Goal: Task Accomplishment & Management: Complete application form

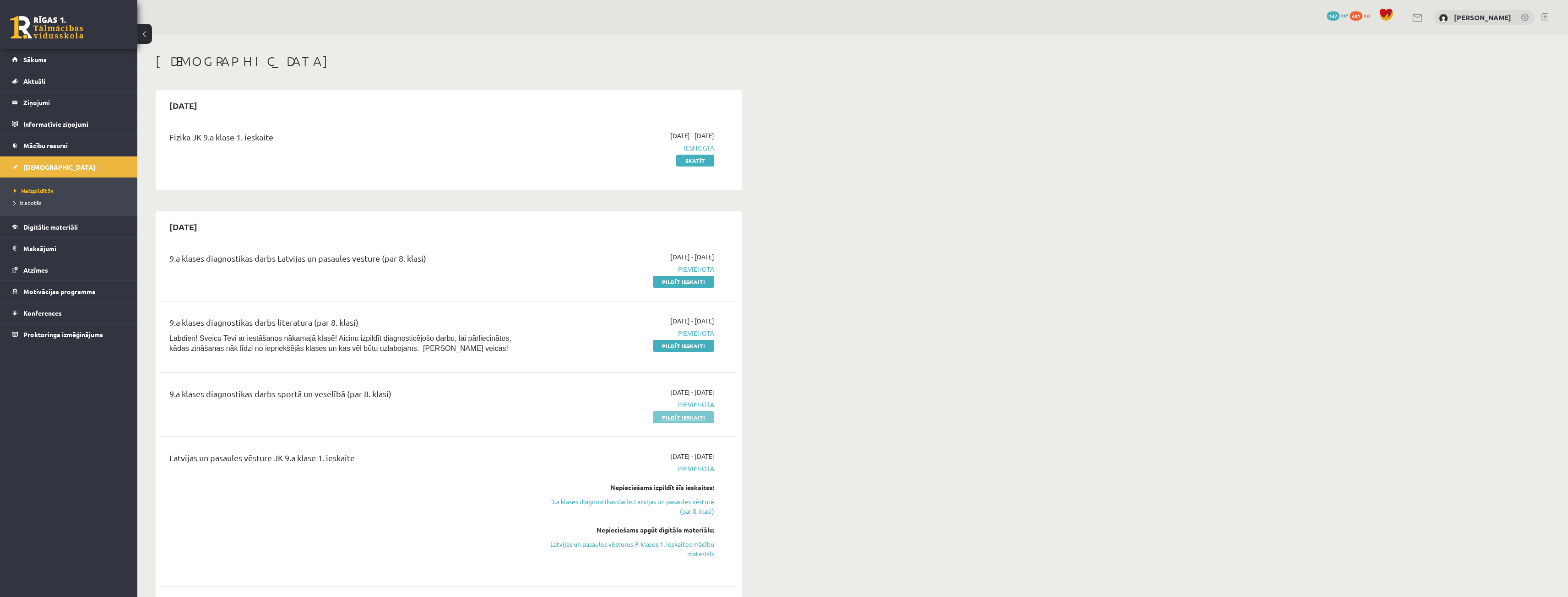
click at [697, 417] on link "Pildīt ieskaiti" at bounding box center [683, 417] width 61 height 12
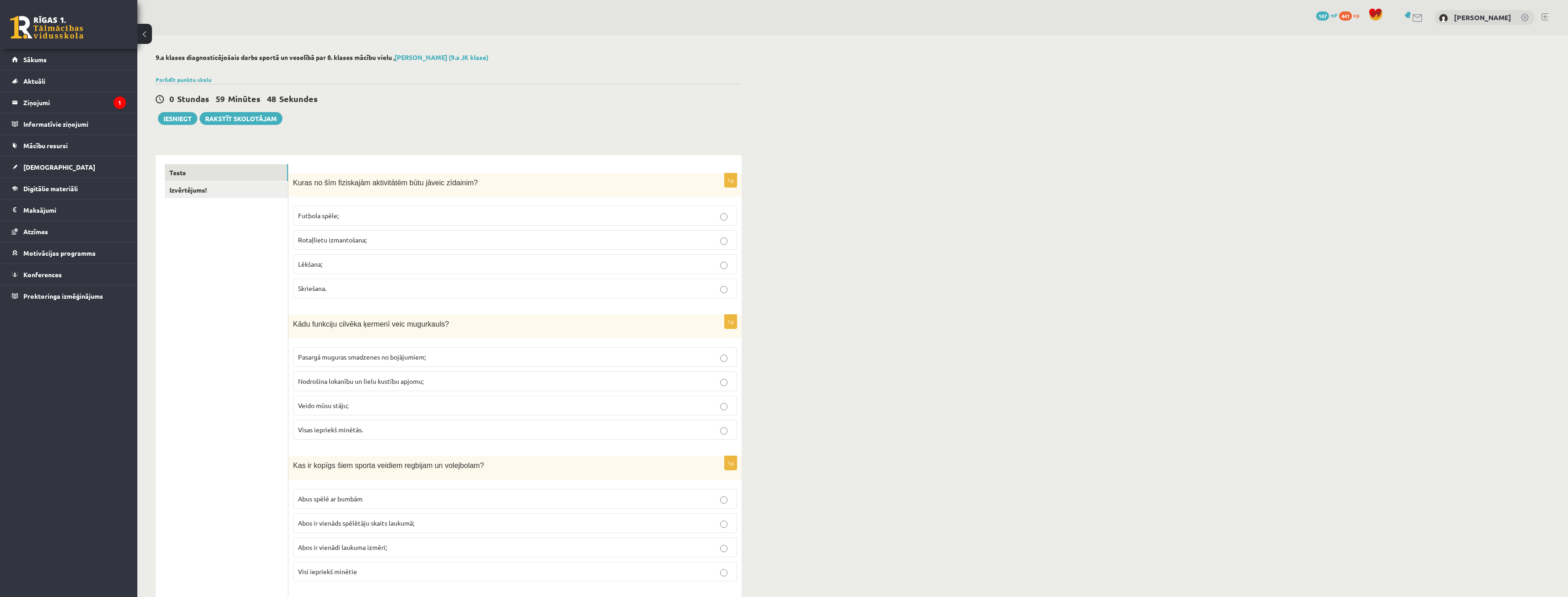
click at [328, 240] on span "Rotaļlietu izmantošana;" at bounding box center [332, 240] width 68 height 8
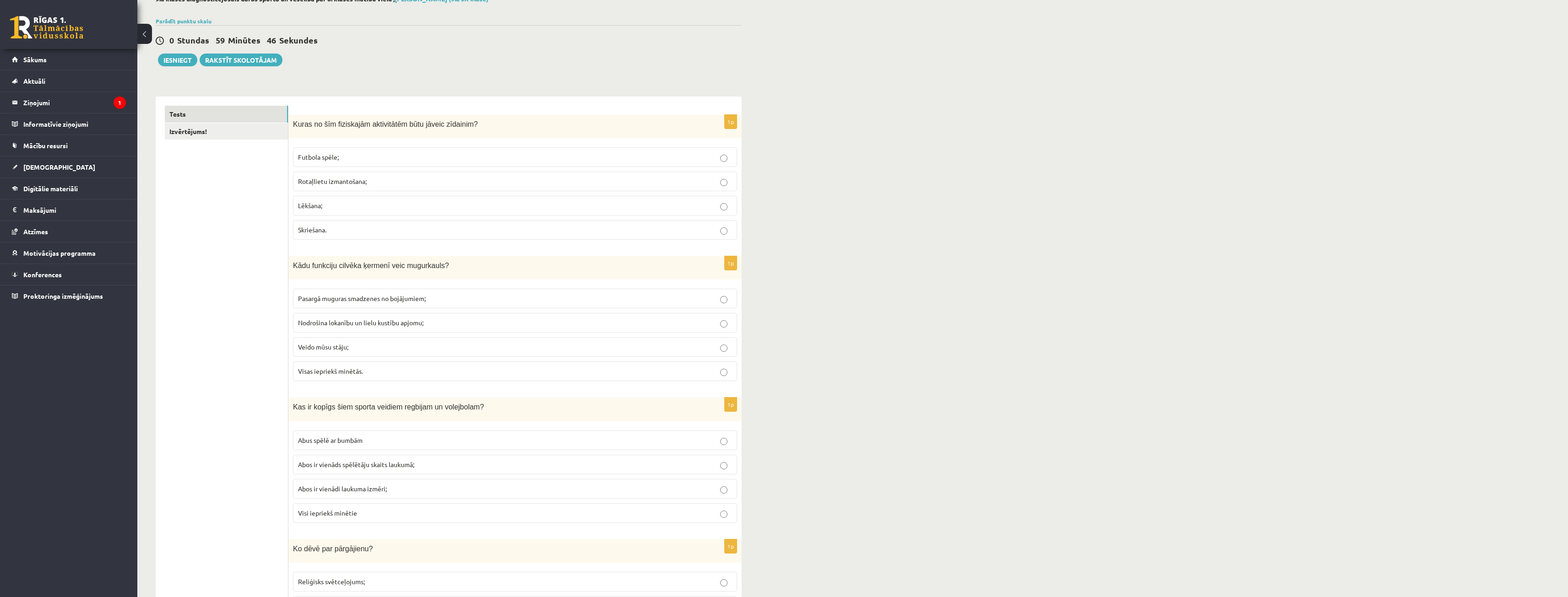
scroll to position [92, 0]
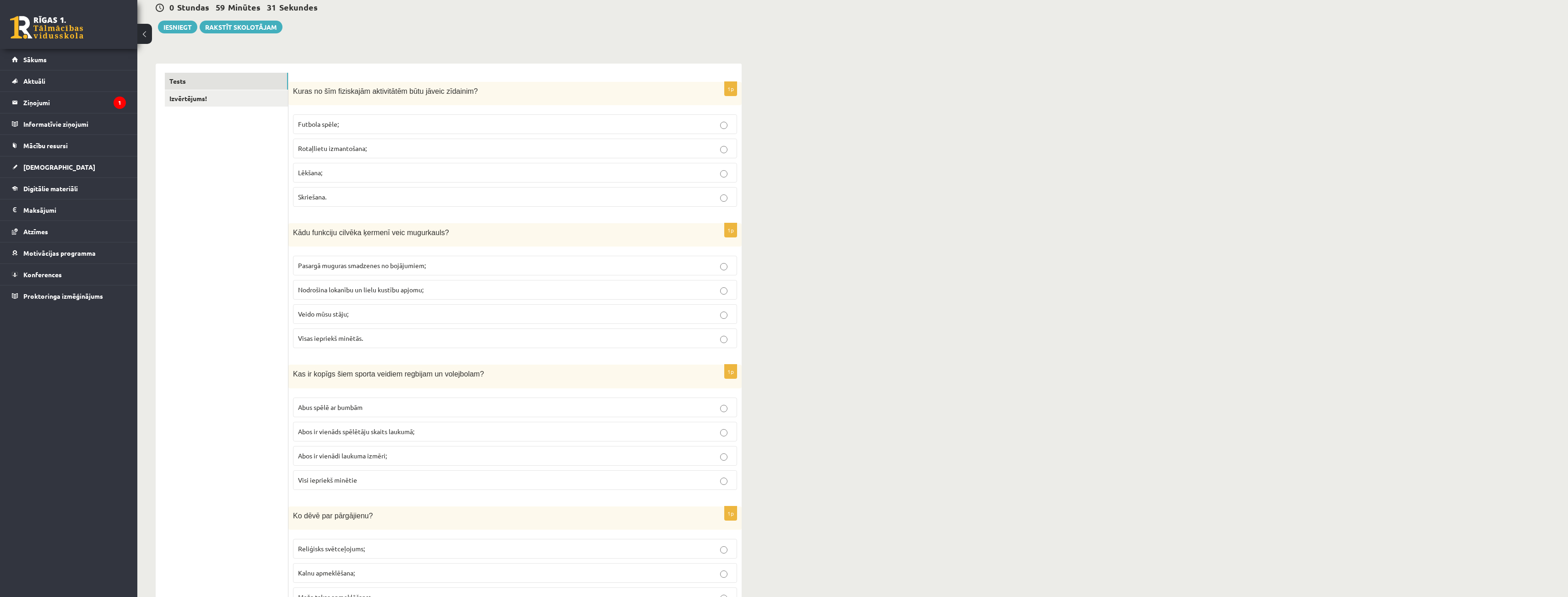
click at [363, 310] on p "Veido mūsu stāju;" at bounding box center [515, 314] width 434 height 10
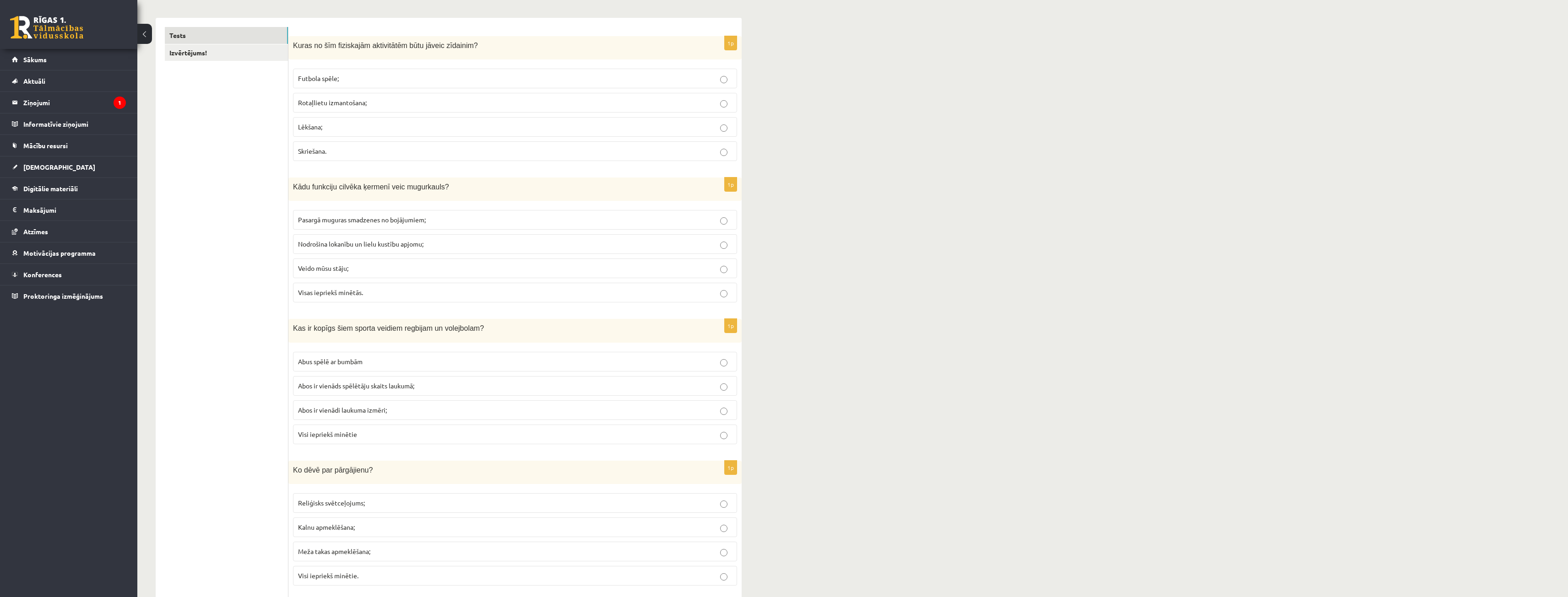
scroll to position [183, 0]
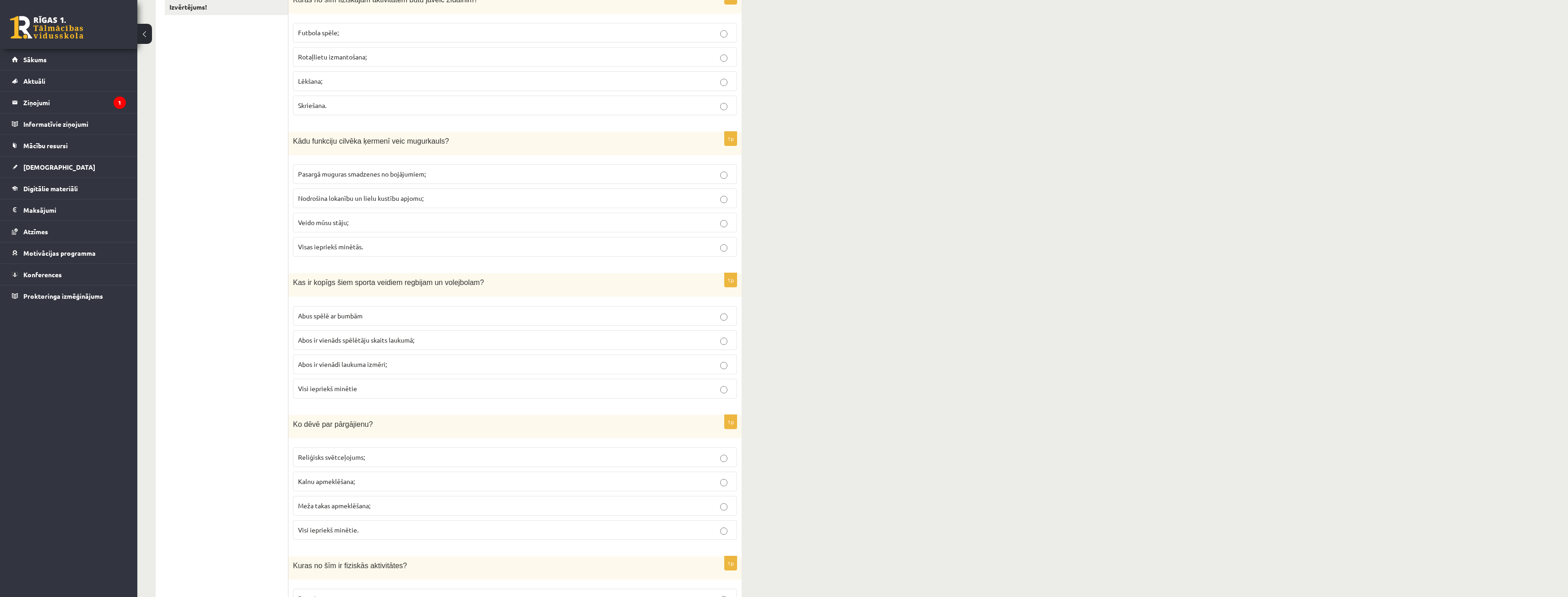
click at [352, 251] on p "Visas iepriekš minētās." at bounding box center [515, 247] width 434 height 10
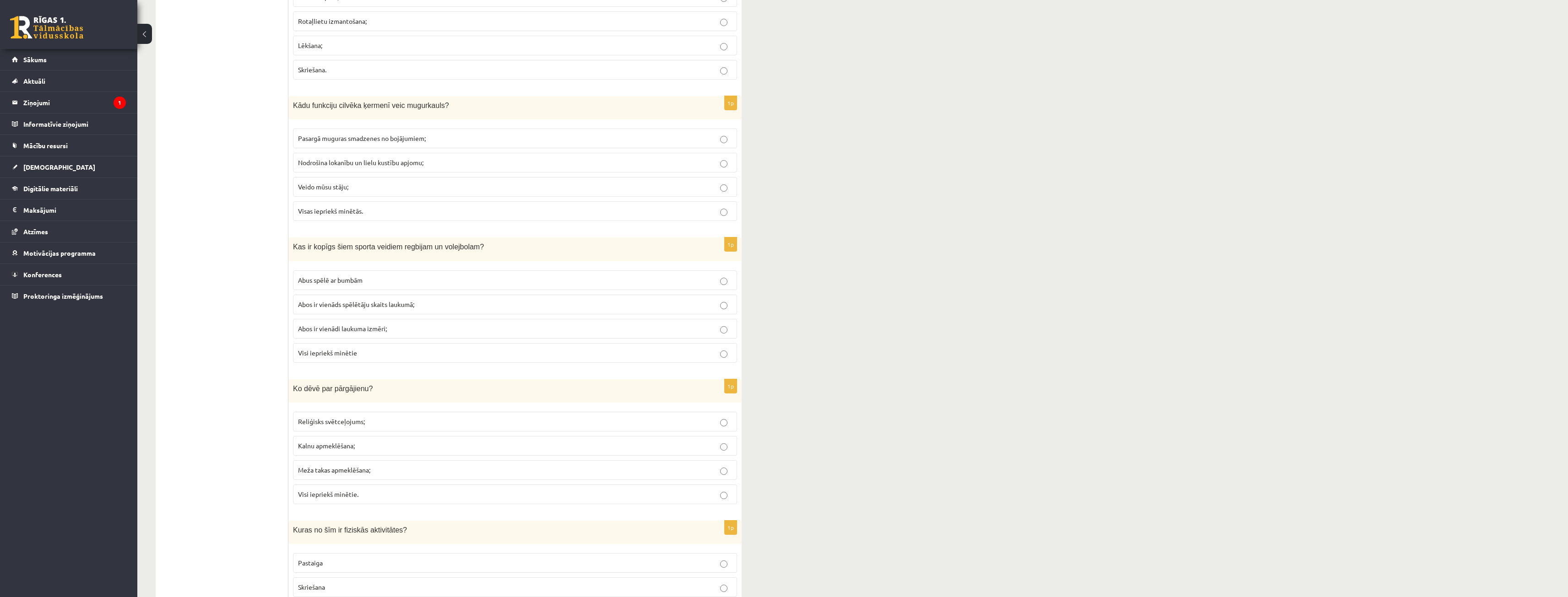
scroll to position [229, 0]
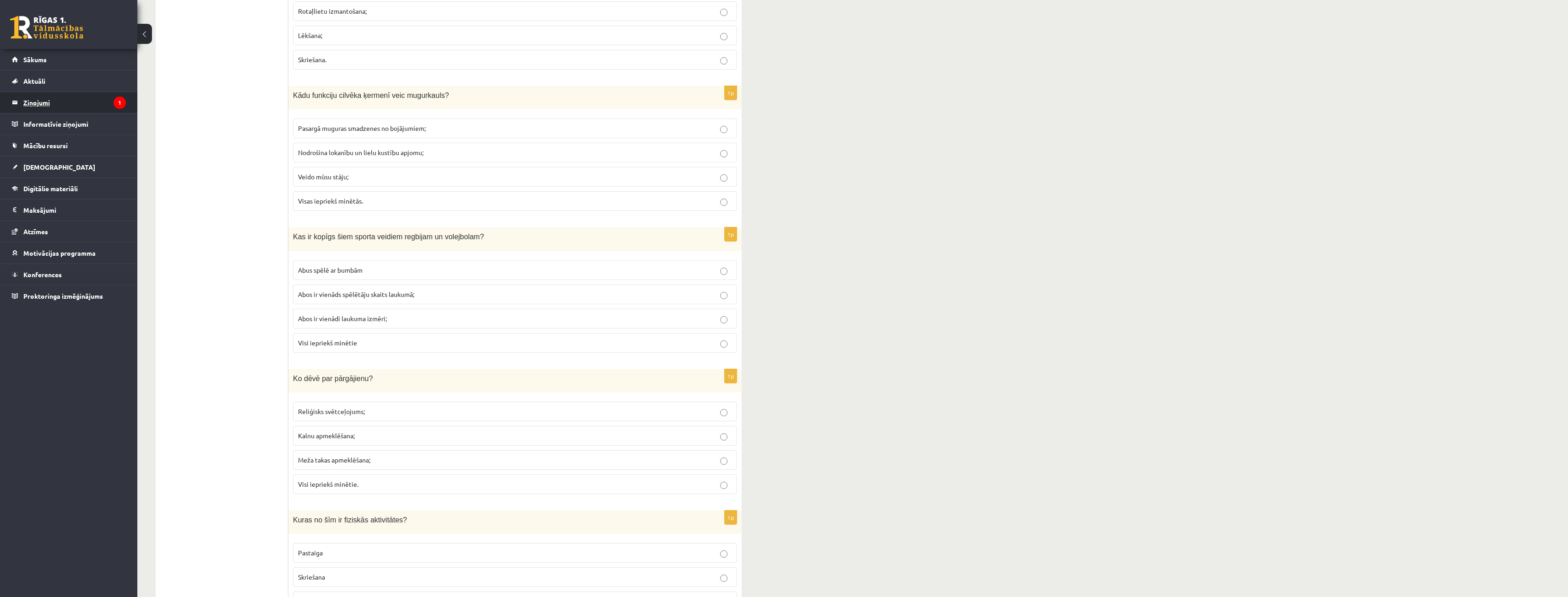
click at [42, 103] on legend "Ziņojumi 1" at bounding box center [75, 103] width 103 height 21
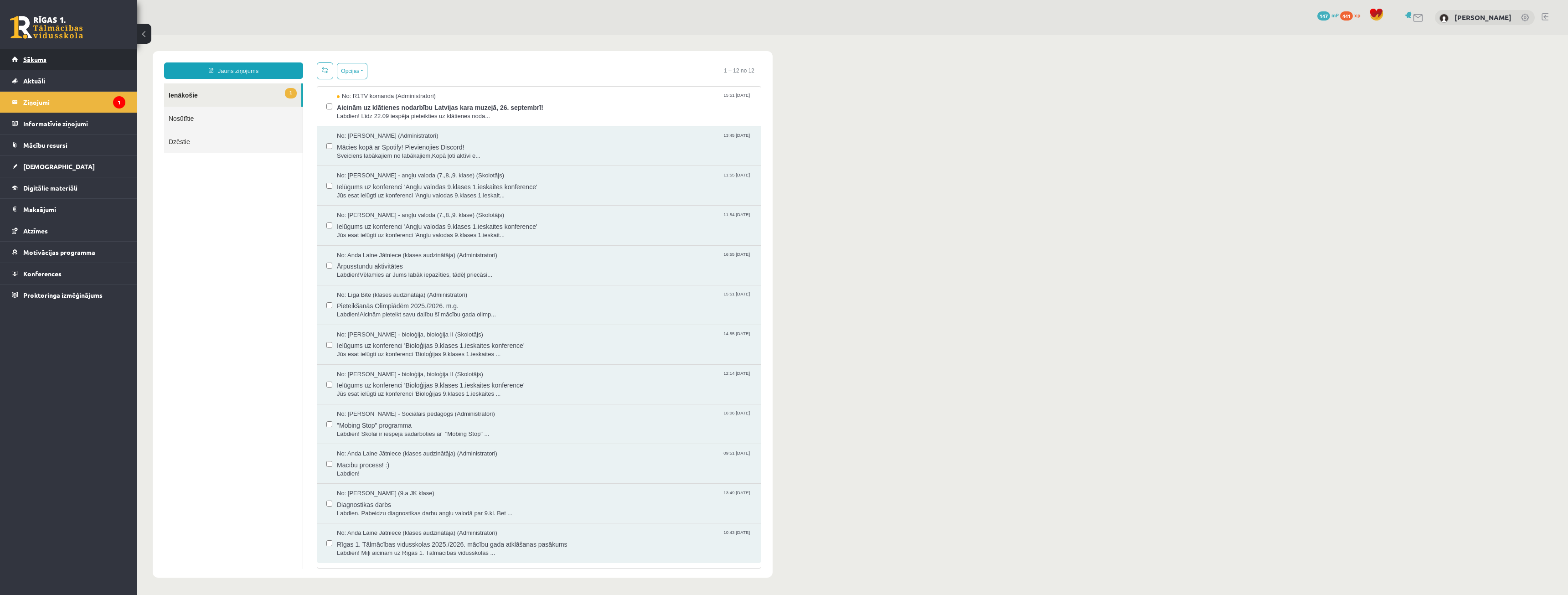
click at [70, 65] on link "Sākums" at bounding box center [68, 59] width 113 height 21
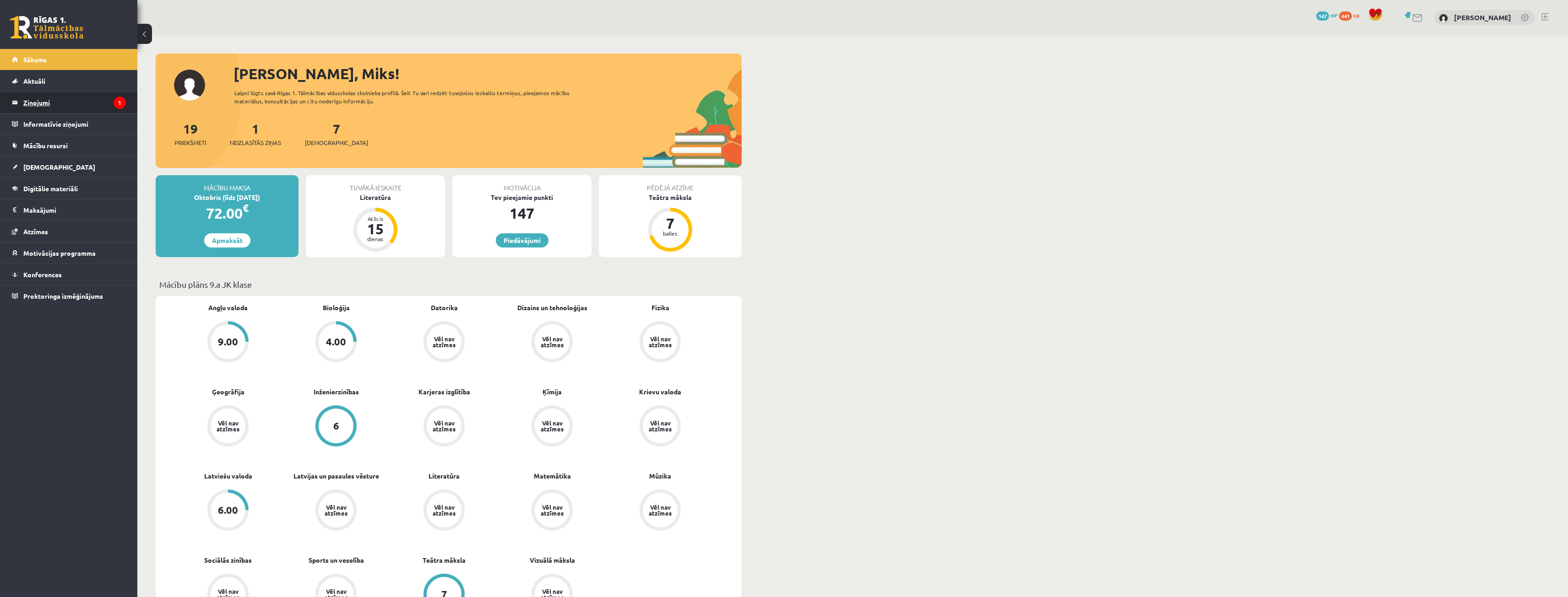
click at [42, 103] on legend "Ziņojumi 1" at bounding box center [75, 103] width 103 height 21
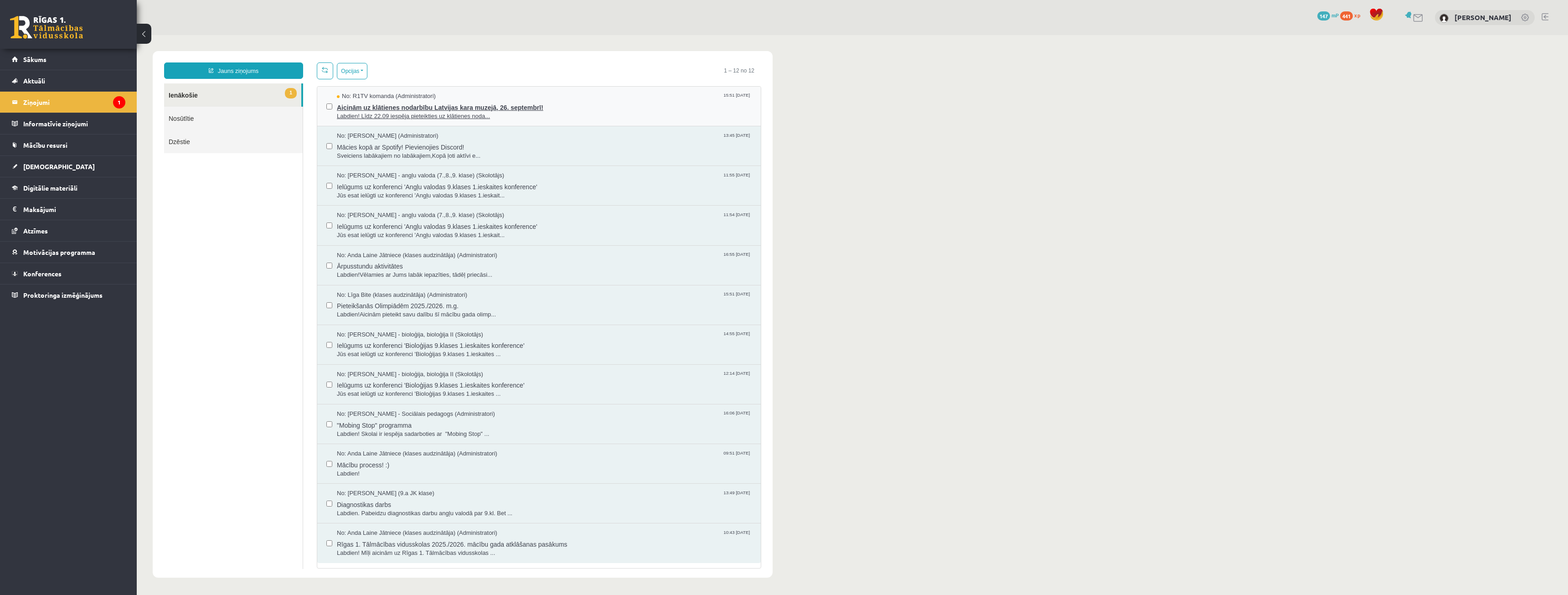
click at [408, 100] on span "Aicinām uz klātienes nodarbību Latvijas kara muzejā, 26. septembrī!" at bounding box center [544, 106] width 415 height 12
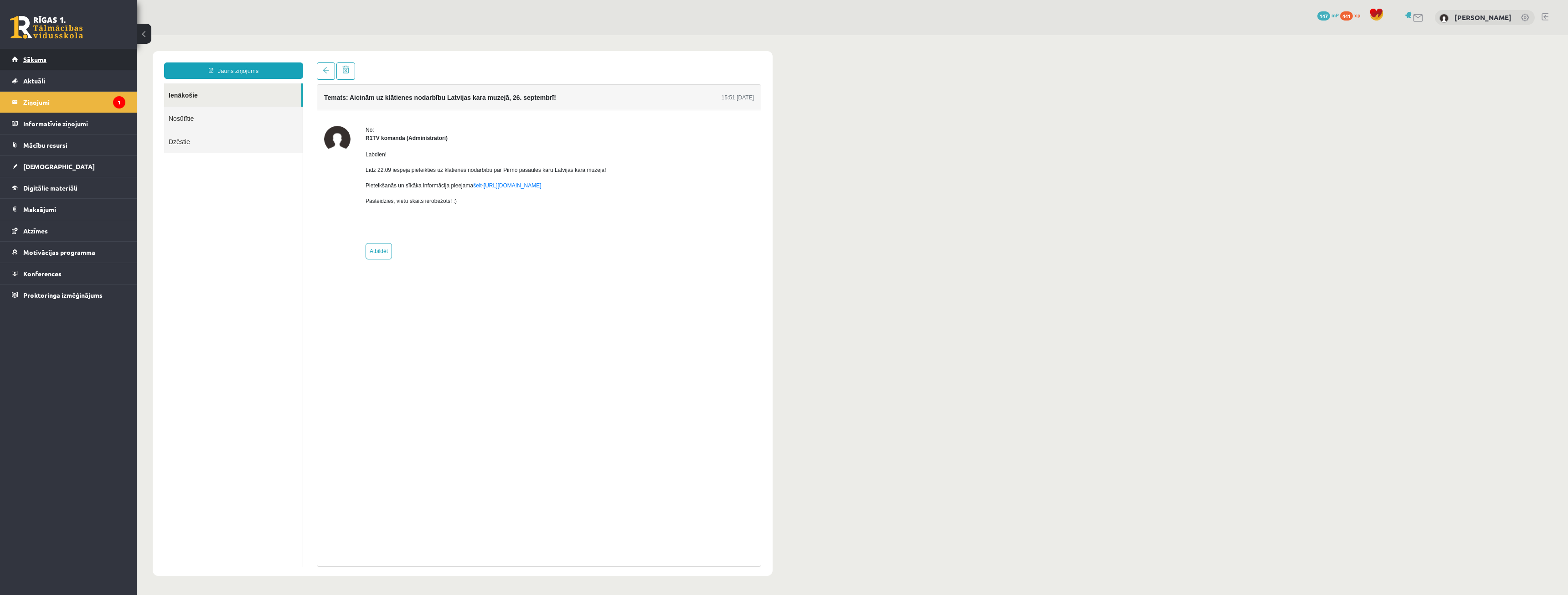
click at [60, 60] on link "Sākums" at bounding box center [68, 59] width 113 height 21
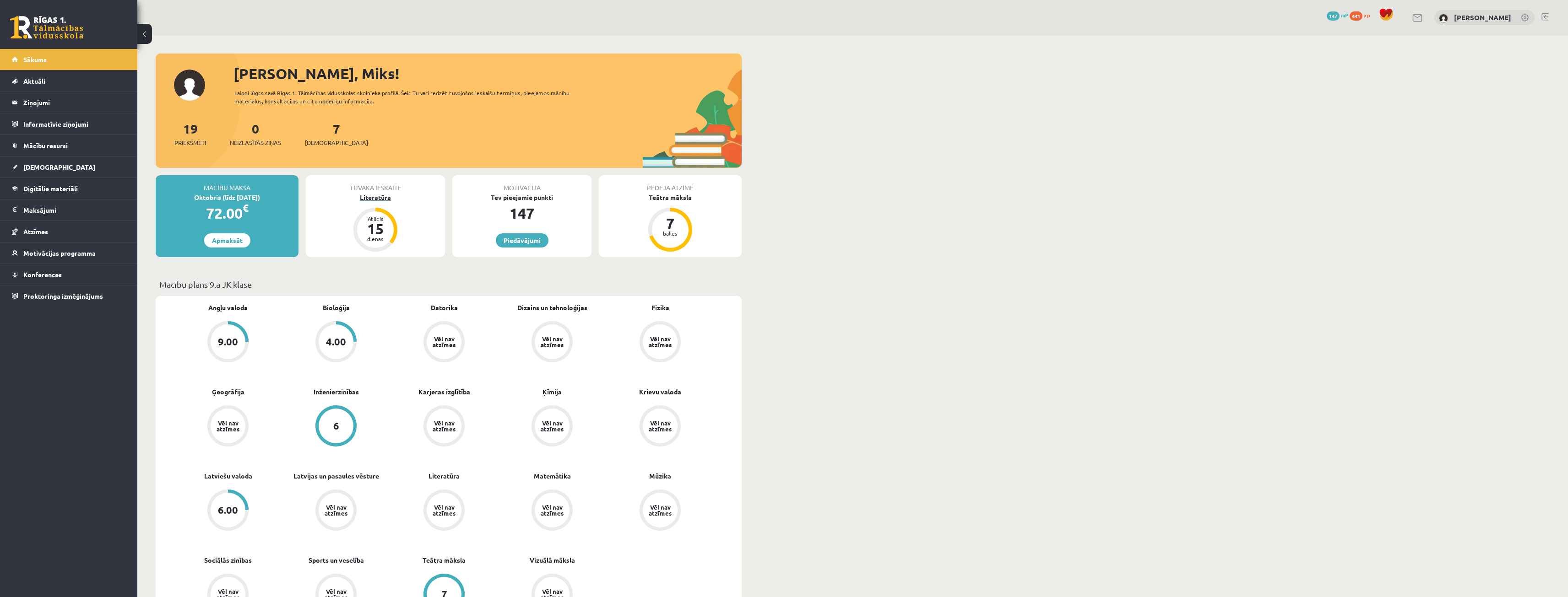
click at [372, 199] on div "Literatūra" at bounding box center [375, 197] width 139 height 10
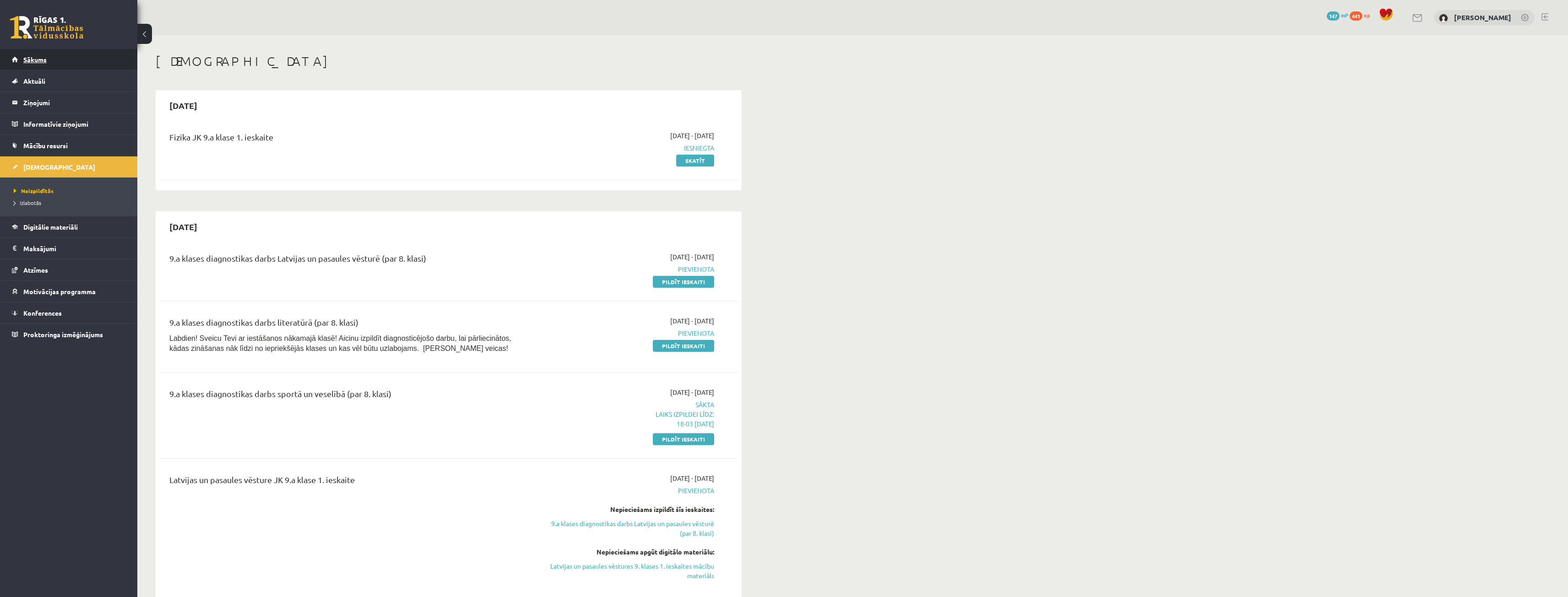
click at [23, 66] on link "Sākums" at bounding box center [68, 59] width 114 height 21
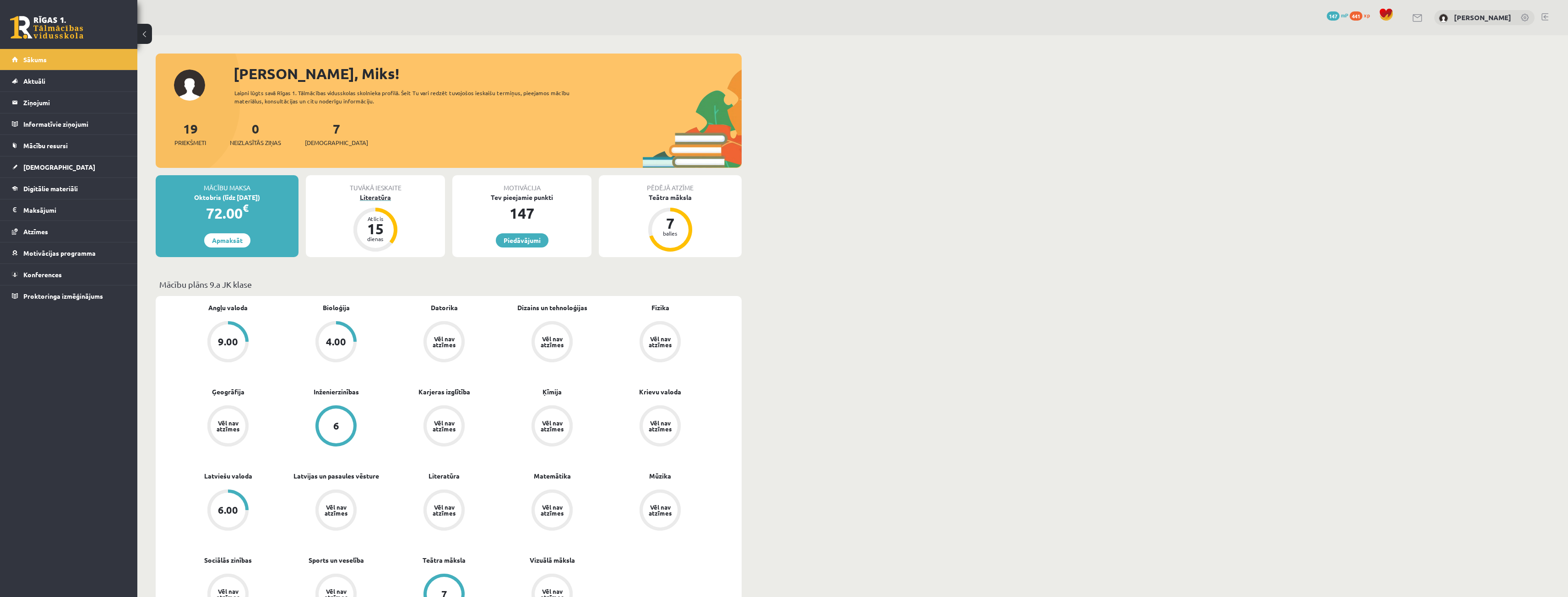
click at [372, 199] on div "Literatūra" at bounding box center [375, 197] width 139 height 10
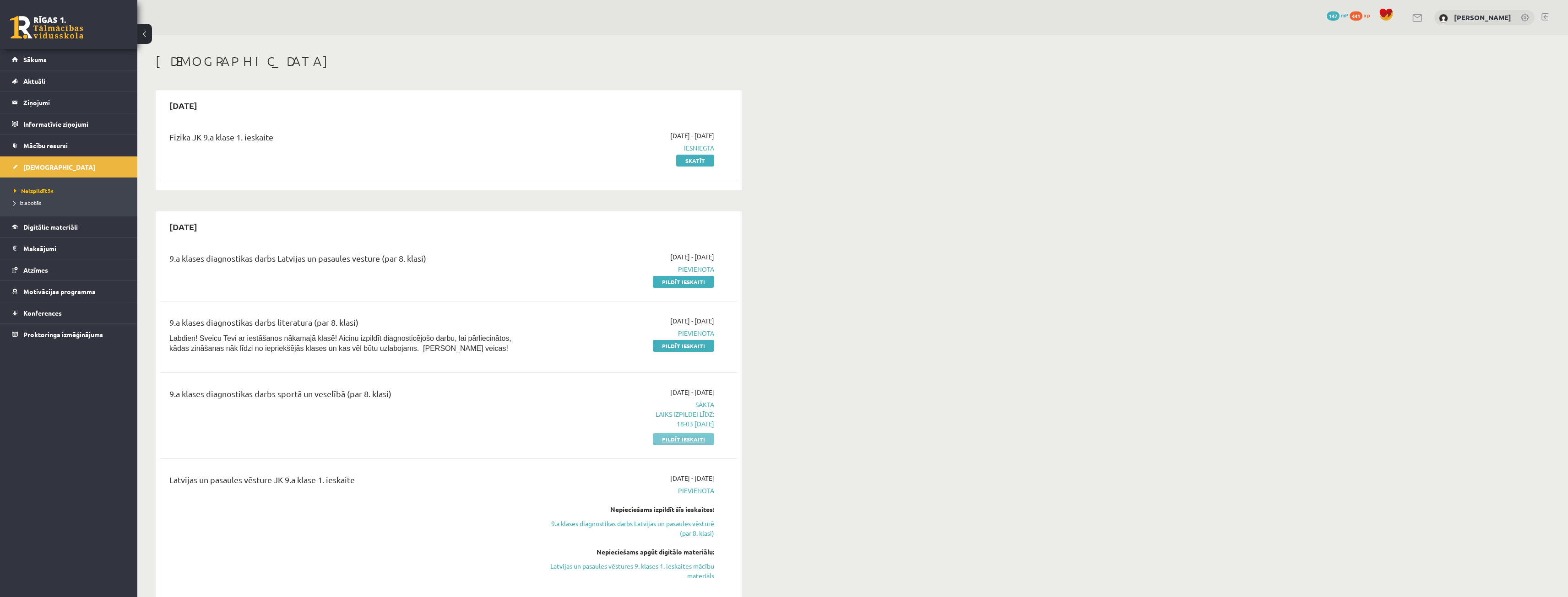
click at [693, 436] on link "Pildīt ieskaiti" at bounding box center [683, 439] width 61 height 12
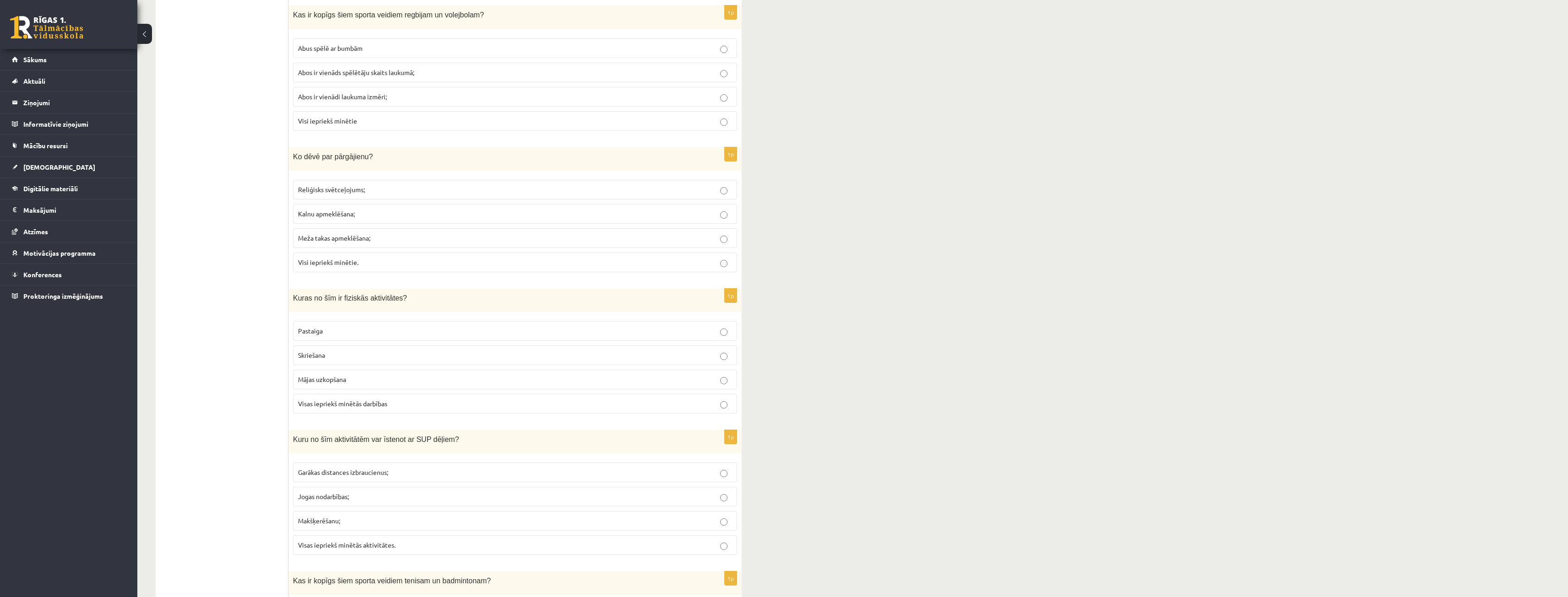
scroll to position [458, 0]
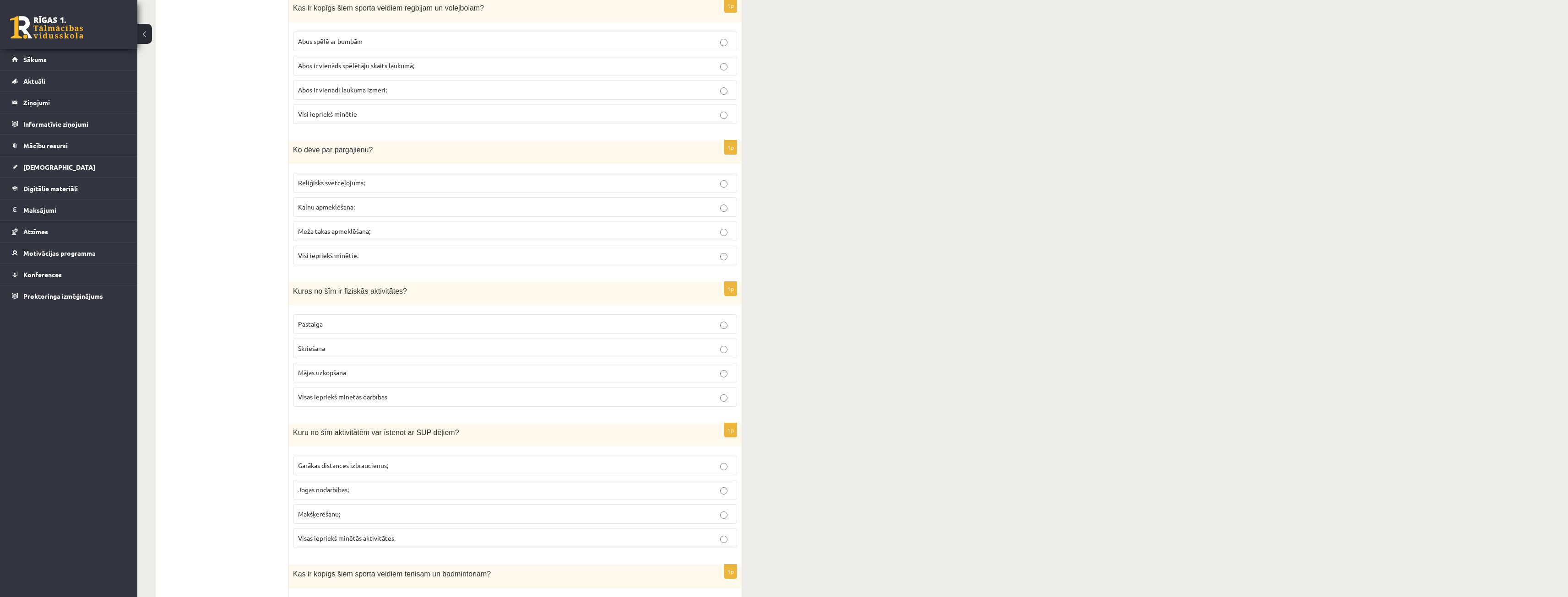
click at [374, 45] on p "Abus spēlē ar bumbām" at bounding box center [515, 42] width 434 height 10
click at [358, 111] on p "Visi iepriekš minētie" at bounding box center [515, 114] width 434 height 10
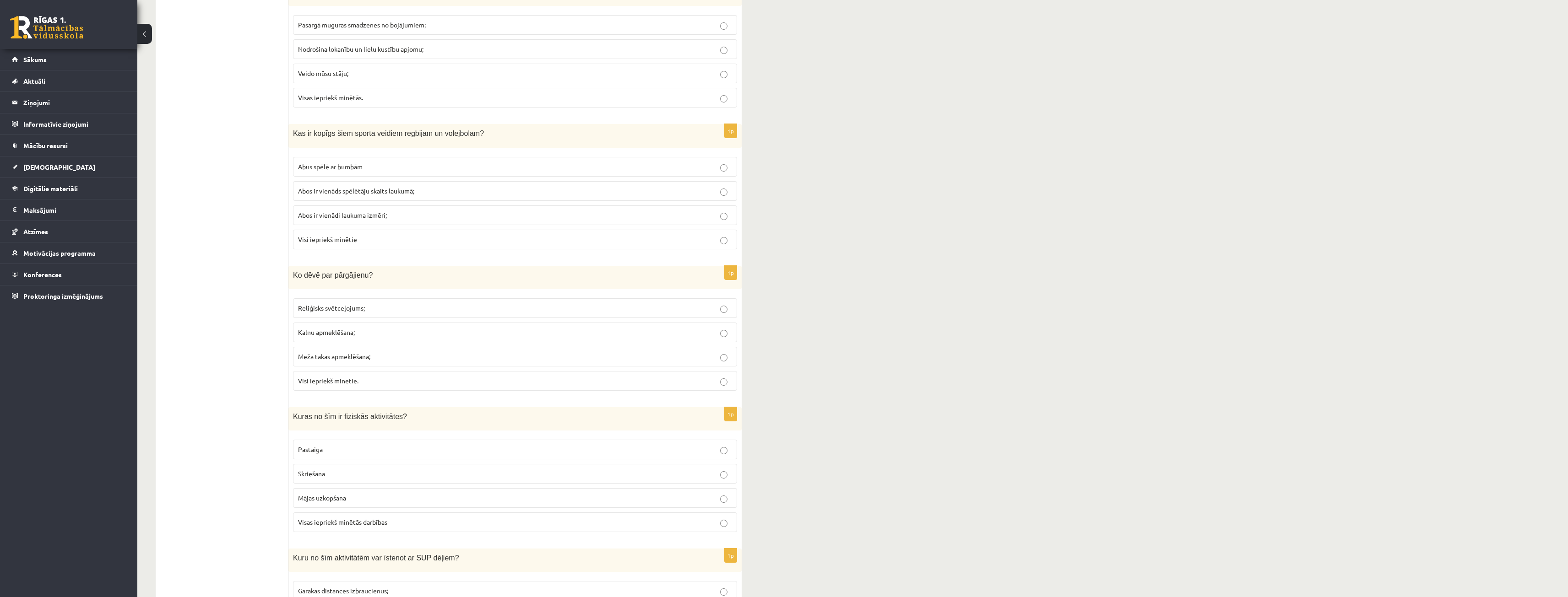
scroll to position [320, 0]
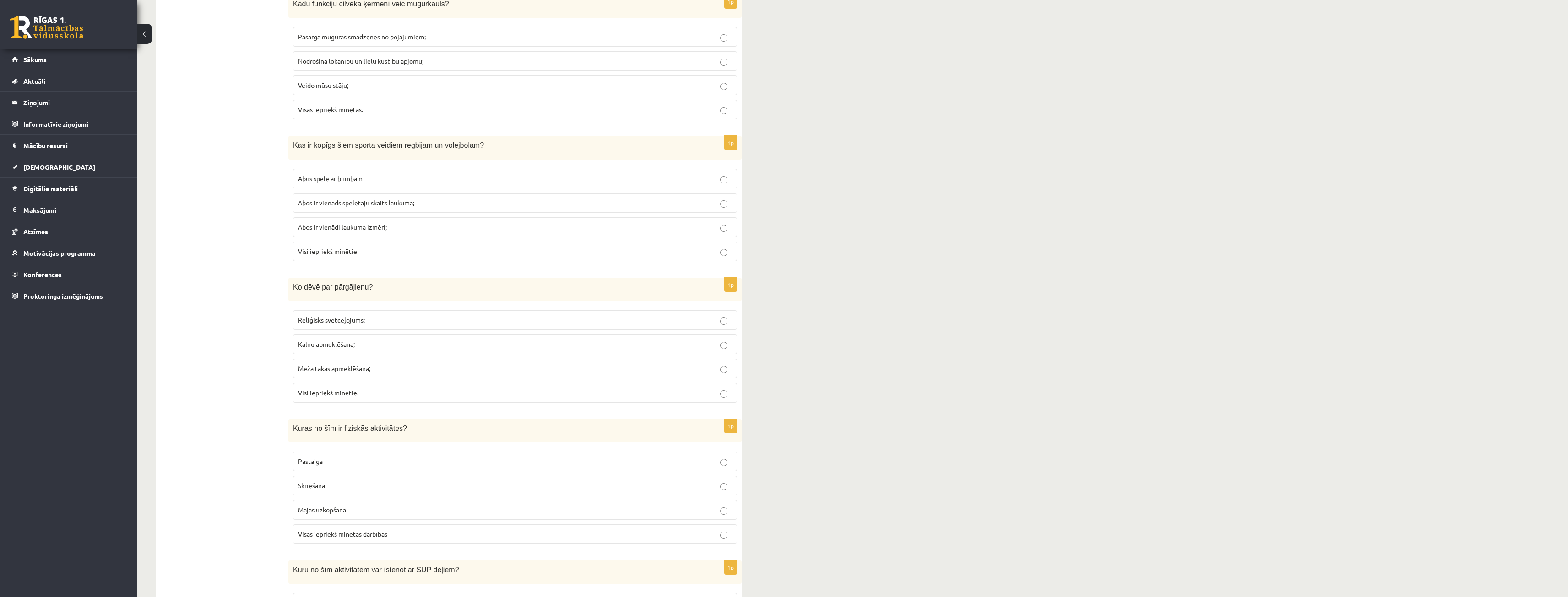
click at [419, 178] on p "Abus spēlē ar bumbām" at bounding box center [515, 179] width 434 height 10
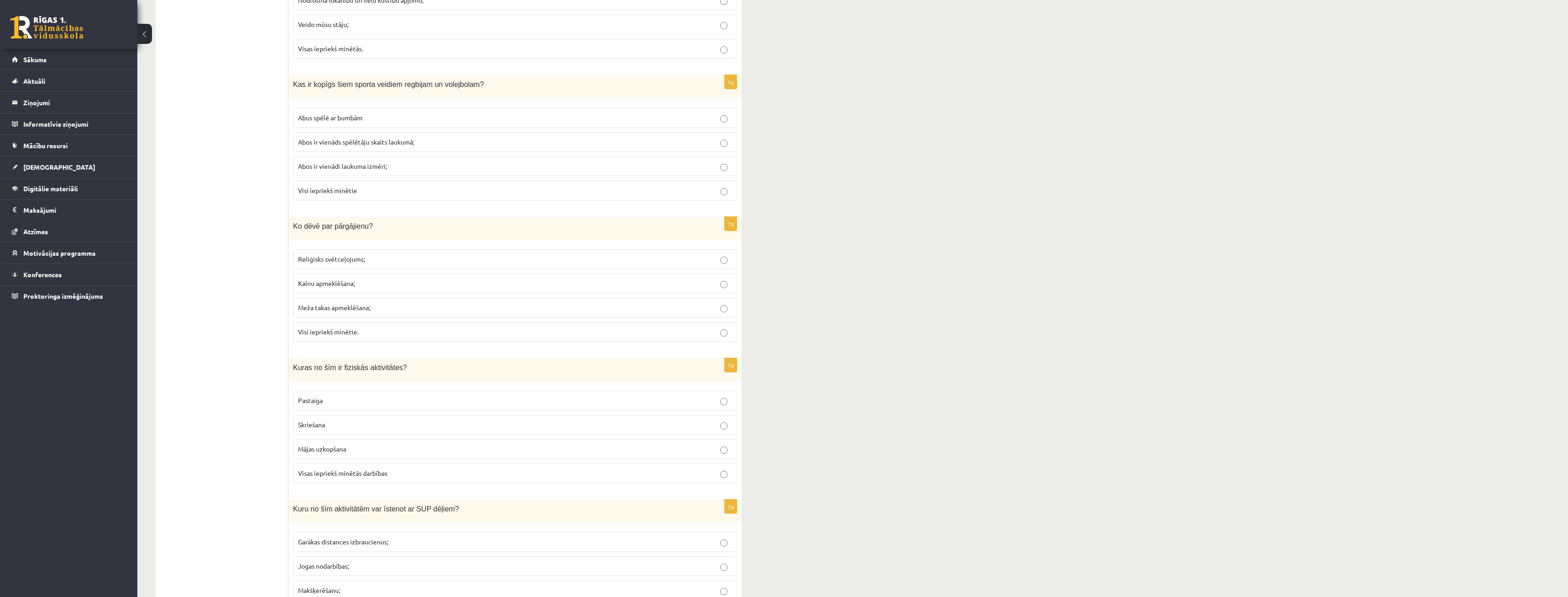
scroll to position [412, 0]
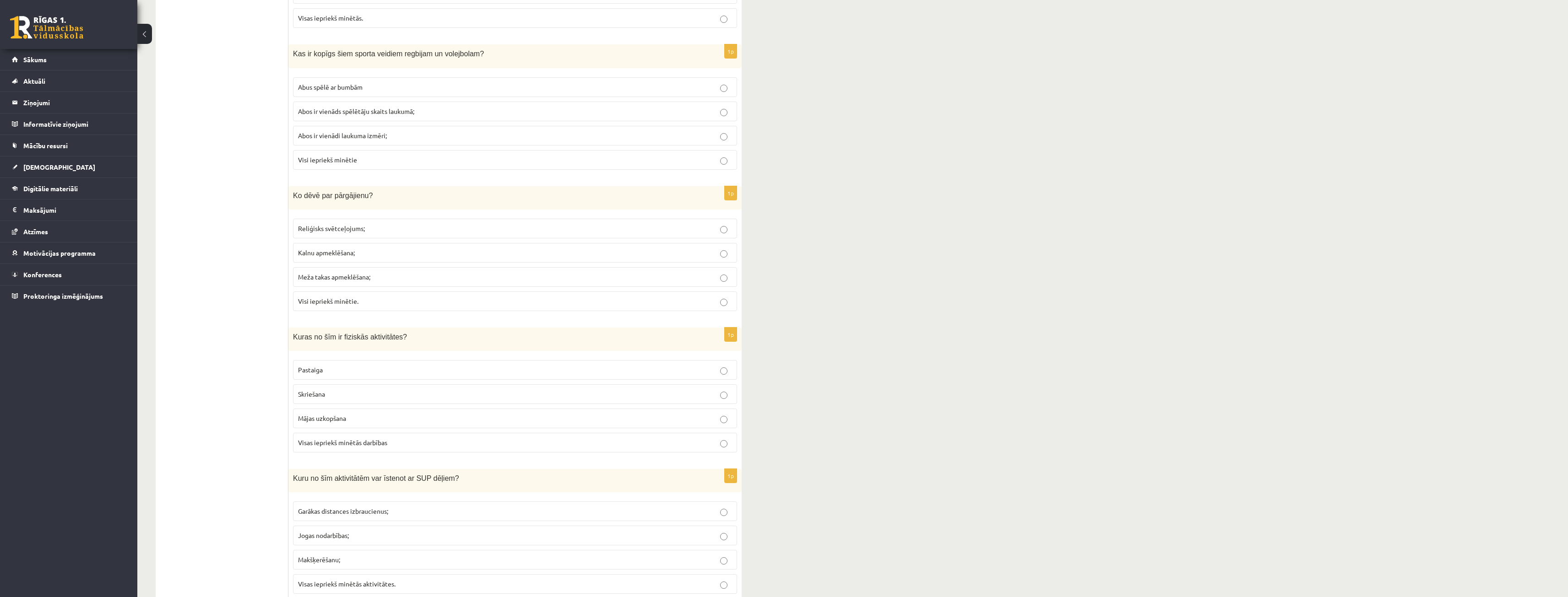
click at [380, 282] on p "Meža takas apmeklēšana;" at bounding box center [515, 277] width 434 height 10
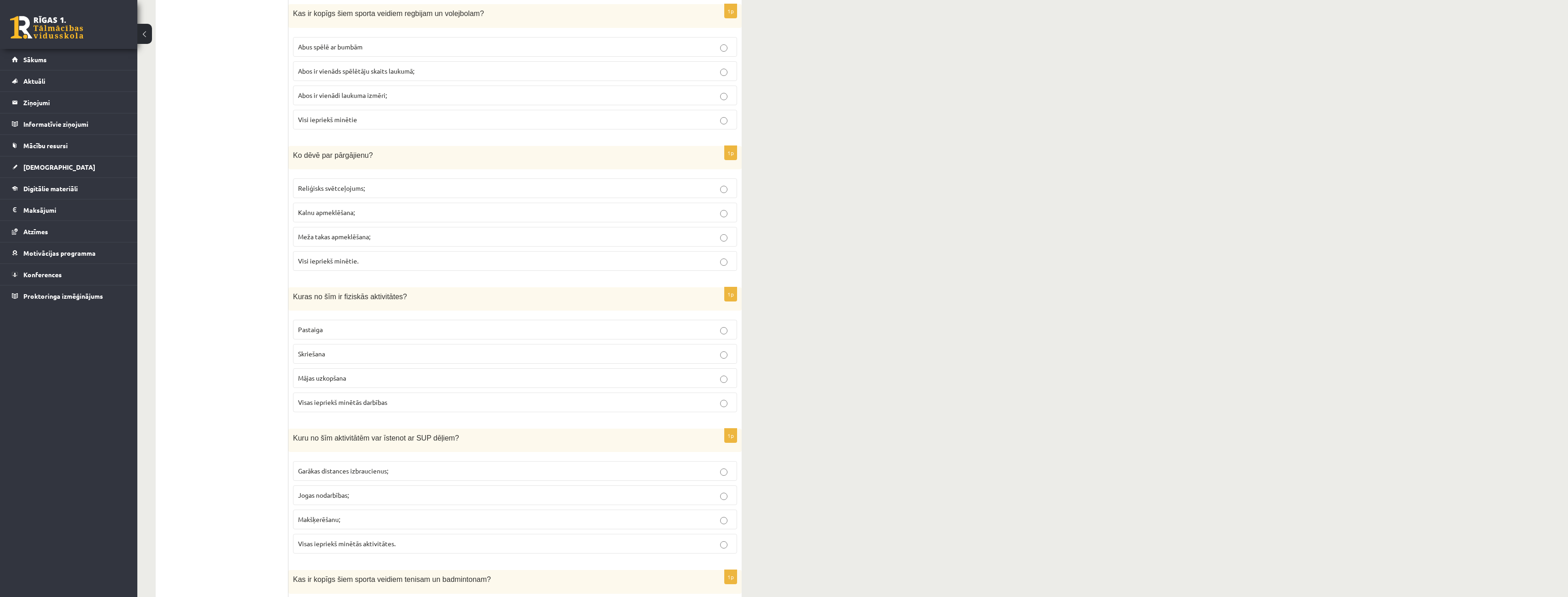
scroll to position [458, 0]
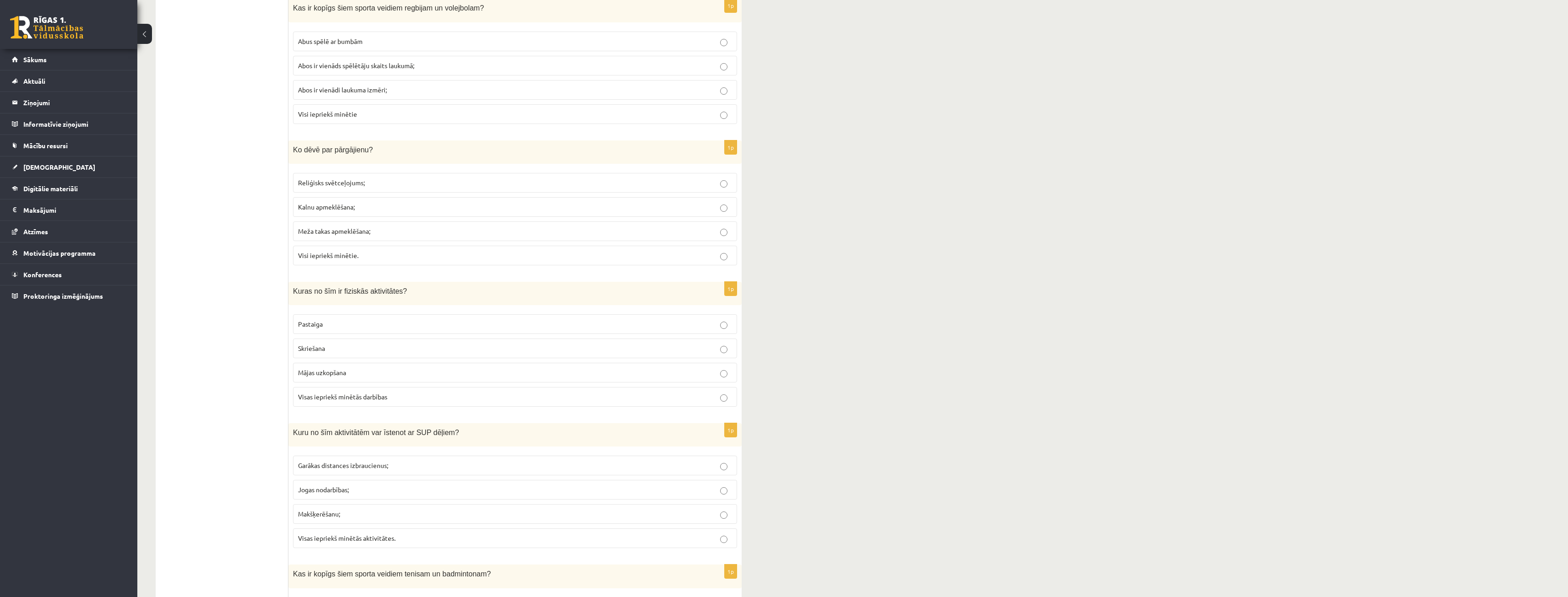
click at [344, 395] on span "Visas iepriekš minētās darbības" at bounding box center [342, 397] width 89 height 8
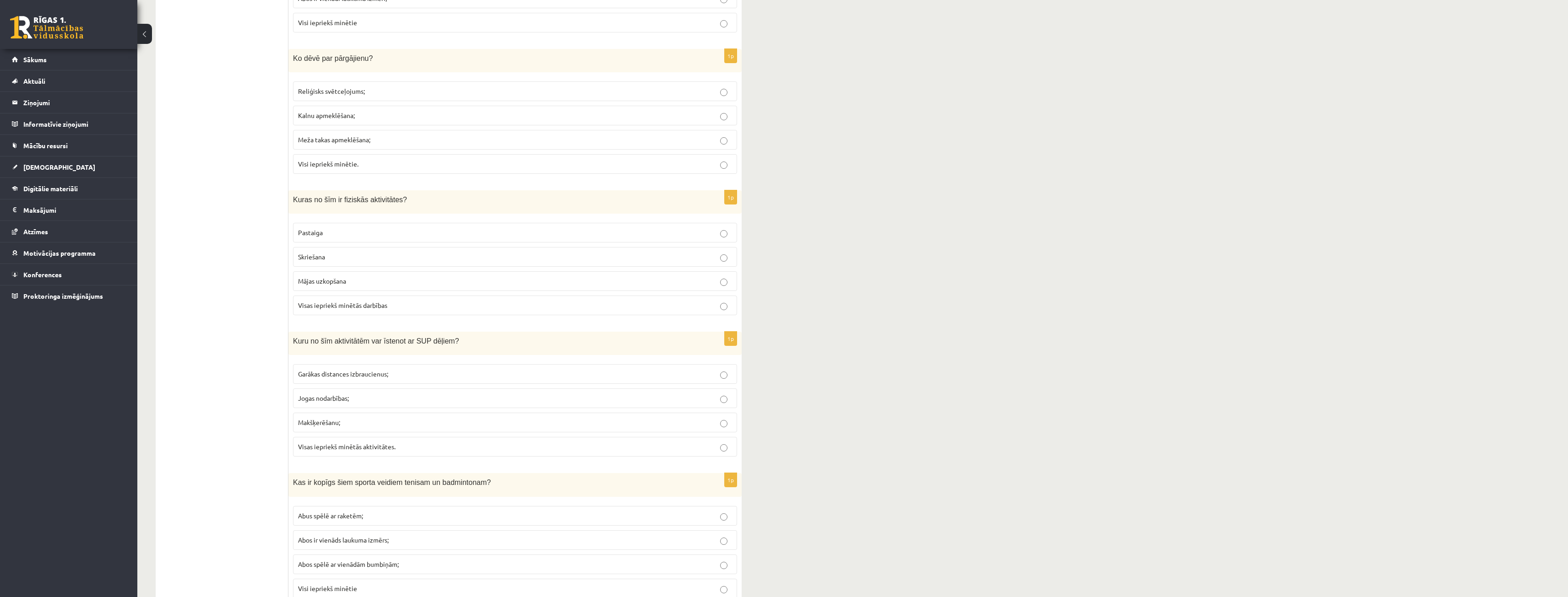
scroll to position [595, 0]
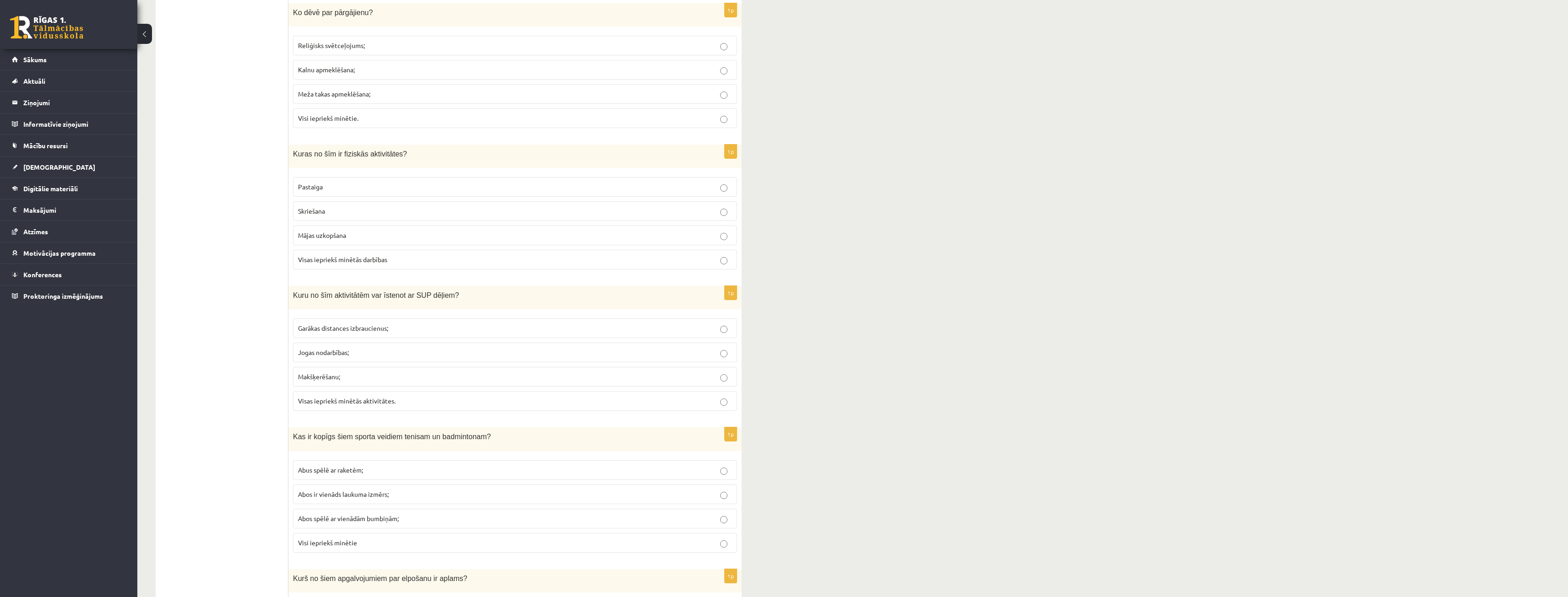
click at [356, 376] on p "Makšķerēšanu;" at bounding box center [515, 377] width 434 height 10
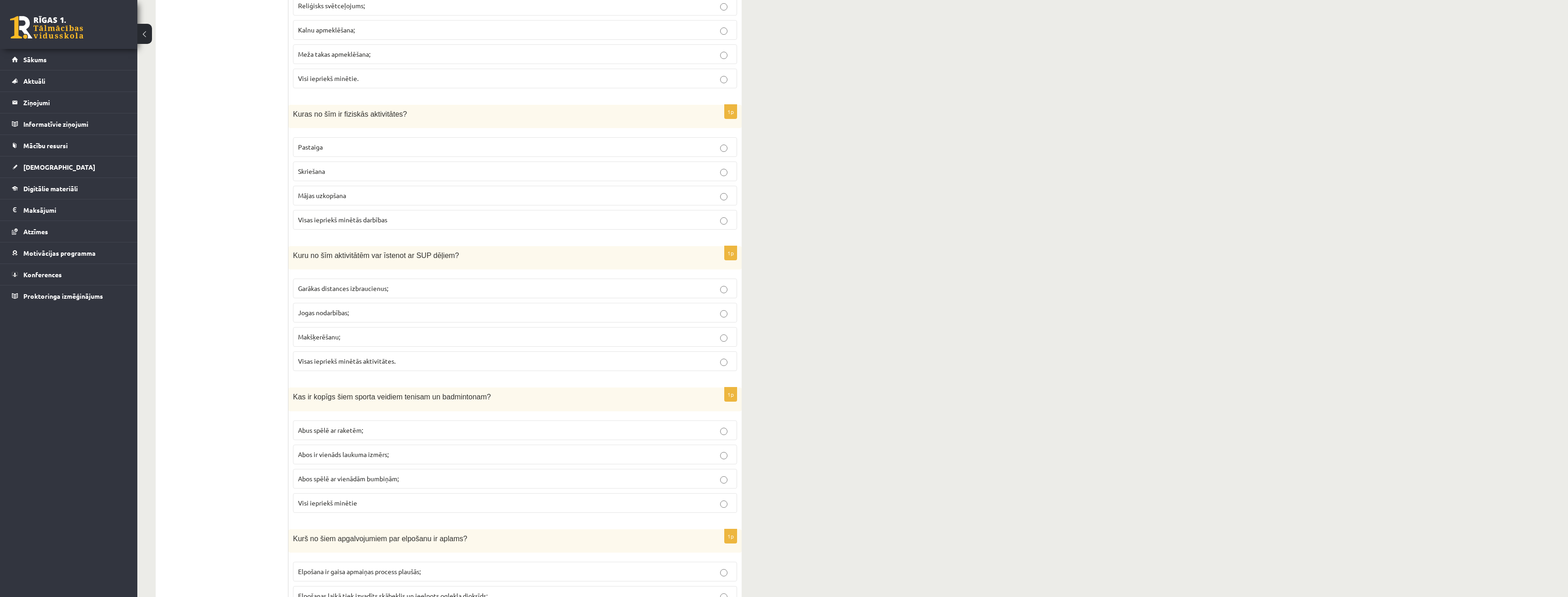
scroll to position [640, 0]
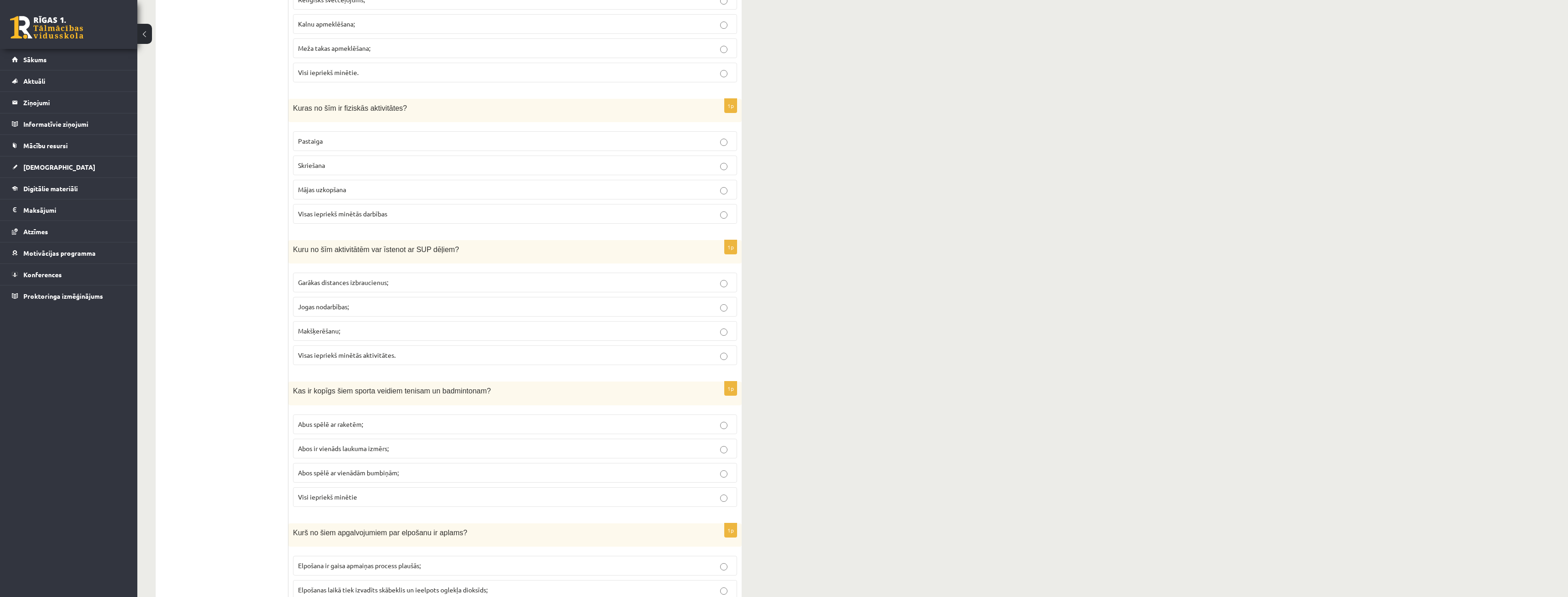
click at [357, 288] on label "Garākas distances izbraucienus;" at bounding box center [515, 282] width 444 height 20
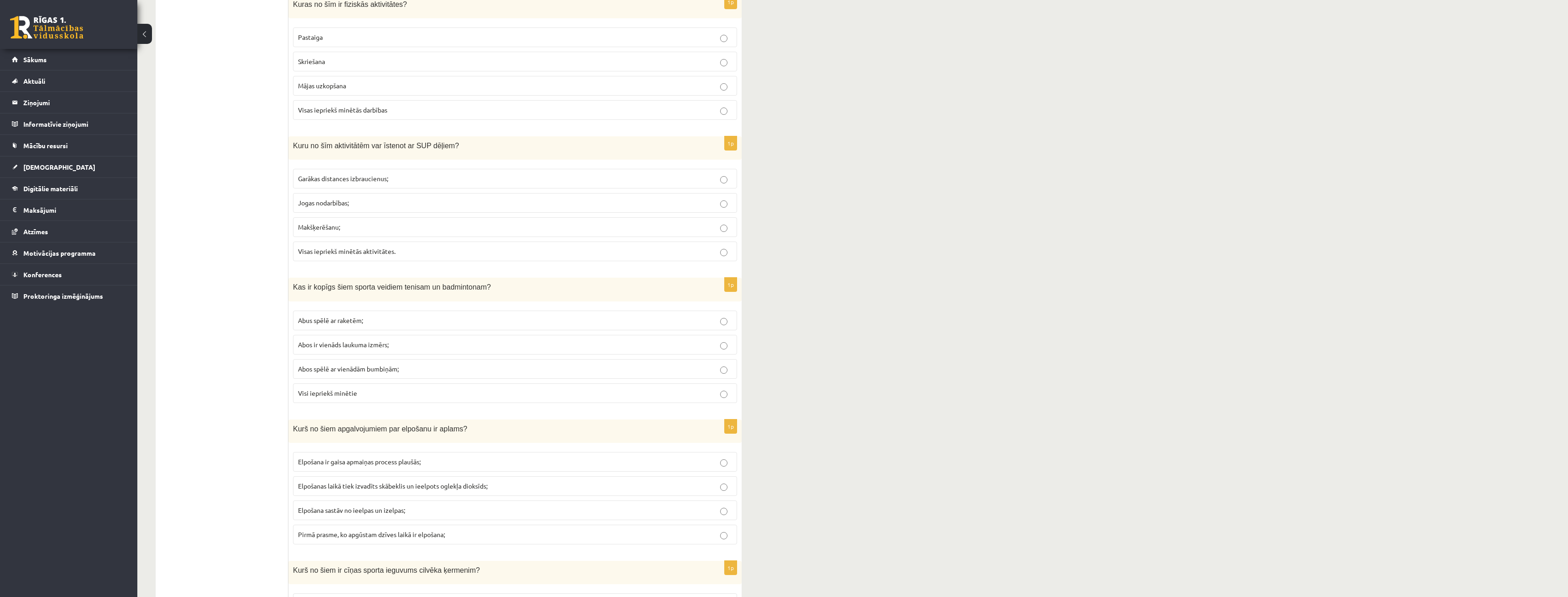
scroll to position [778, 0]
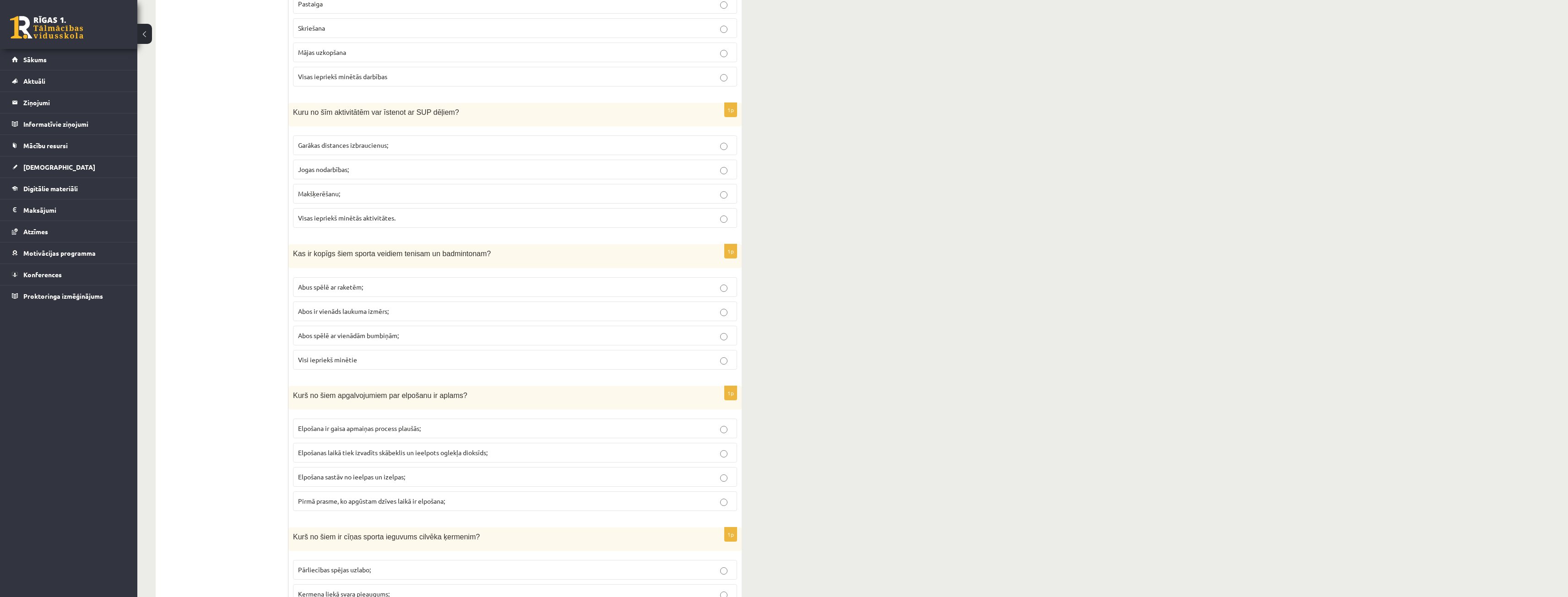
click at [358, 291] on p "Abus spēlē ar raketēm;" at bounding box center [515, 287] width 434 height 10
click at [362, 310] on span "Abos ir vienāds laukuma izmērs;" at bounding box center [343, 310] width 90 height 8
click at [363, 337] on span "Abos spēlē ar vienādām bumbiņām;" at bounding box center [348, 335] width 101 height 8
click at [368, 296] on label "Abus spēlē ar raketēm;" at bounding box center [515, 287] width 444 height 20
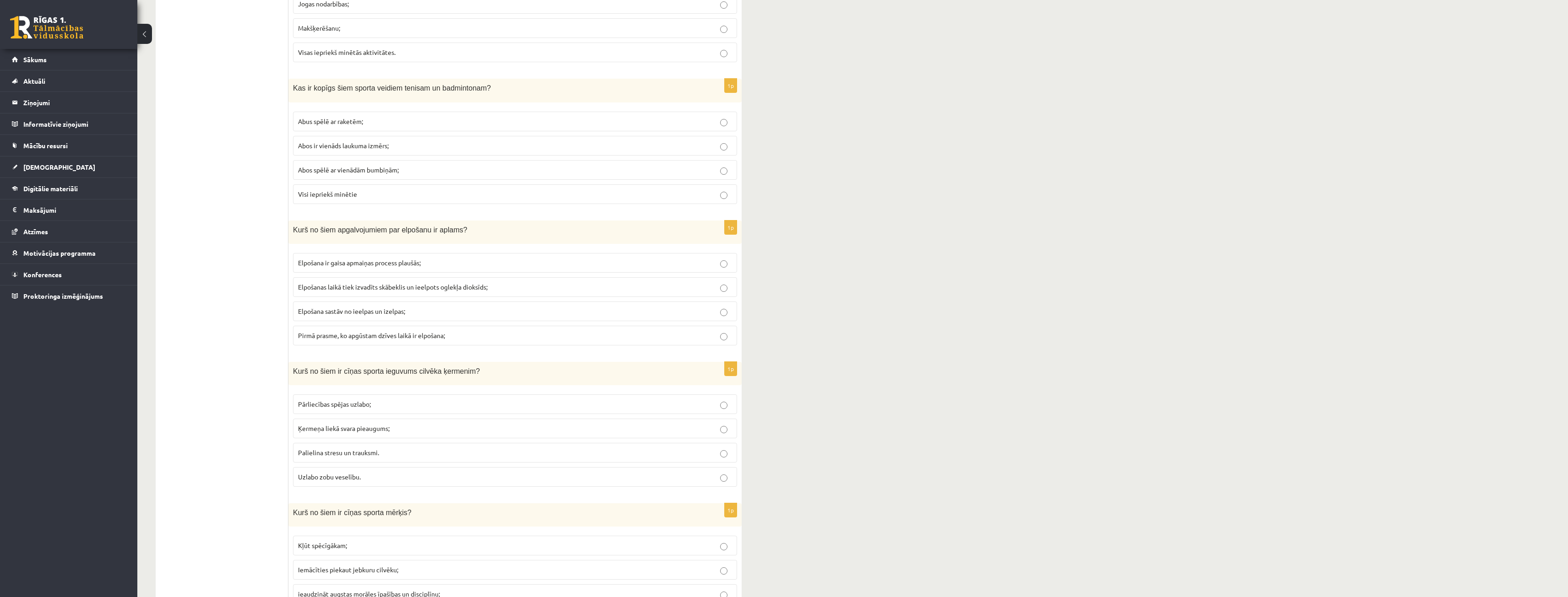
scroll to position [961, 0]
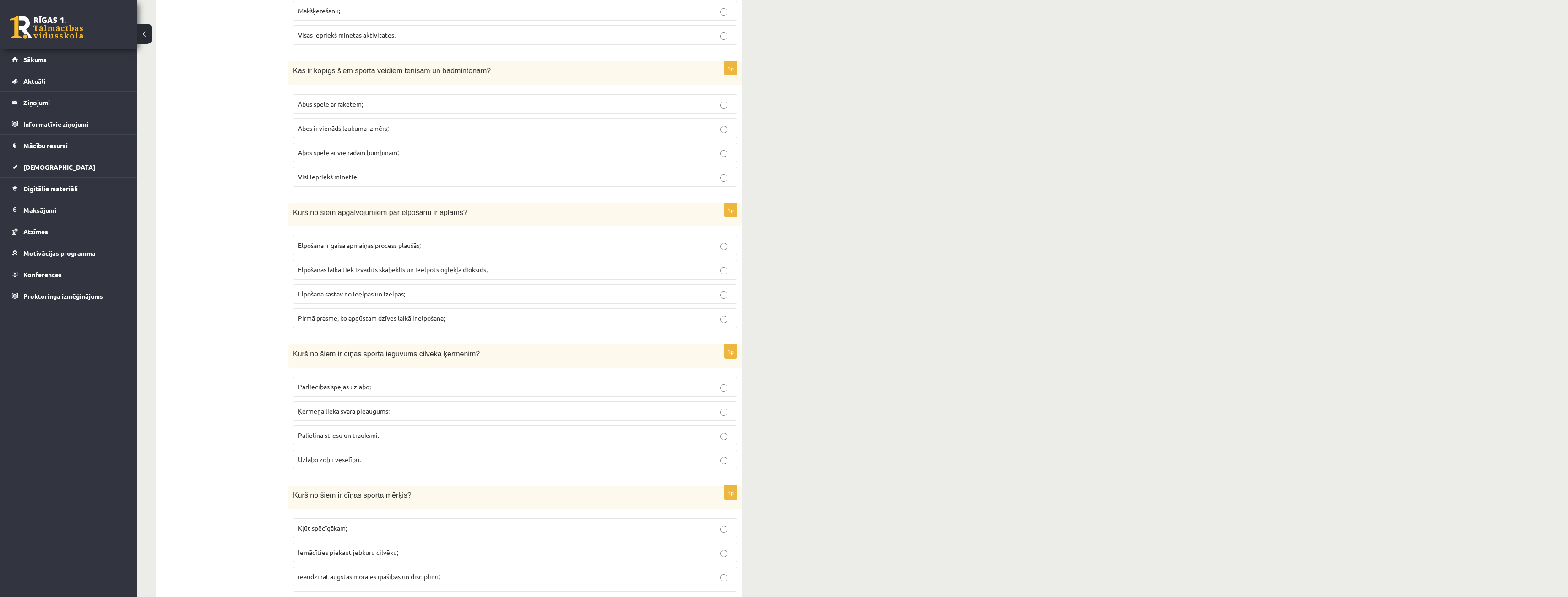
click at [414, 275] on label "Elpošanas laikā tiek izvadīts skābeklis un ieelpots oglekļa dioksīds;" at bounding box center [515, 269] width 444 height 20
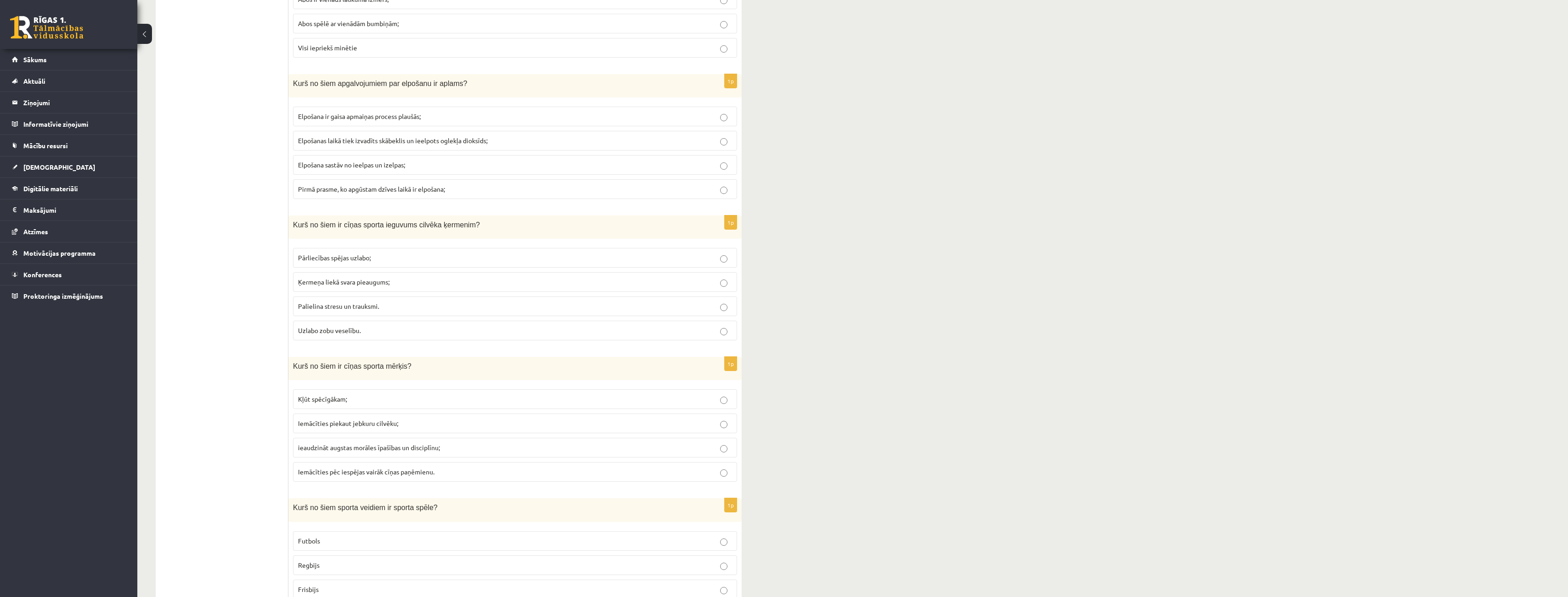
scroll to position [1098, 0]
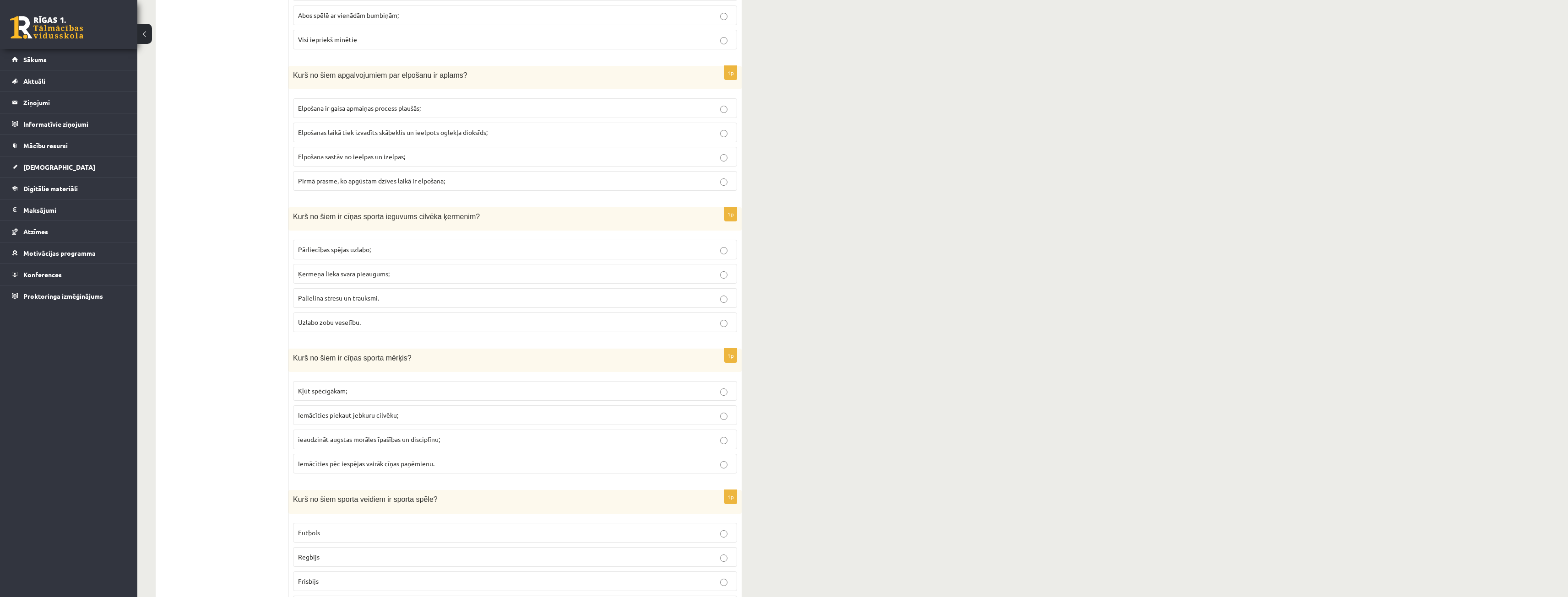
click at [406, 298] on p "Palielina stresu un trauksmi." at bounding box center [515, 298] width 434 height 10
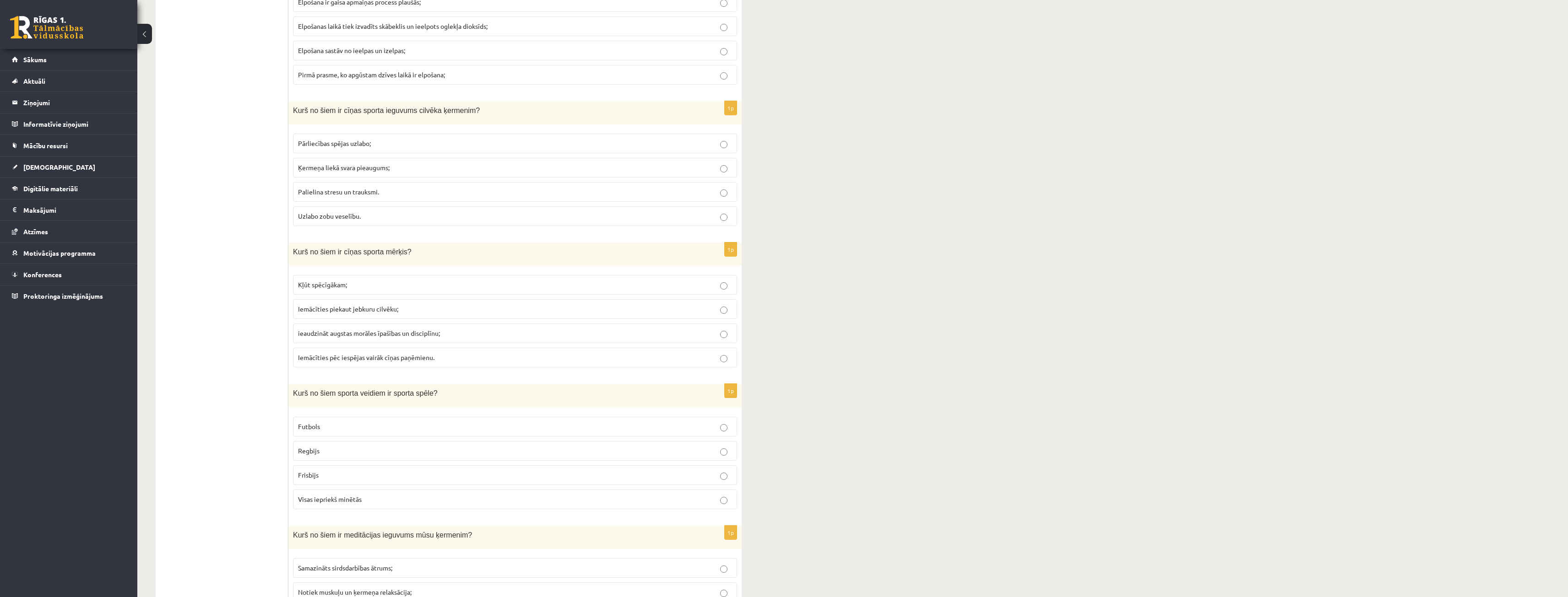
scroll to position [1236, 0]
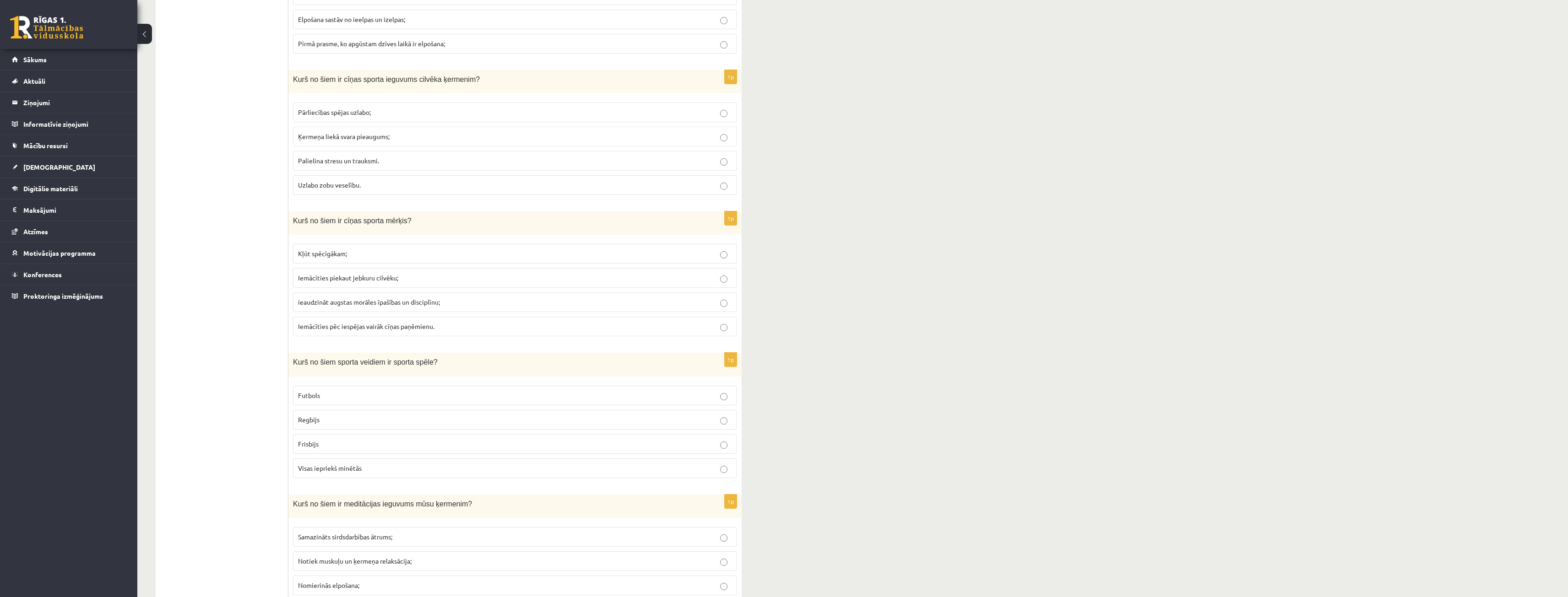
click at [377, 306] on span "ieaudzināt augstas morāles īpašības un disciplīnu;" at bounding box center [369, 301] width 142 height 8
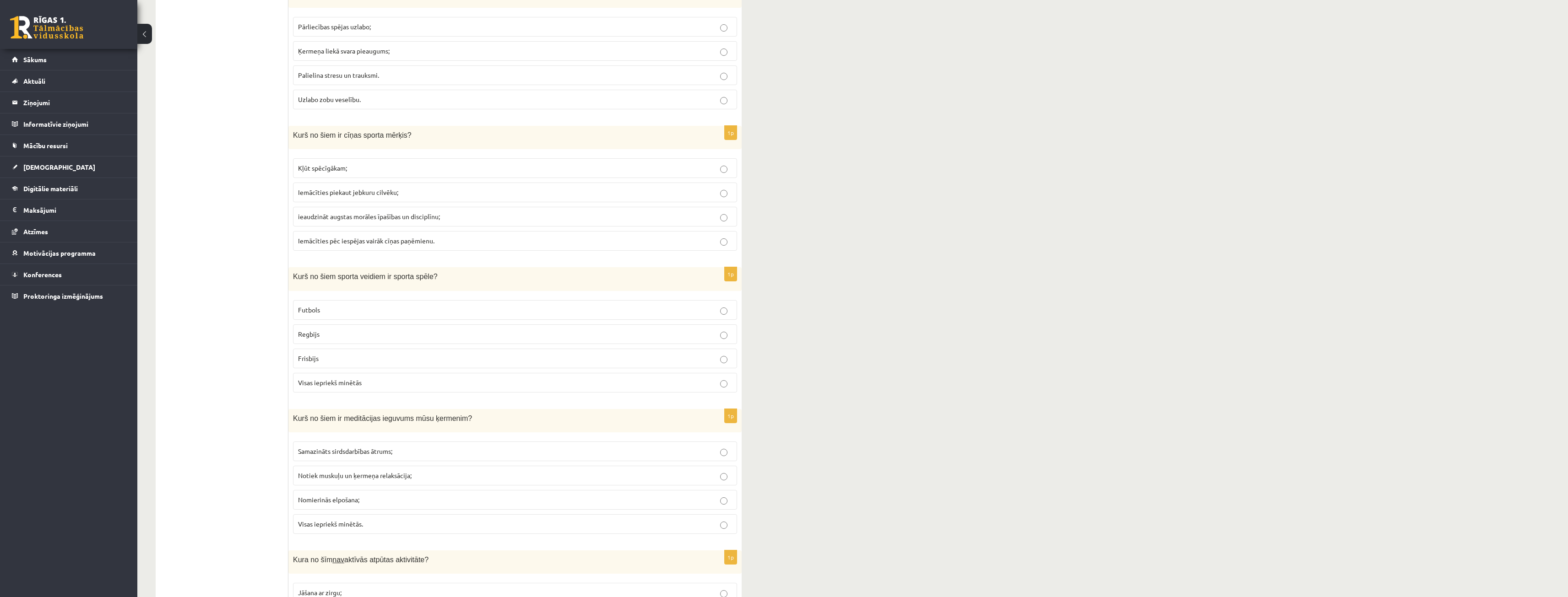
scroll to position [1327, 0]
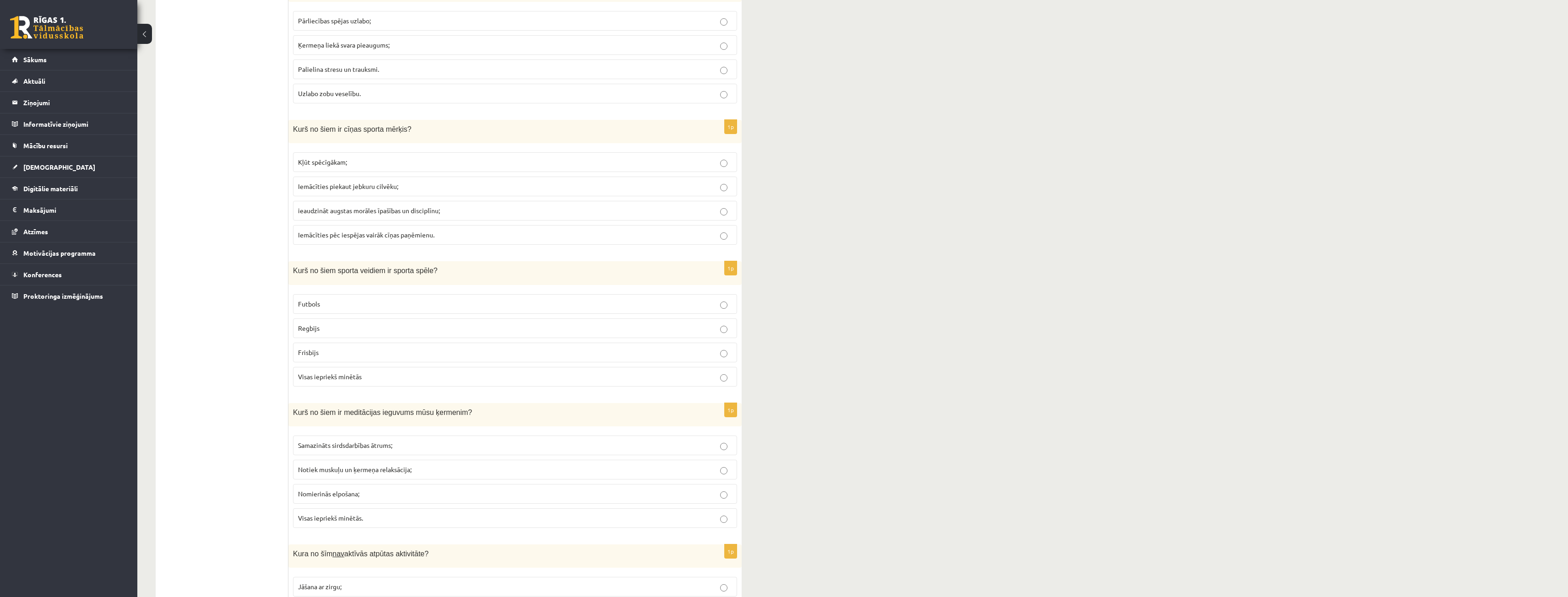
click at [328, 376] on span "Visas iepriekš minētās" at bounding box center [329, 376] width 64 height 8
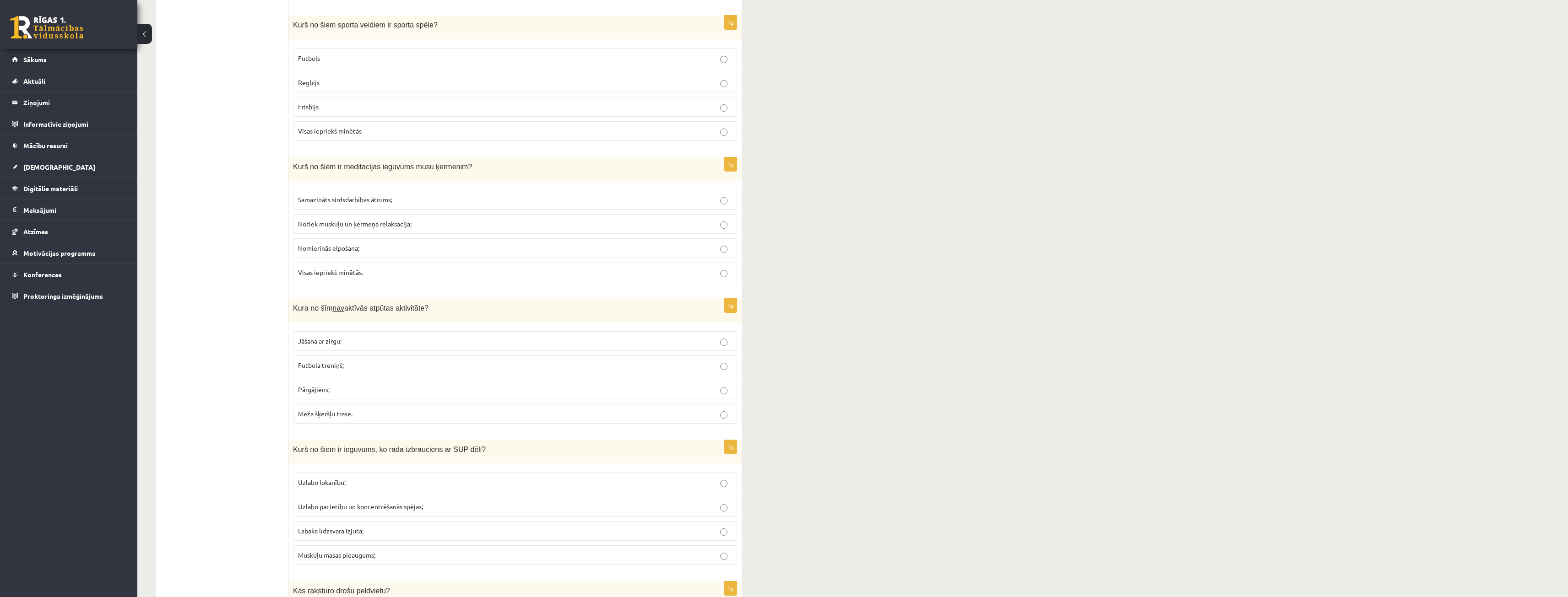
scroll to position [1598, 0]
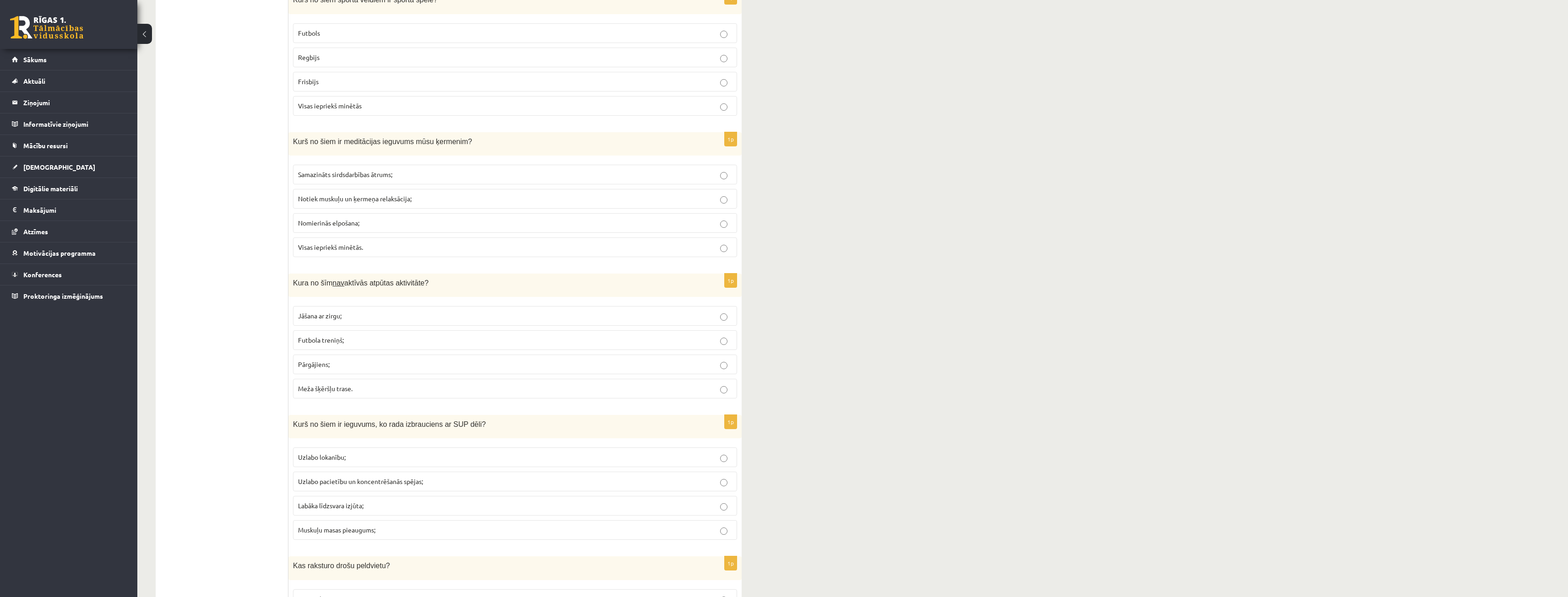
click at [427, 196] on p "Notiek muskuļu un ķermeņa relaksācija;" at bounding box center [515, 199] width 434 height 10
click at [394, 243] on p "Visas iepriekš minētās." at bounding box center [515, 247] width 434 height 10
click at [348, 318] on p "Jāšana ar zirgu;" at bounding box center [515, 316] width 434 height 10
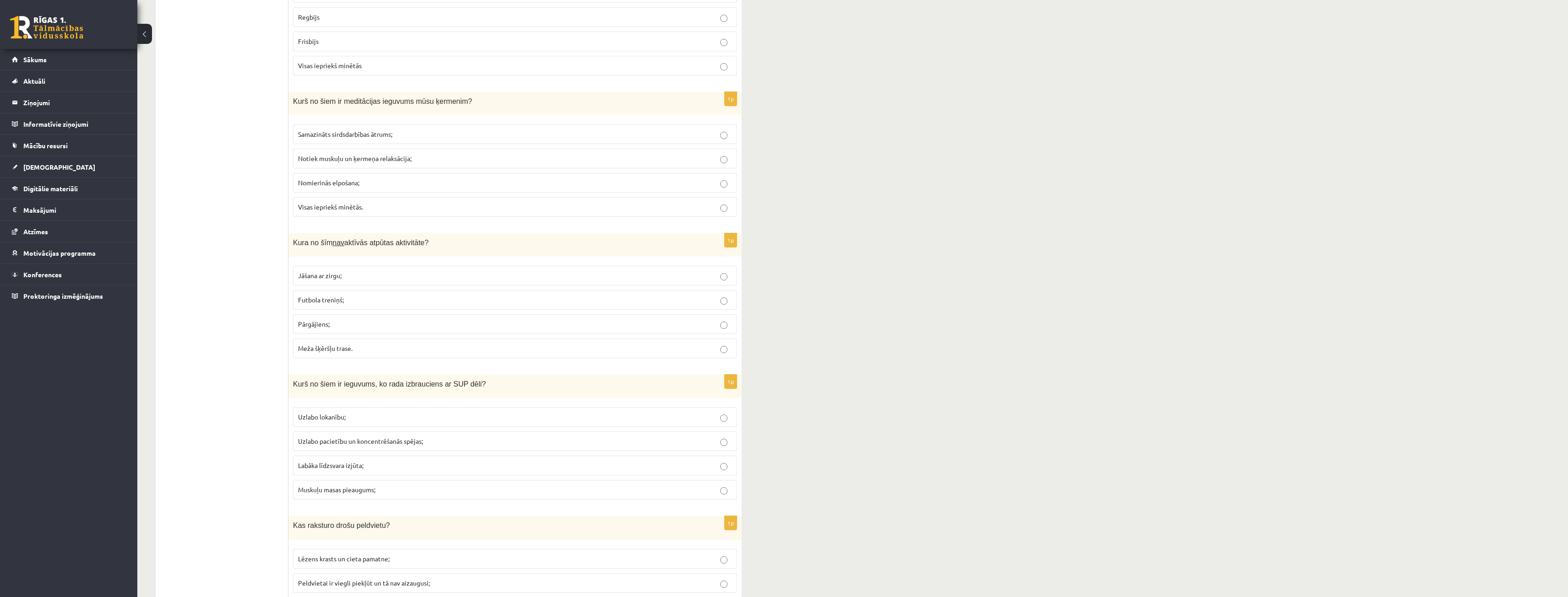
scroll to position [1644, 0]
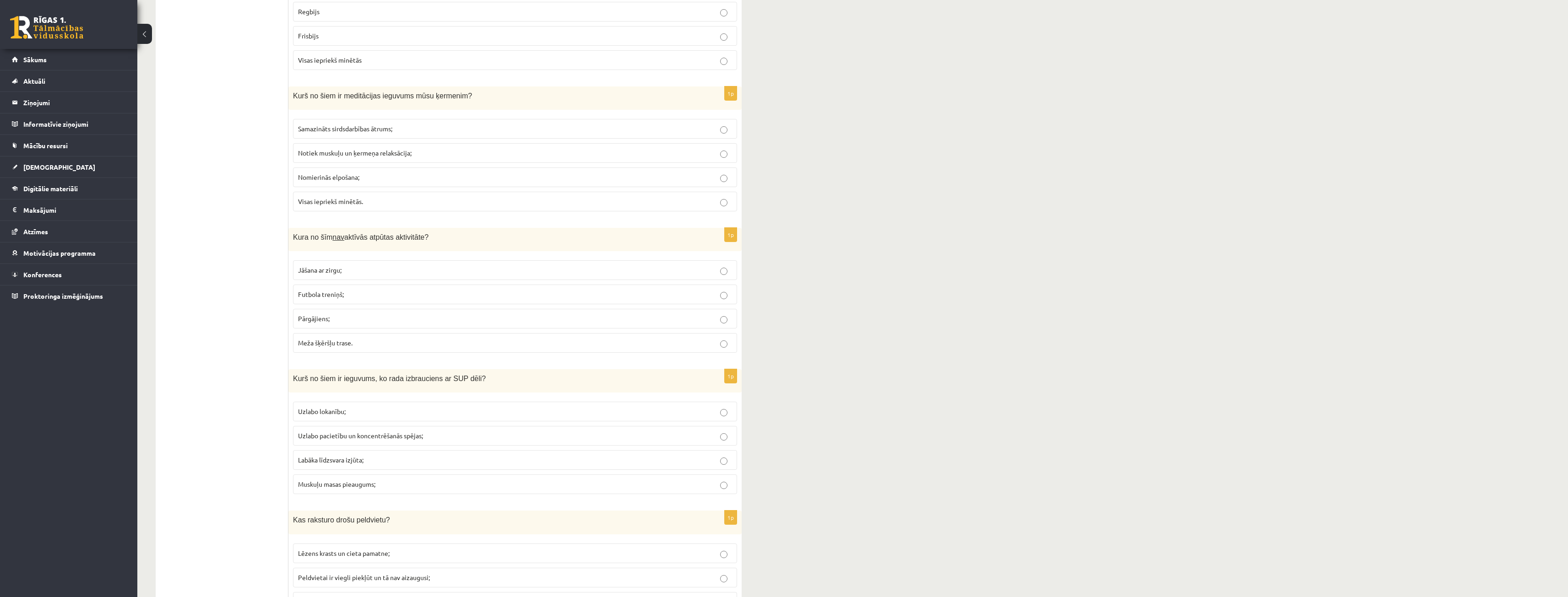
click at [325, 418] on label "Uzlabo lokanību;" at bounding box center [515, 411] width 444 height 20
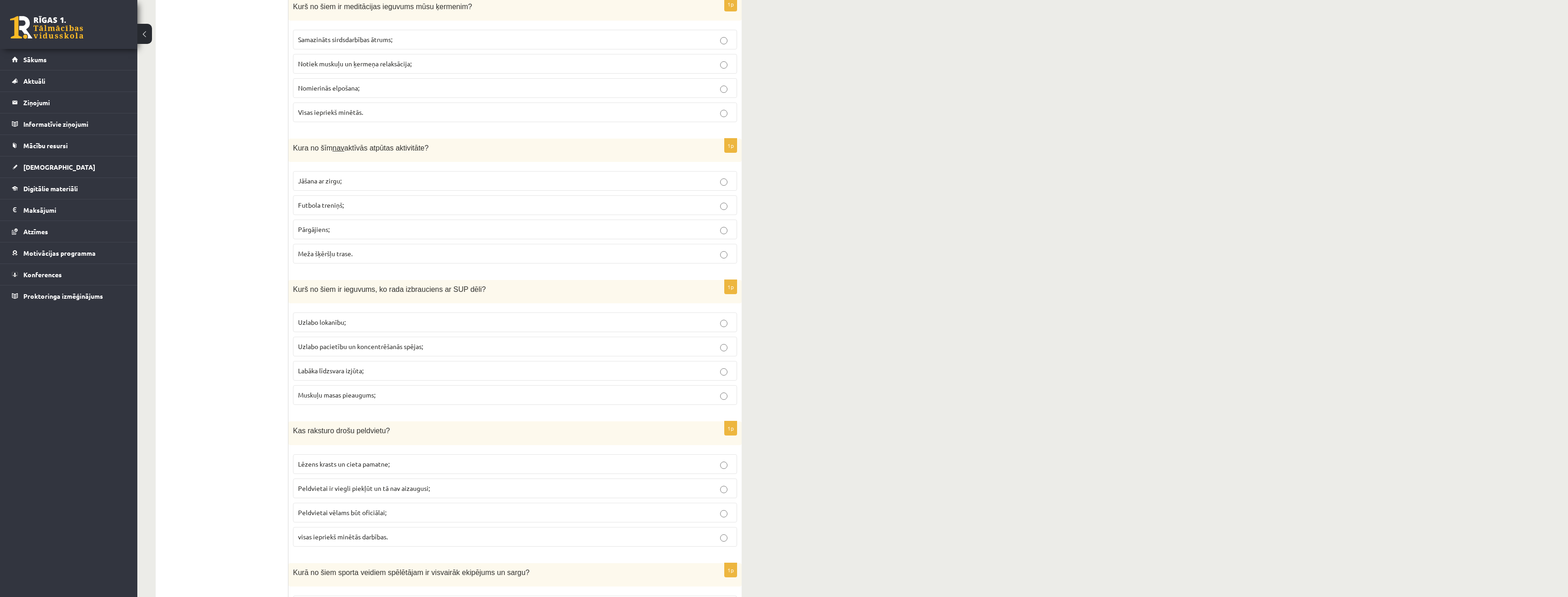
scroll to position [1735, 0]
click at [329, 387] on label "Muskuļu masas pieaugums;" at bounding box center [515, 393] width 444 height 20
click at [375, 366] on p "Labāka līdzsvara izjūta;" at bounding box center [515, 368] width 434 height 10
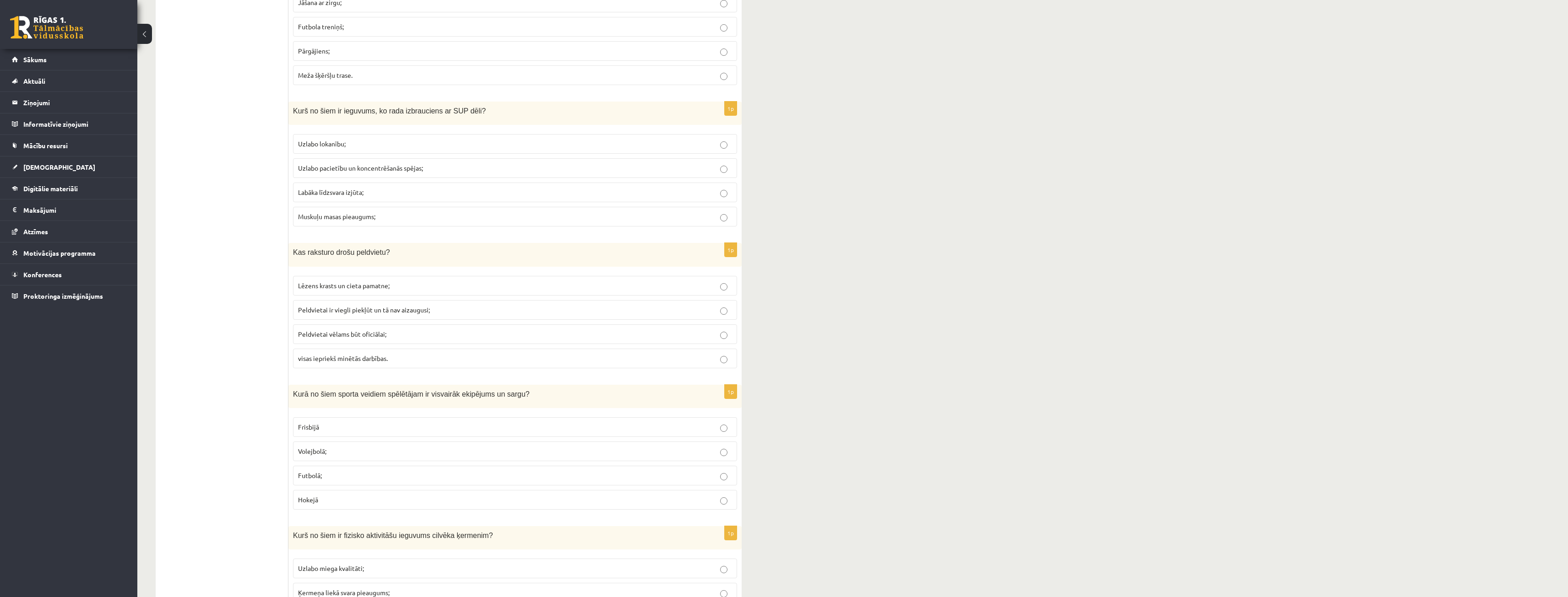
scroll to position [1918, 0]
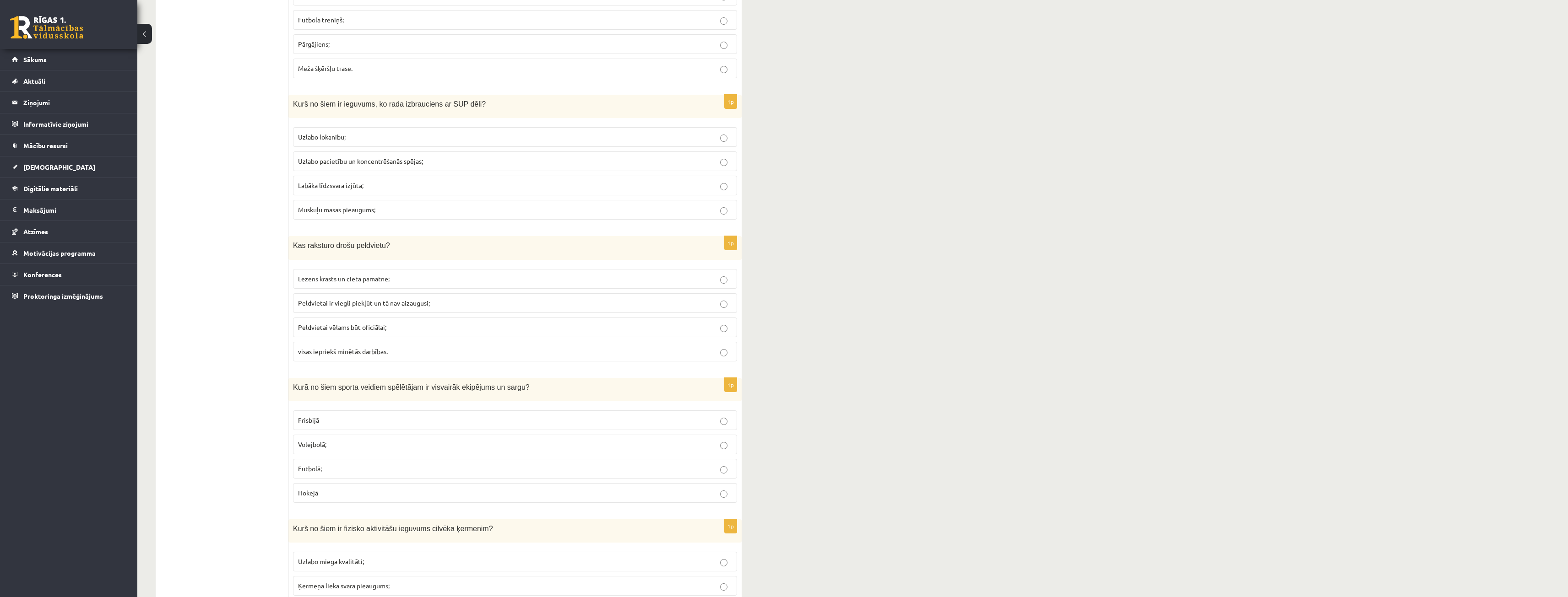
click at [371, 359] on label "visas iepriekš minētās darbības." at bounding box center [515, 351] width 444 height 20
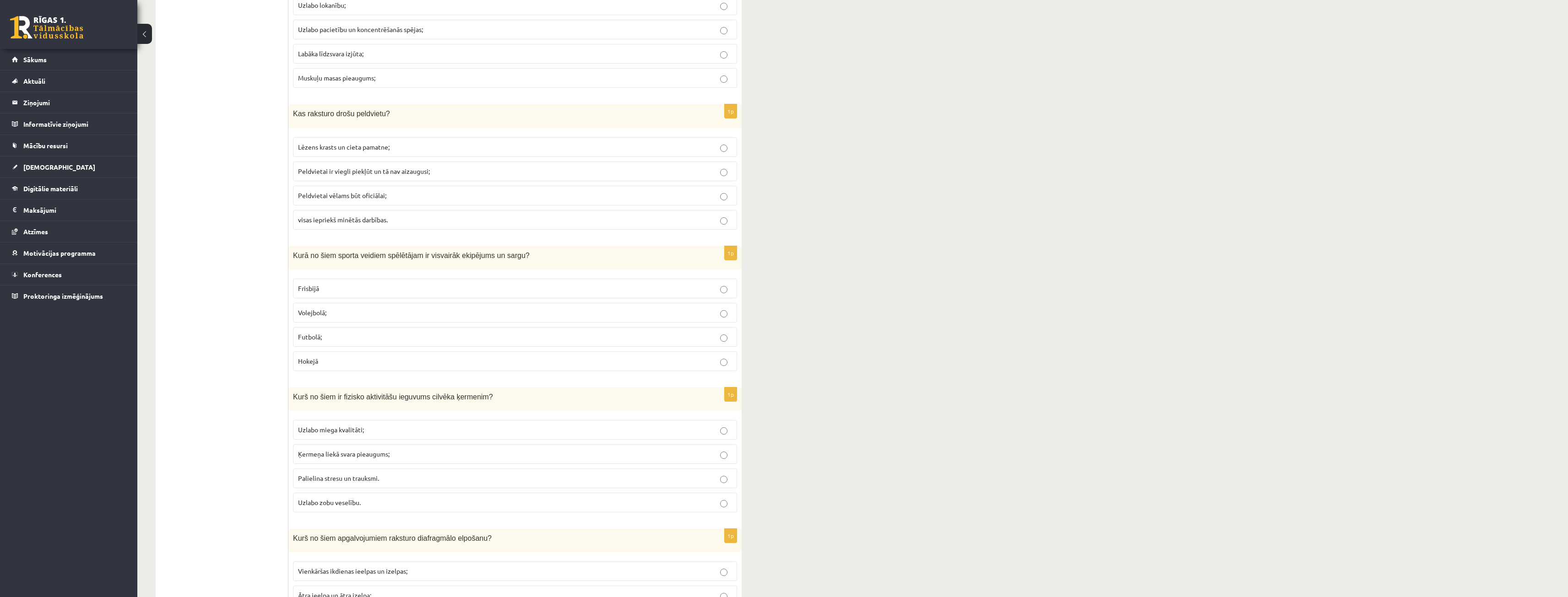
scroll to position [2056, 0]
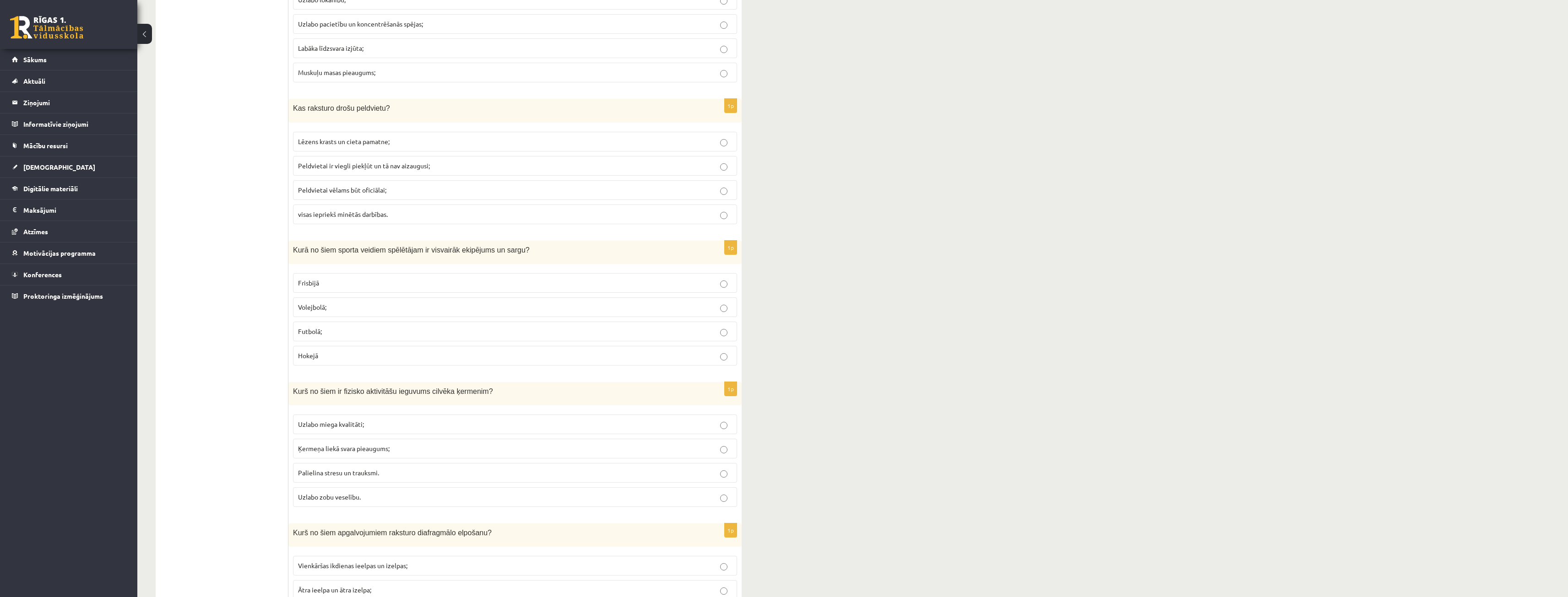
click at [335, 331] on p "Futbolā;" at bounding box center [515, 332] width 434 height 10
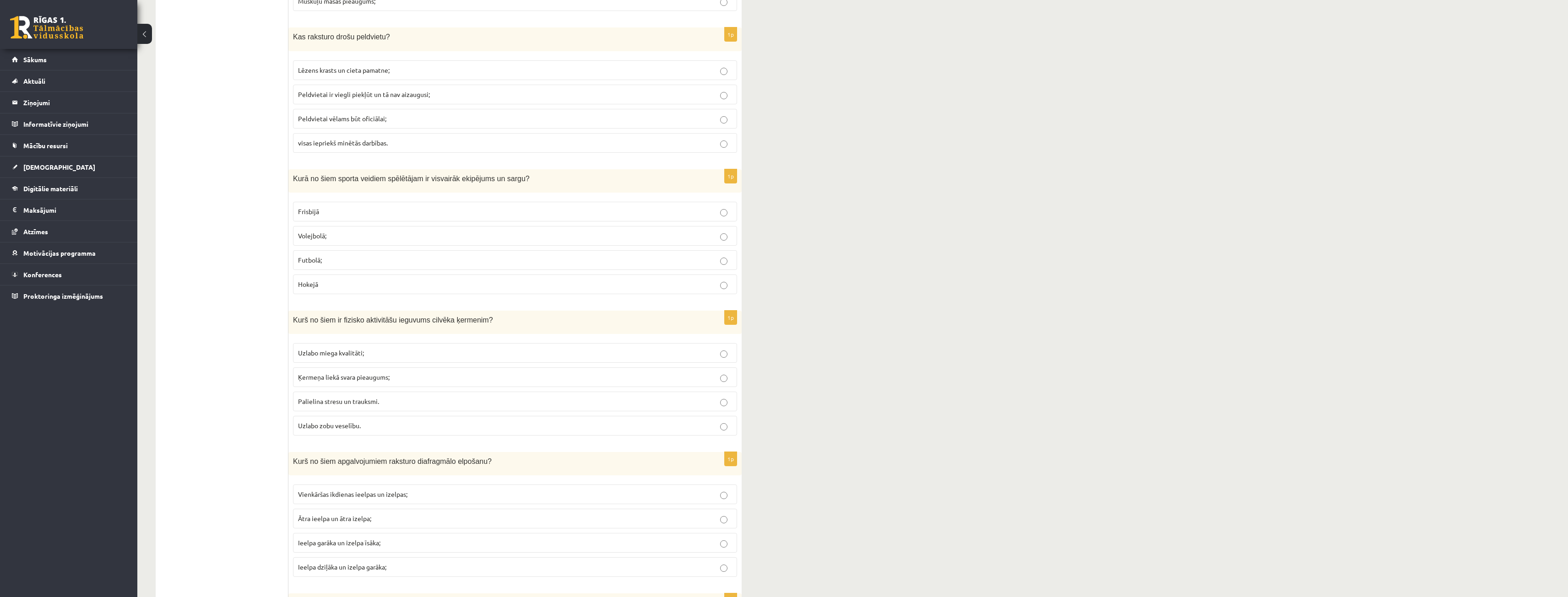
scroll to position [2147, 0]
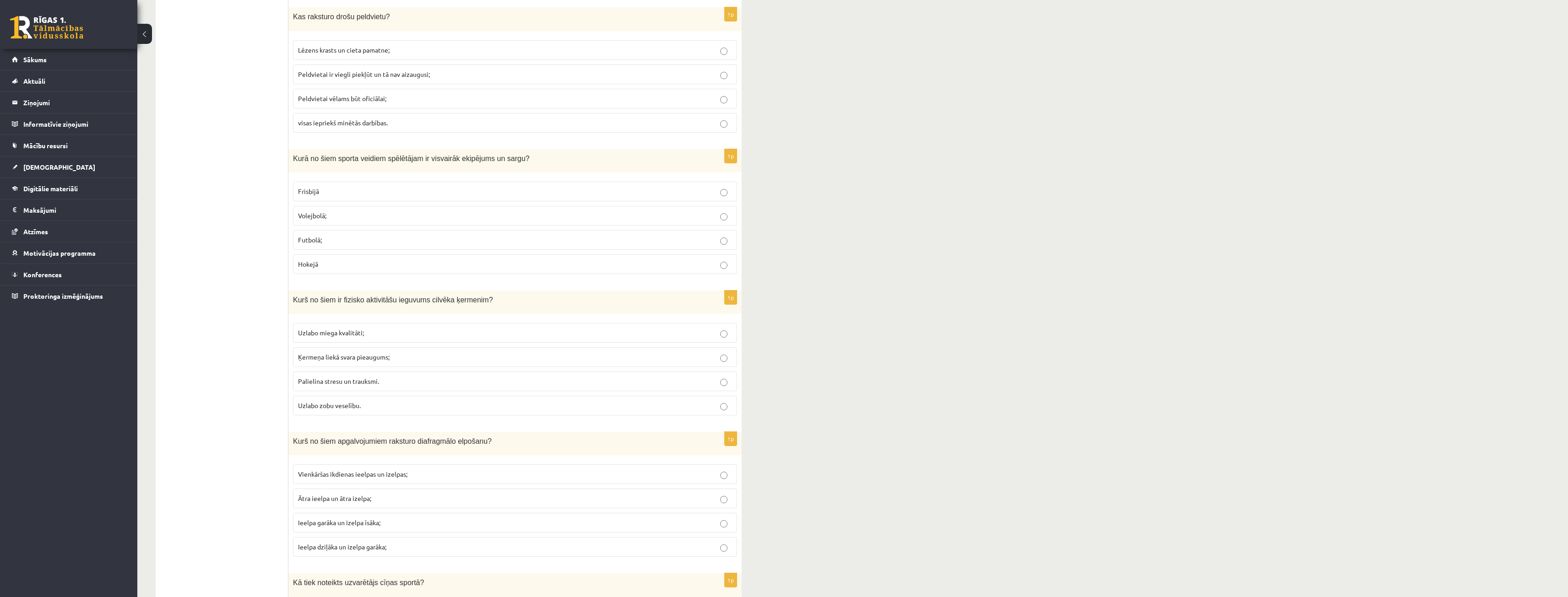
click at [385, 386] on p "Palielina stresu un trauksmi." at bounding box center [515, 381] width 434 height 10
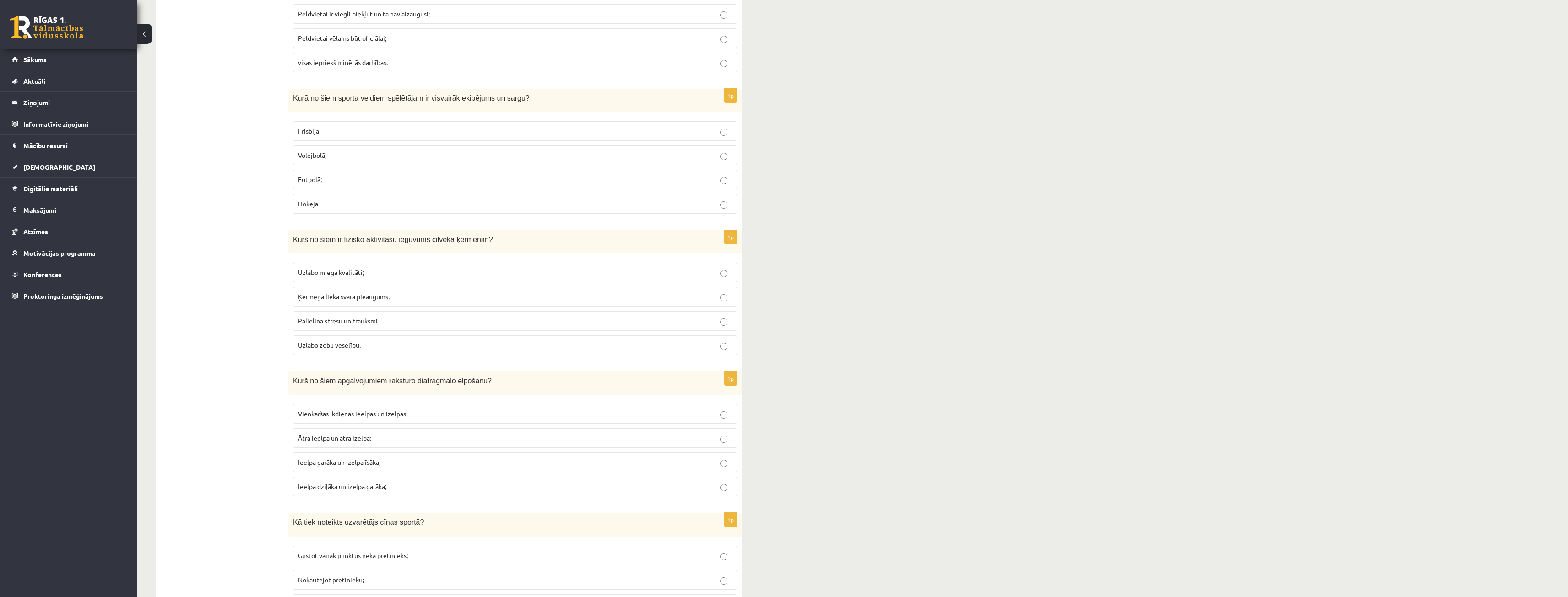
scroll to position [2238, 0]
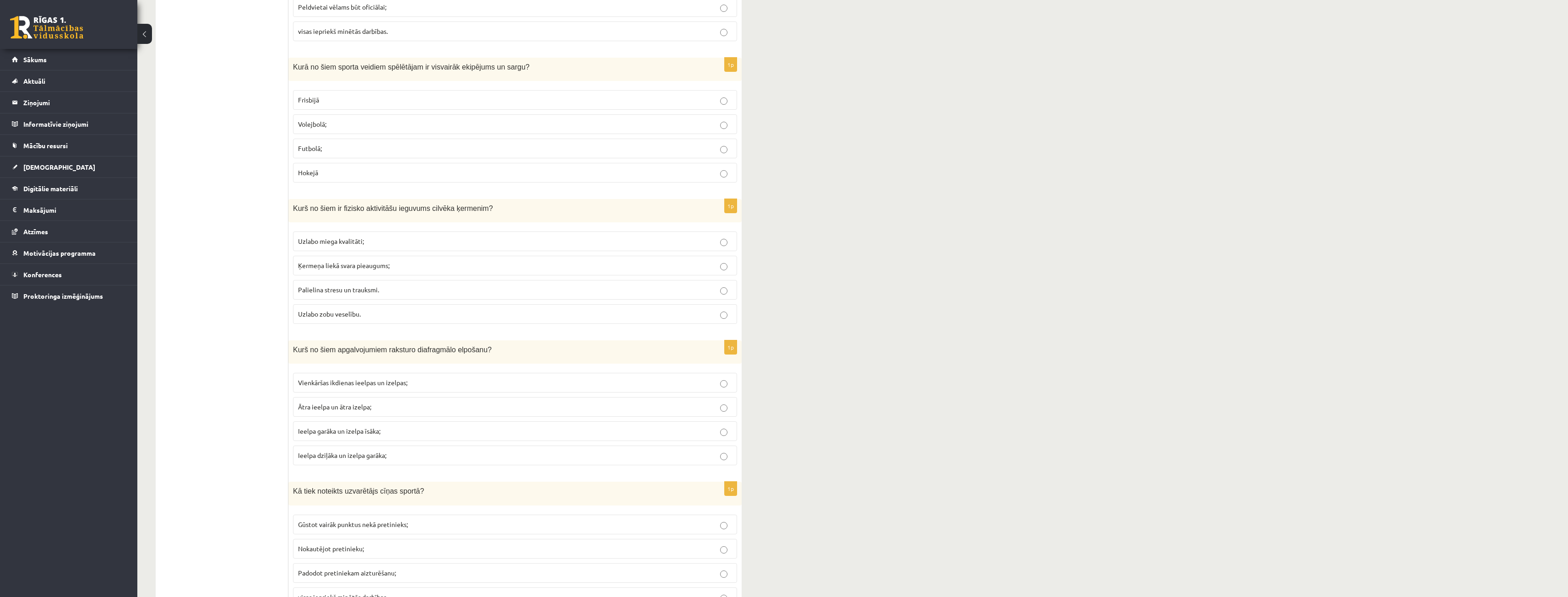
click at [361, 246] on p "Uzlabo miega kvalitāti;" at bounding box center [515, 241] width 434 height 10
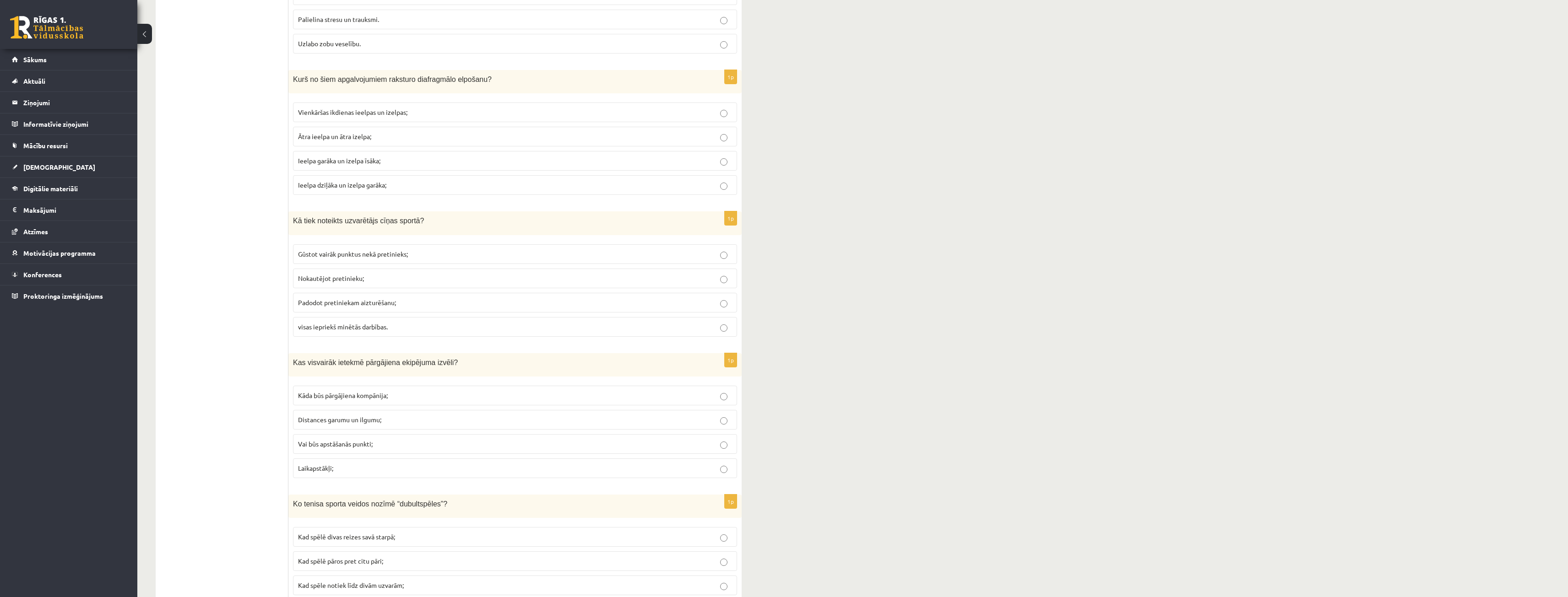
scroll to position [2513, 0]
click at [392, 184] on p "Ieelpa dziļāka un izelpa garāka;" at bounding box center [515, 181] width 434 height 10
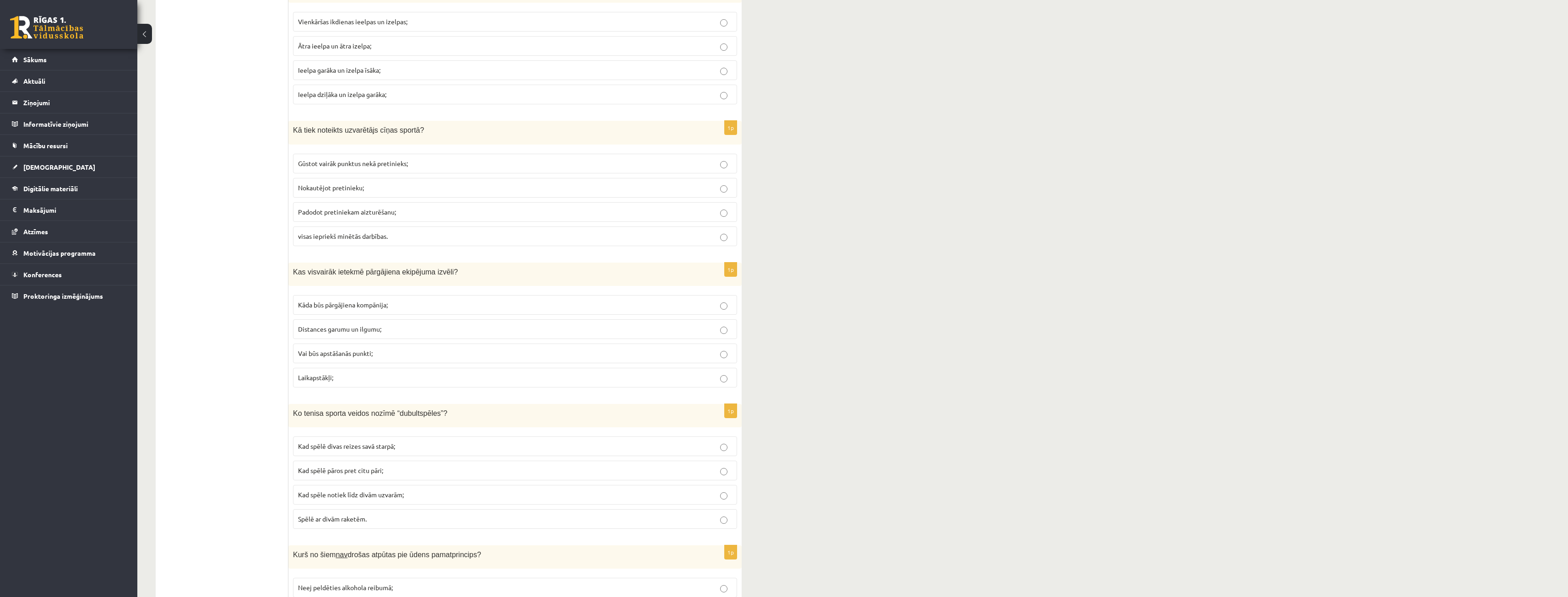
scroll to position [2604, 0]
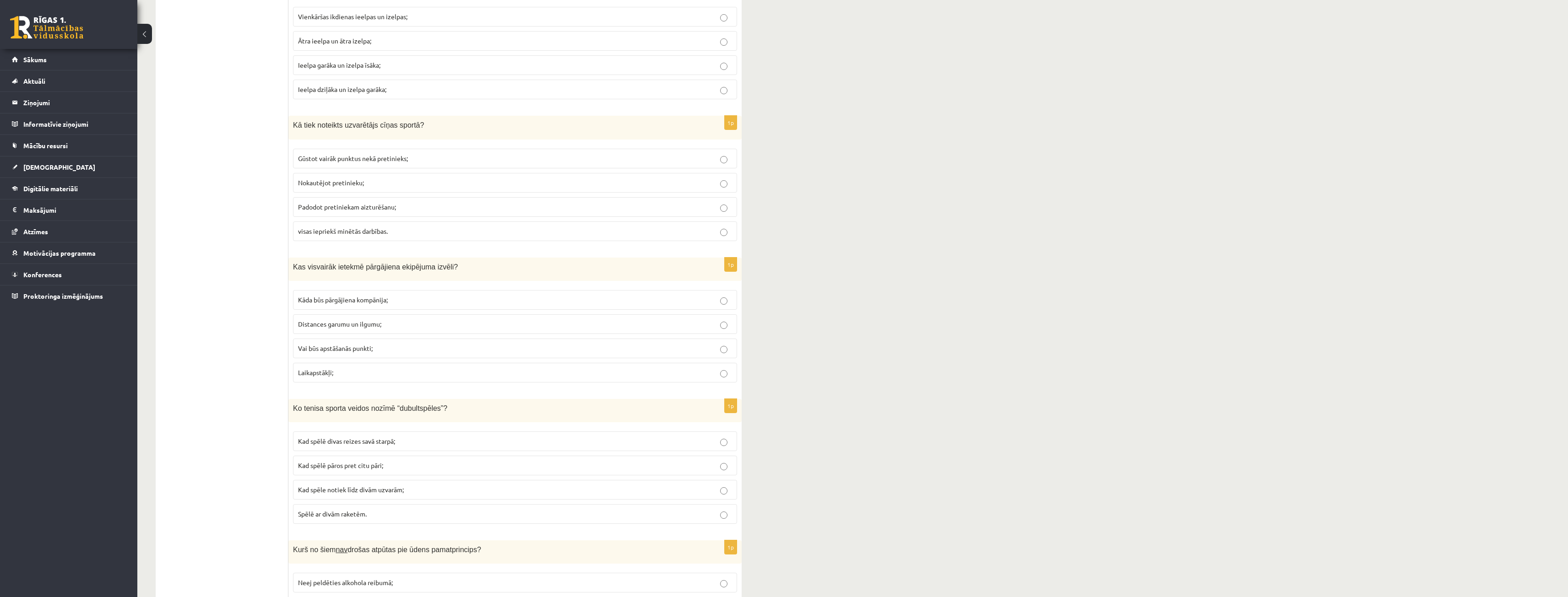
click at [365, 165] on label "Gūstot vairāk punktus nekā pretinieks;" at bounding box center [515, 158] width 444 height 20
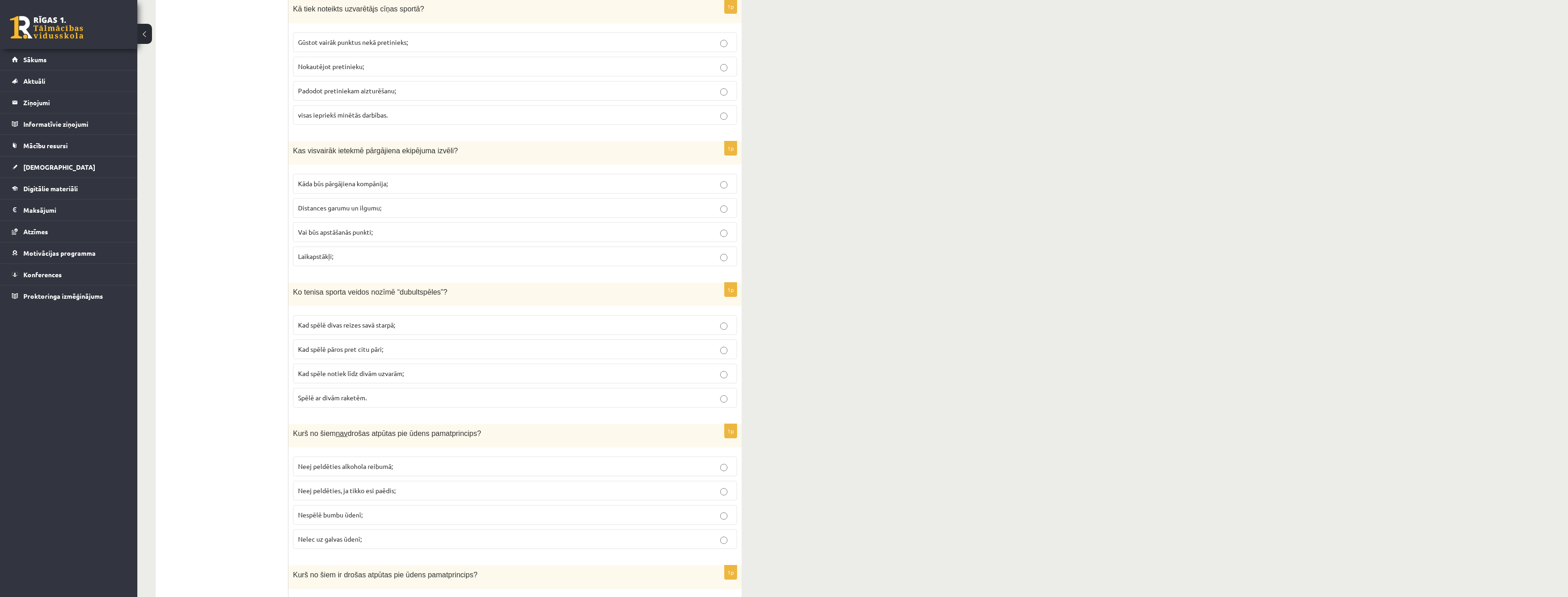
scroll to position [2742, 0]
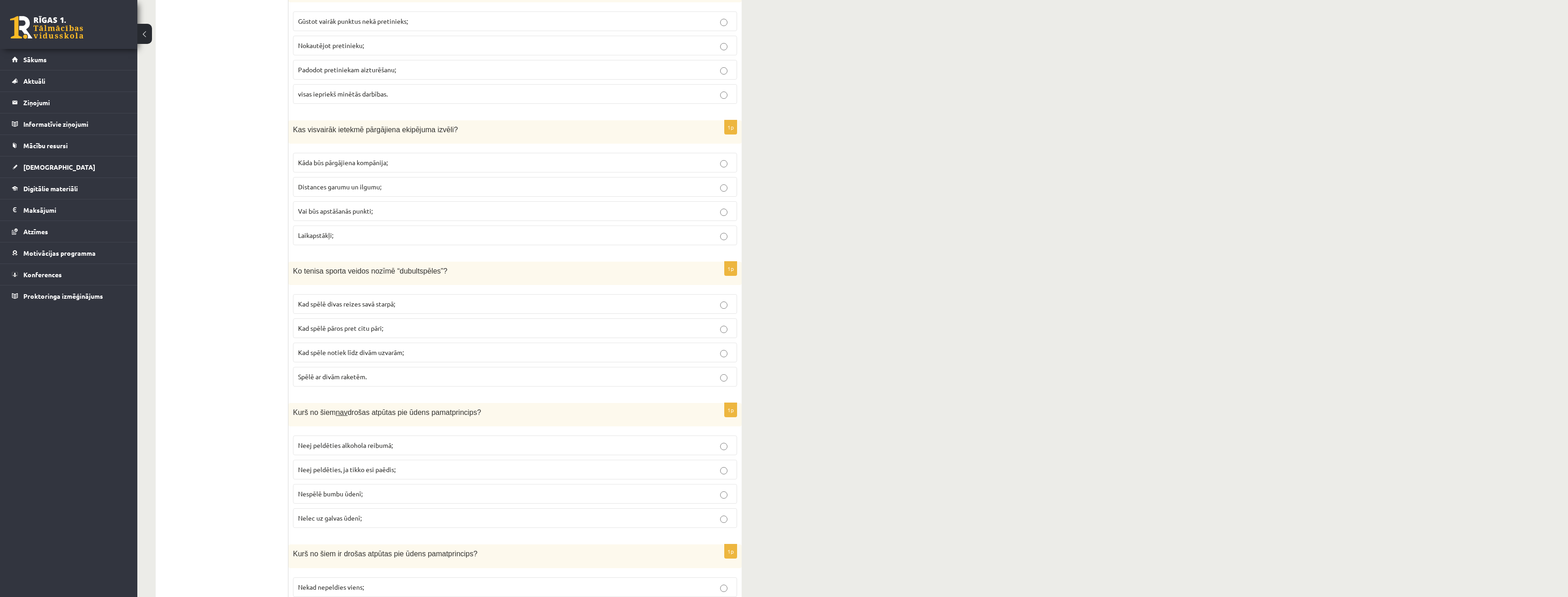
drag, startPoint x: 469, startPoint y: 198, endPoint x: 470, endPoint y: 405, distance: 207.0
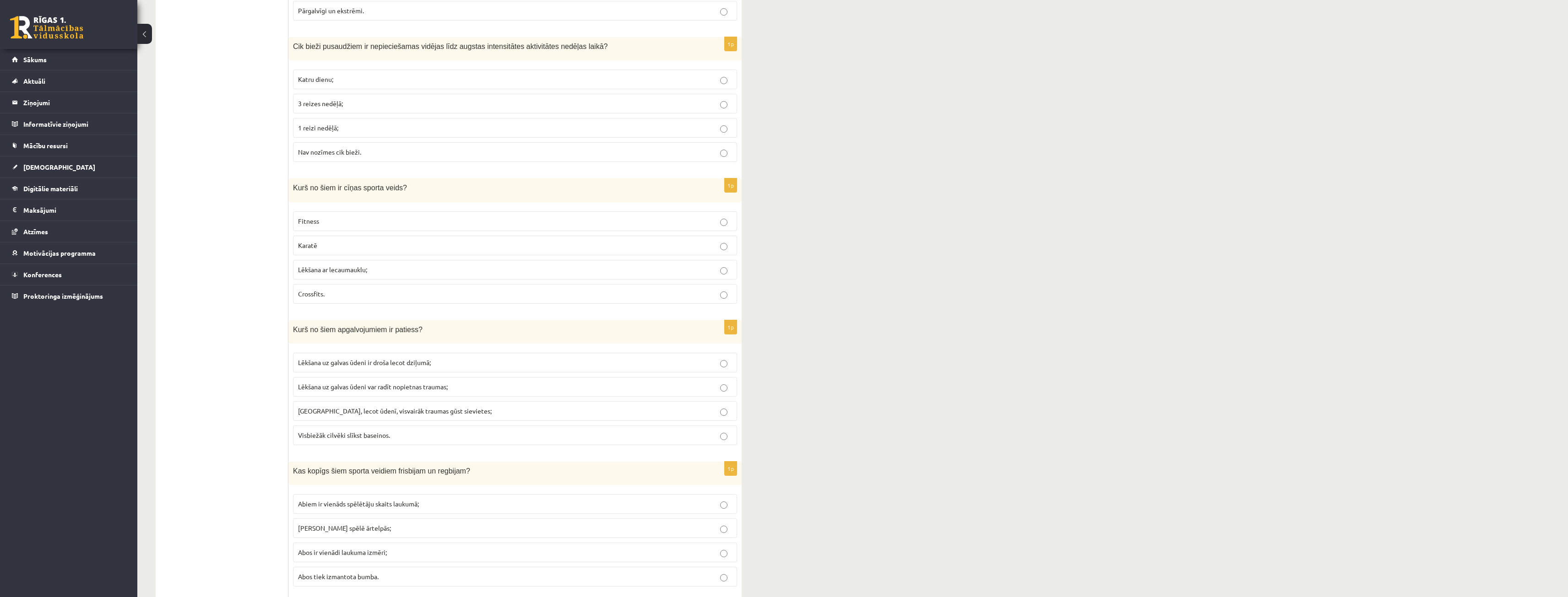
scroll to position [3840, 0]
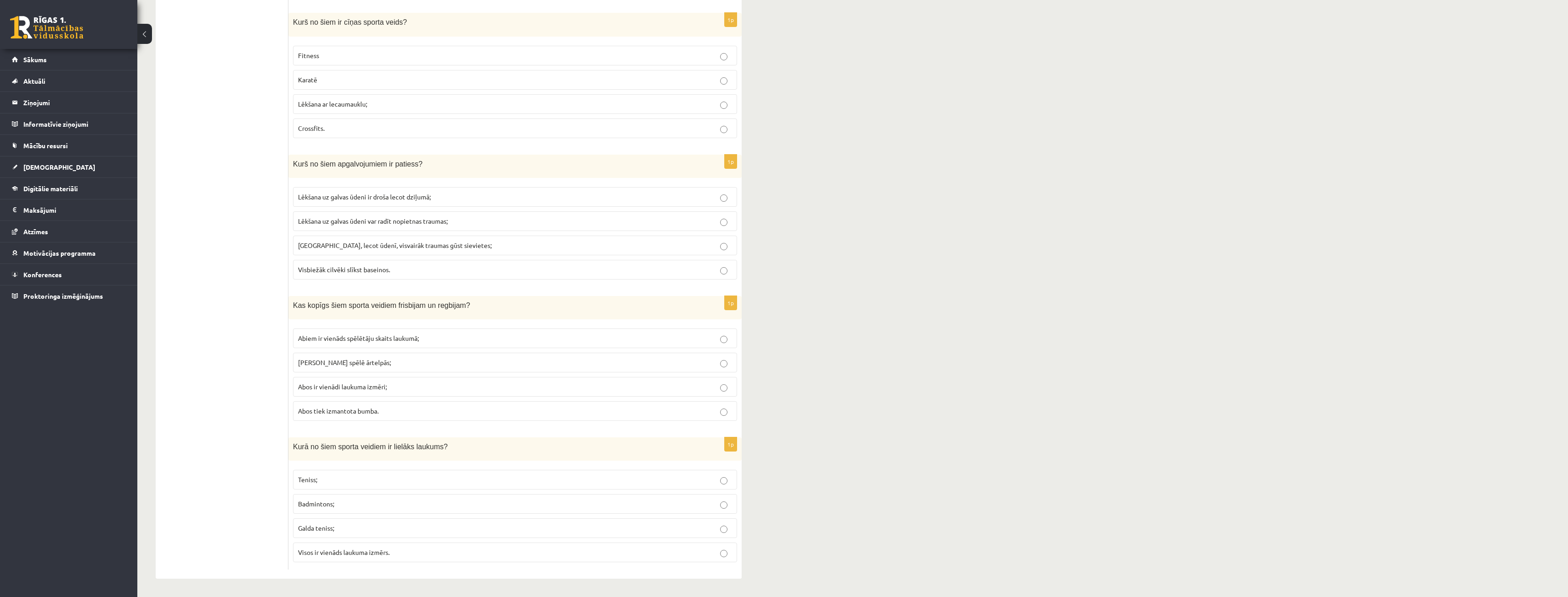
click at [350, 480] on p "Teniss;" at bounding box center [515, 480] width 434 height 10
click at [383, 364] on p "Abus spēlē ārtelpās;" at bounding box center [515, 363] width 434 height 10
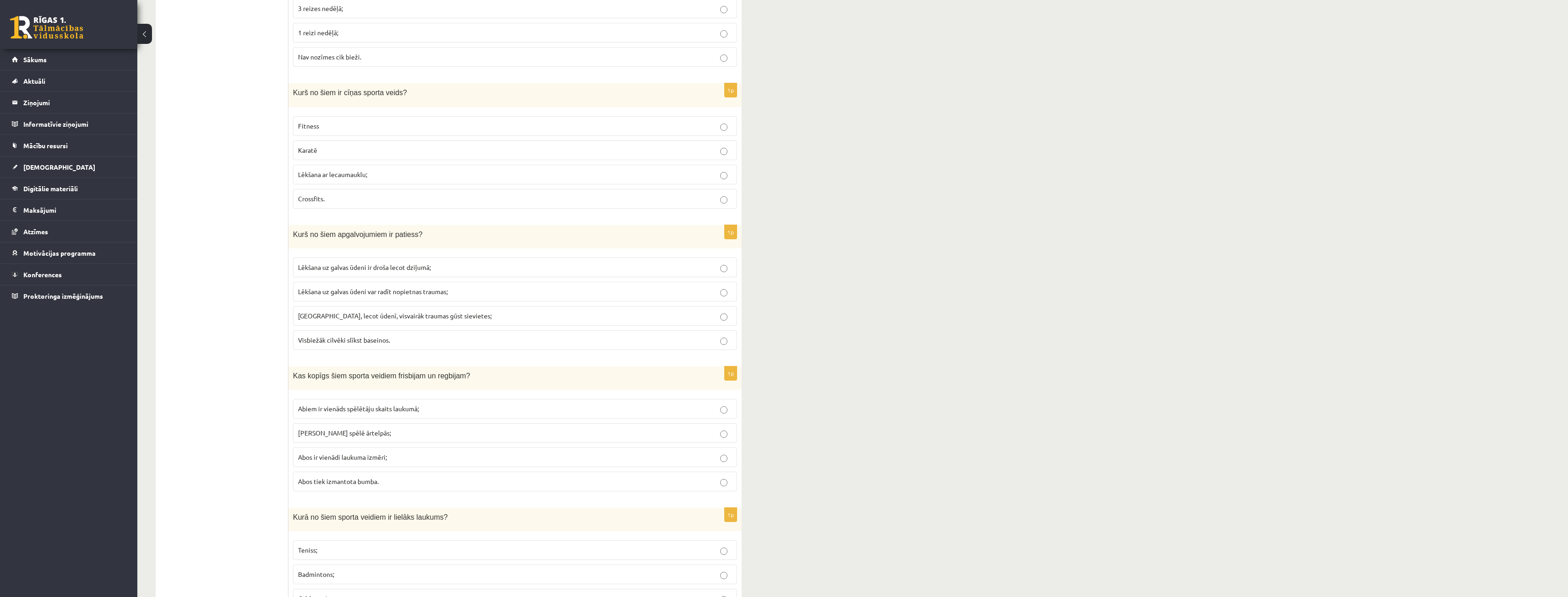
scroll to position [3748, 0]
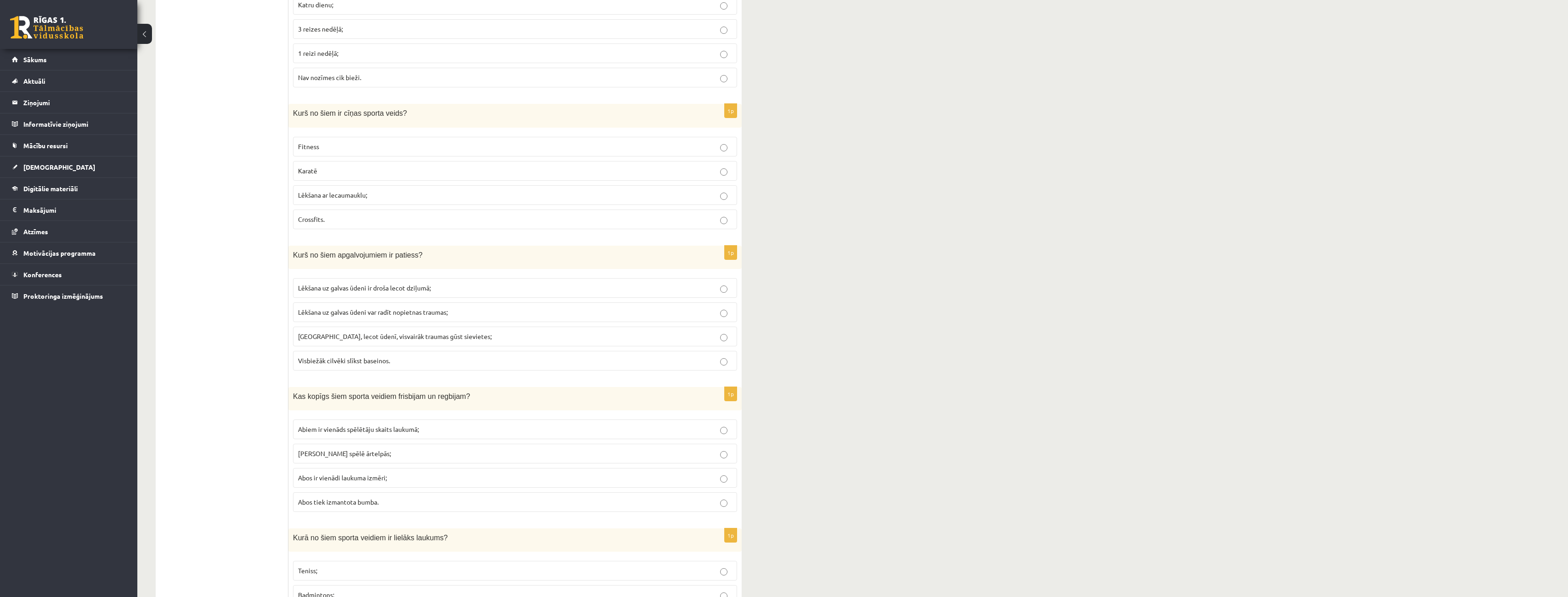
click at [375, 316] on span "Lēkšana uz galvas ūdeni var radīt nopietnas traumas;" at bounding box center [372, 312] width 150 height 8
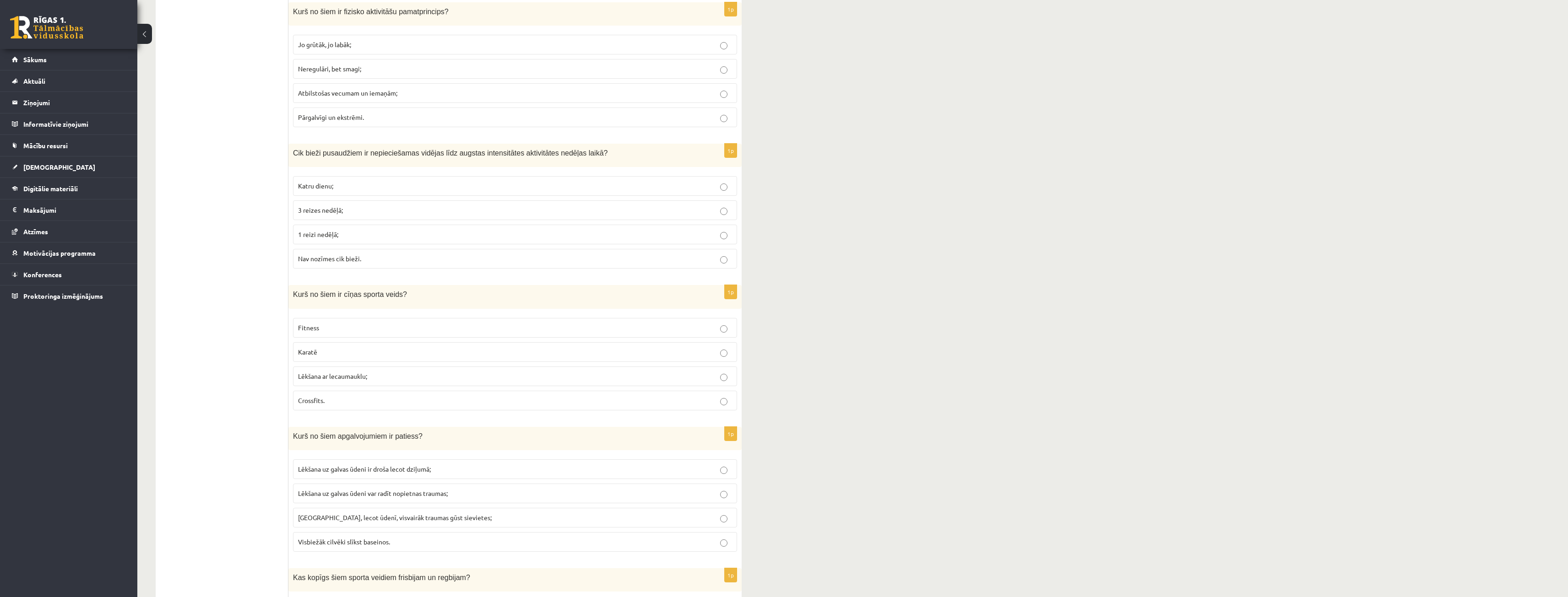
scroll to position [3566, 0]
click at [315, 348] on label "Karatē" at bounding box center [515, 354] width 444 height 20
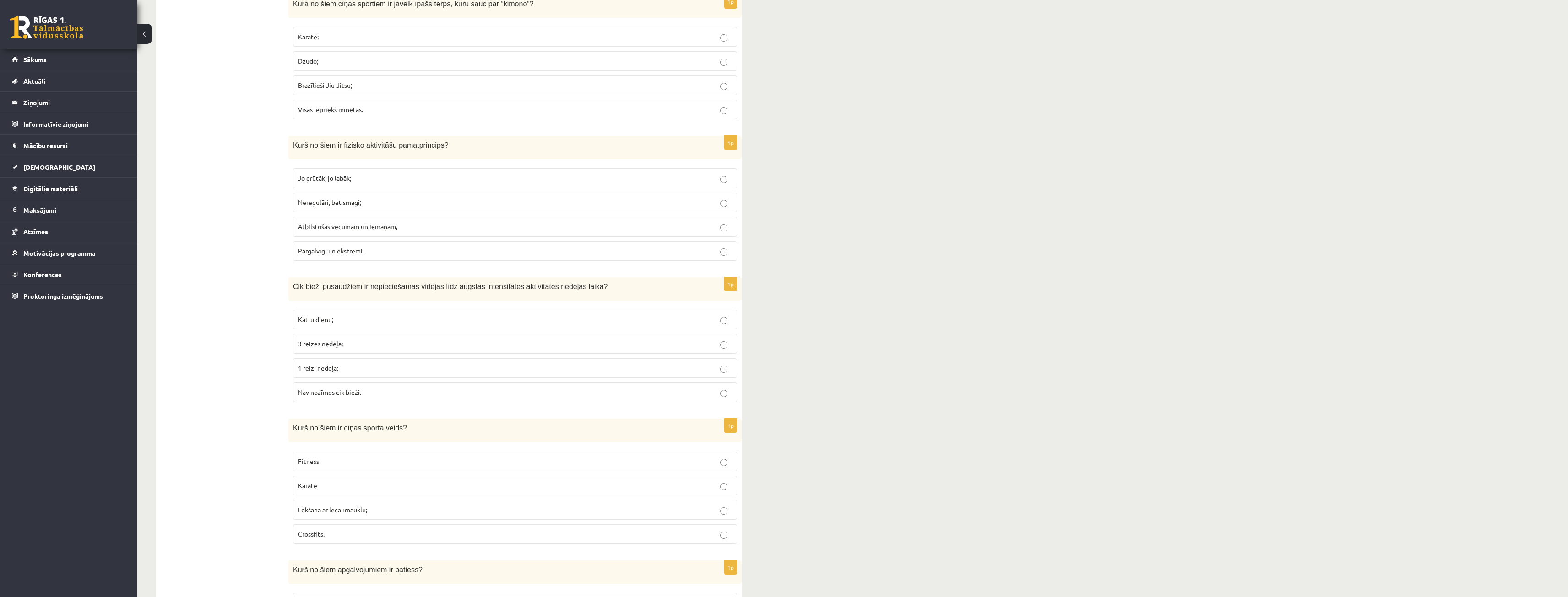
scroll to position [3428, 0]
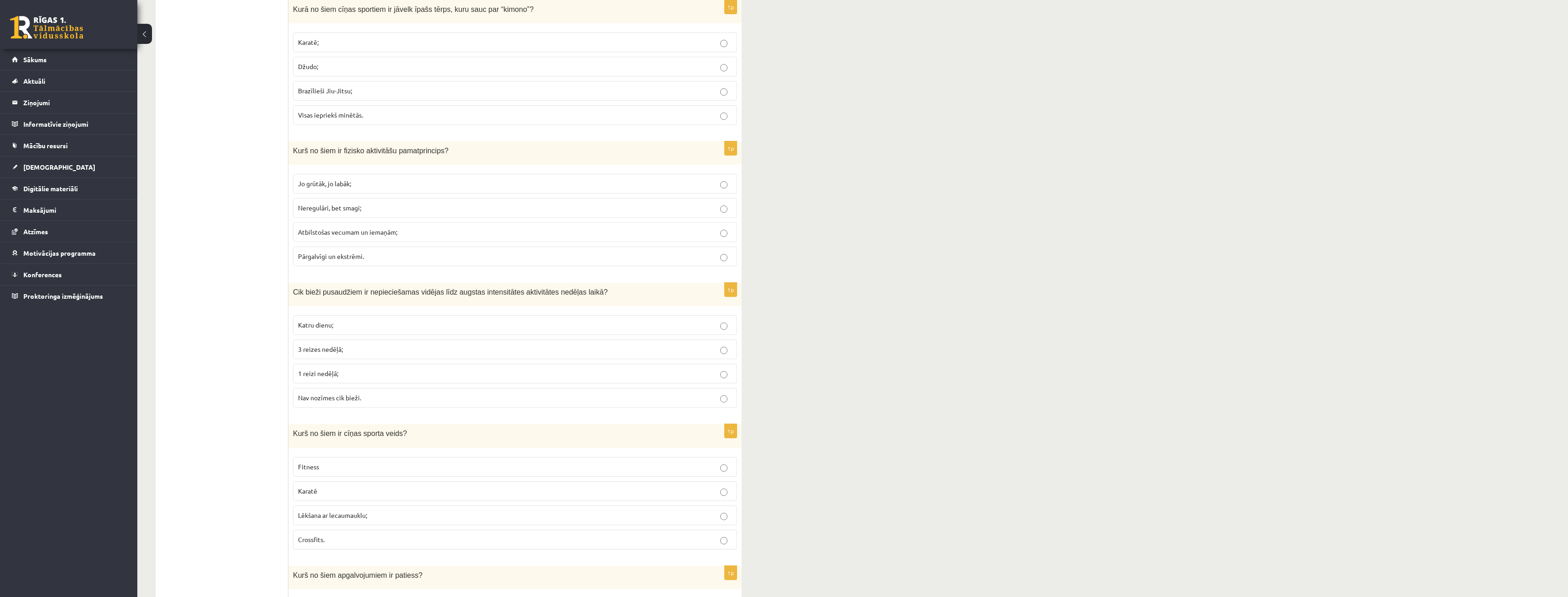
click at [343, 328] on p "Katru dienu;" at bounding box center [515, 325] width 434 height 10
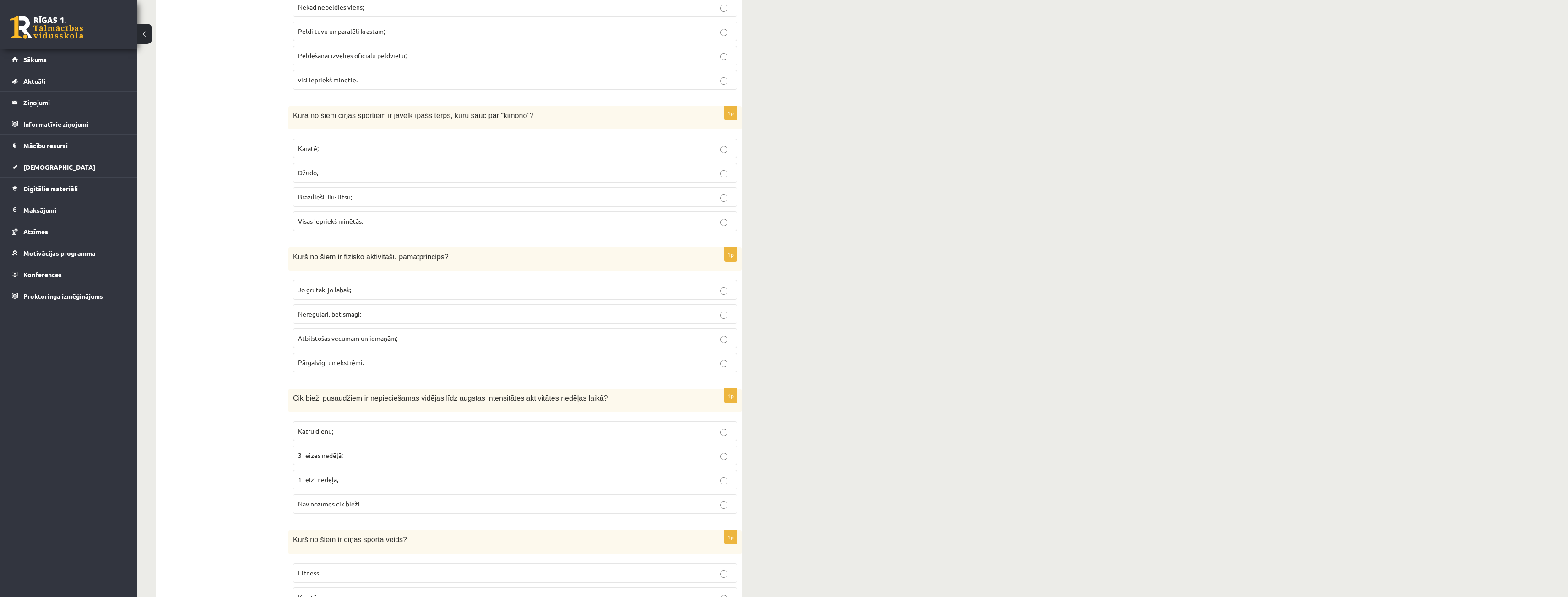
scroll to position [3291, 0]
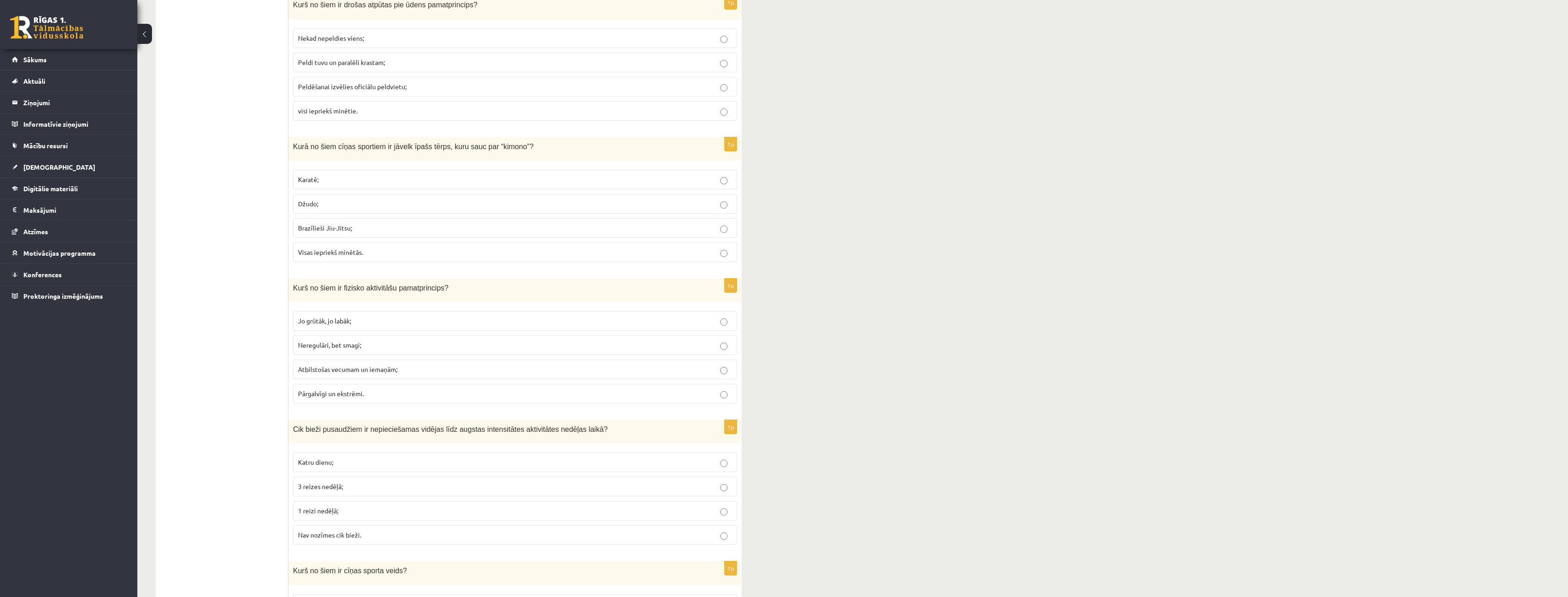
click at [311, 486] on span "3 reizes nedēļā;" at bounding box center [320, 486] width 45 height 8
click at [347, 374] on p "Atbilstošas vecumam un iemaņām;" at bounding box center [515, 370] width 434 height 10
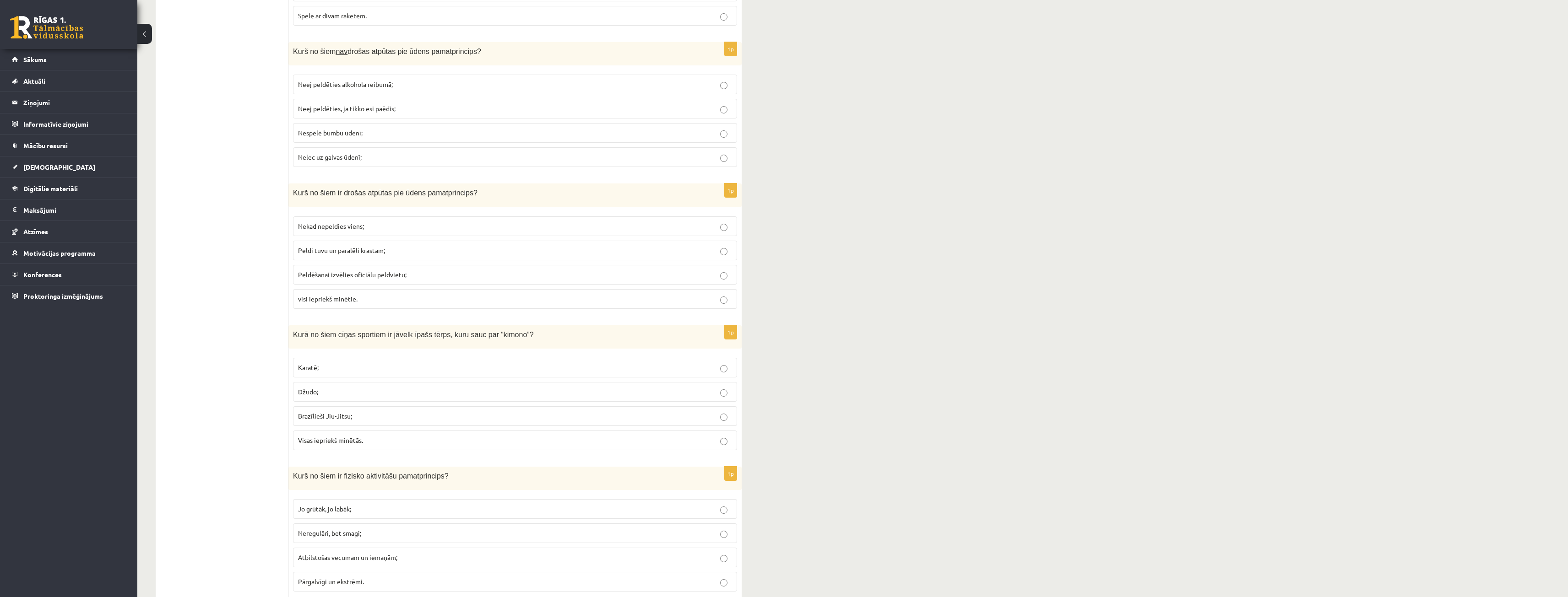
scroll to position [3108, 0]
click at [326, 414] on span "Brazīlieši Jiu-Jitsu;" at bounding box center [325, 411] width 54 height 8
click at [312, 396] on label "Džudo;" at bounding box center [515, 387] width 444 height 20
click at [340, 430] on label "Visas iepriekš minētās." at bounding box center [515, 435] width 444 height 20
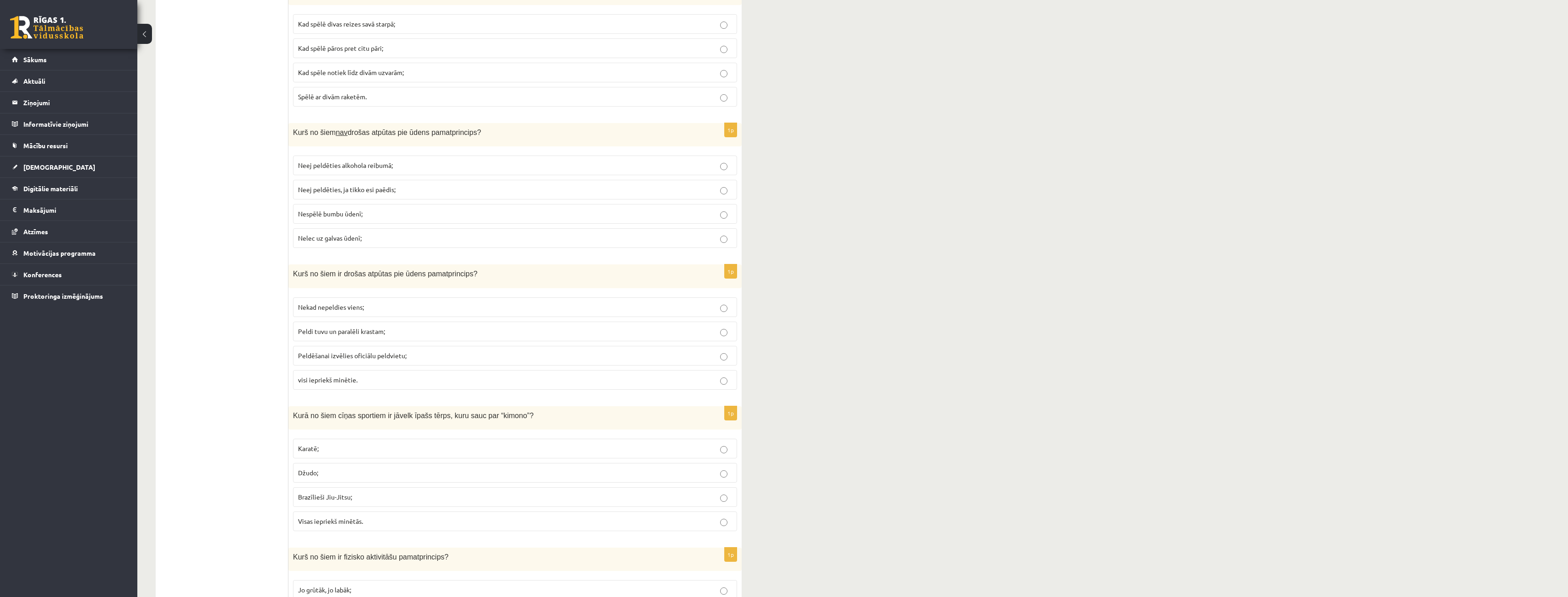
scroll to position [3016, 0]
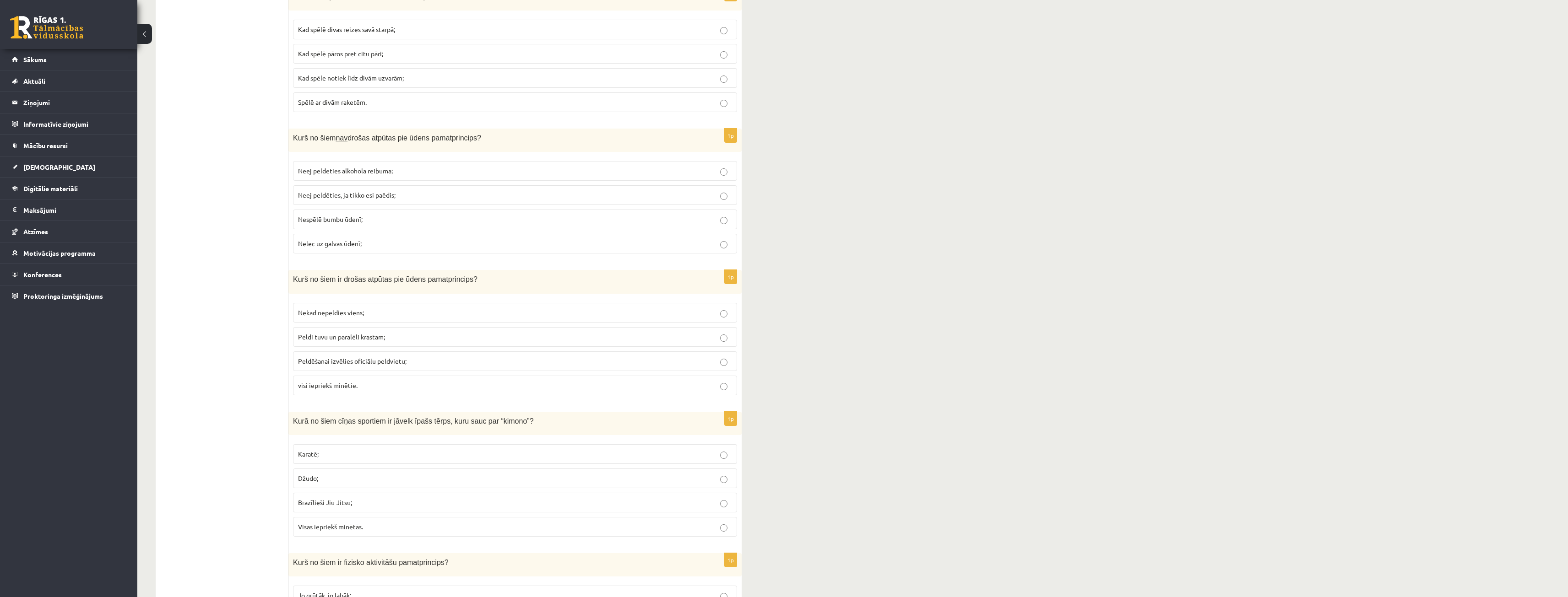
click at [388, 381] on p "visi iepriekš minētie." at bounding box center [515, 386] width 434 height 10
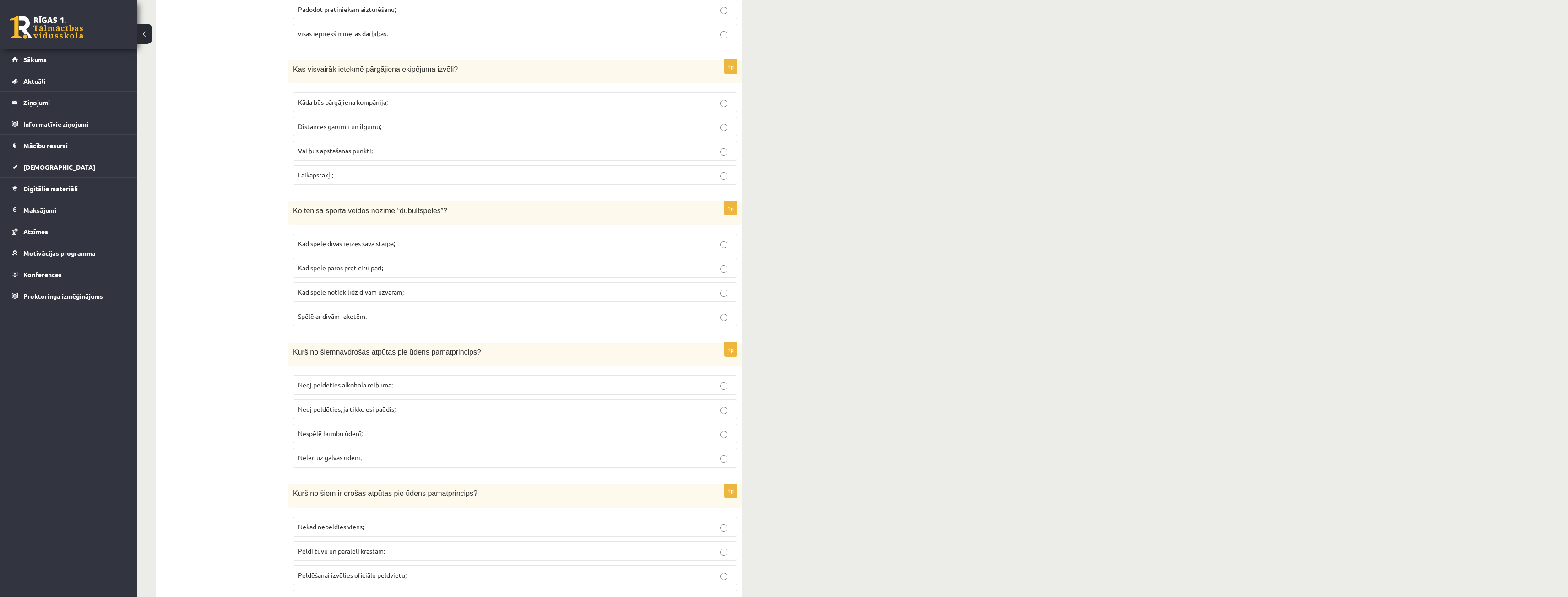
scroll to position [2833, 0]
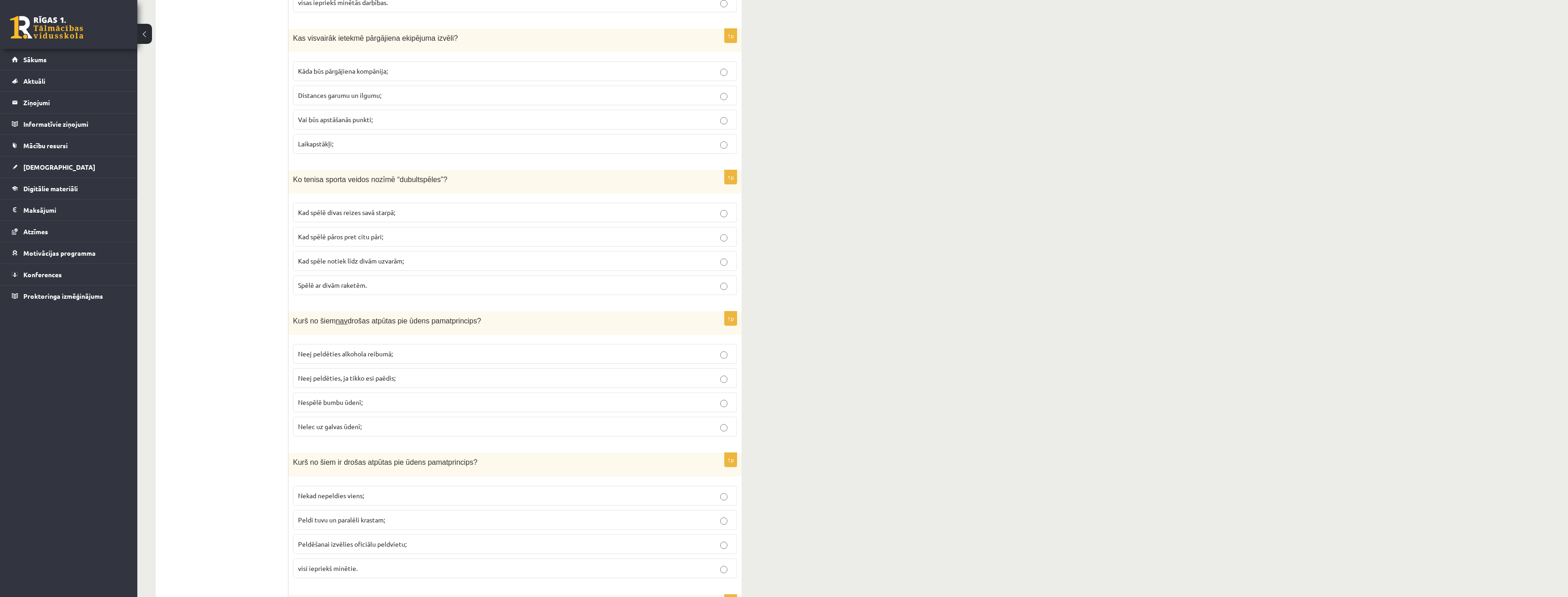
click at [369, 425] on p "Nelec uz galvas ūdenī;" at bounding box center [515, 427] width 434 height 10
click at [366, 401] on p "Nespēlē bumbu ūdenī;" at bounding box center [515, 403] width 434 height 10
click at [386, 352] on span "Neej peldēties alkohola reibumā;" at bounding box center [345, 353] width 95 height 8
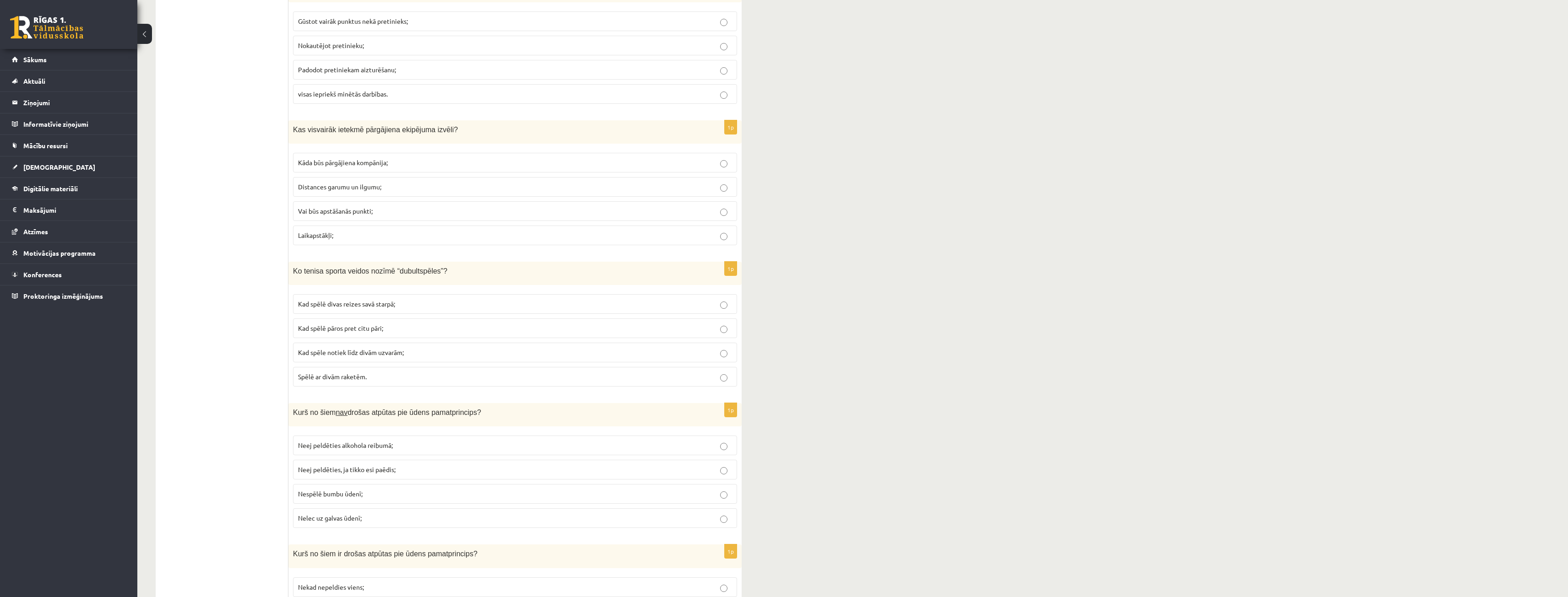
scroll to position [2696, 0]
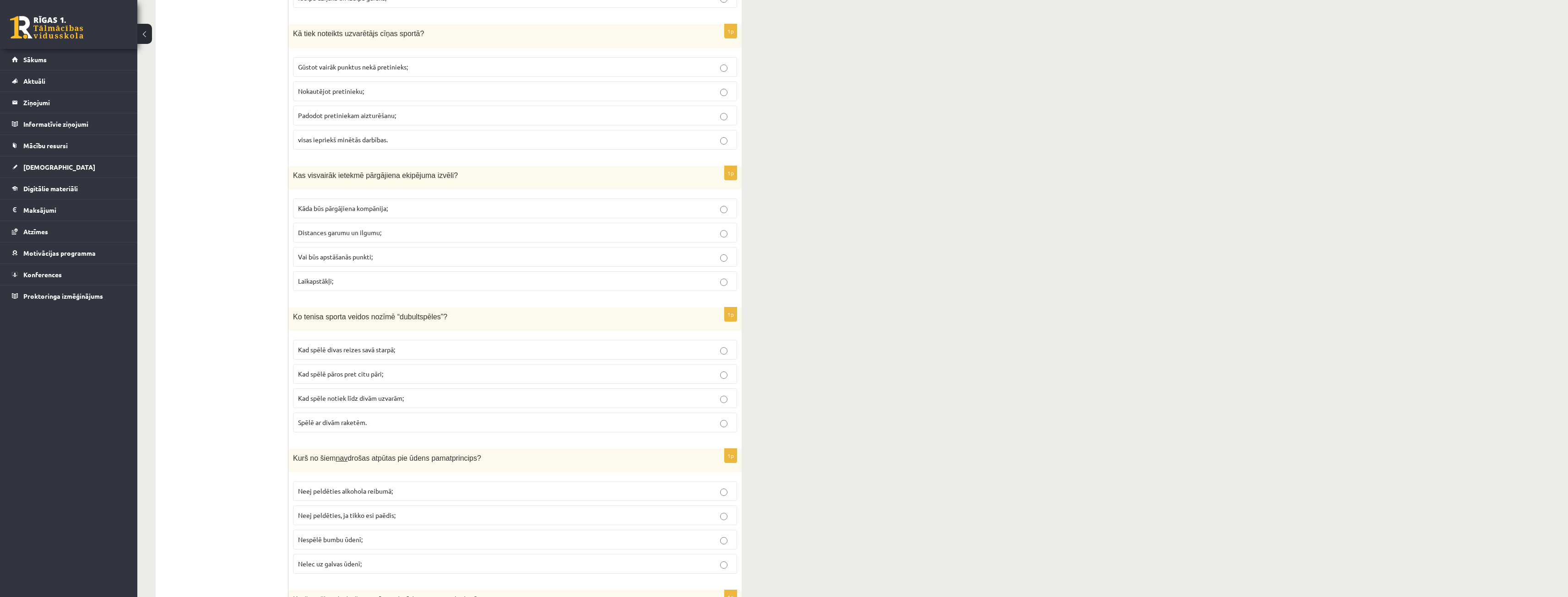
click at [343, 378] on p "Kad spēlē pāros pret citu pāri;" at bounding box center [515, 374] width 434 height 10
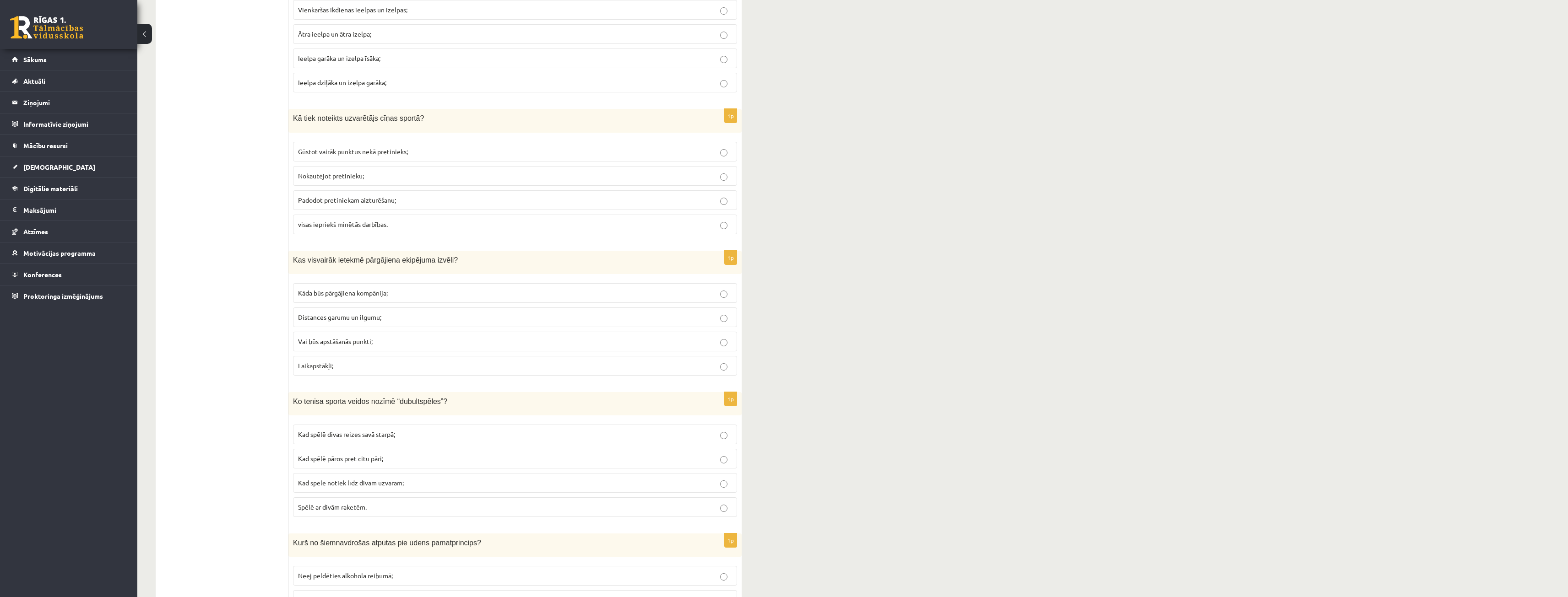
scroll to position [2604, 0]
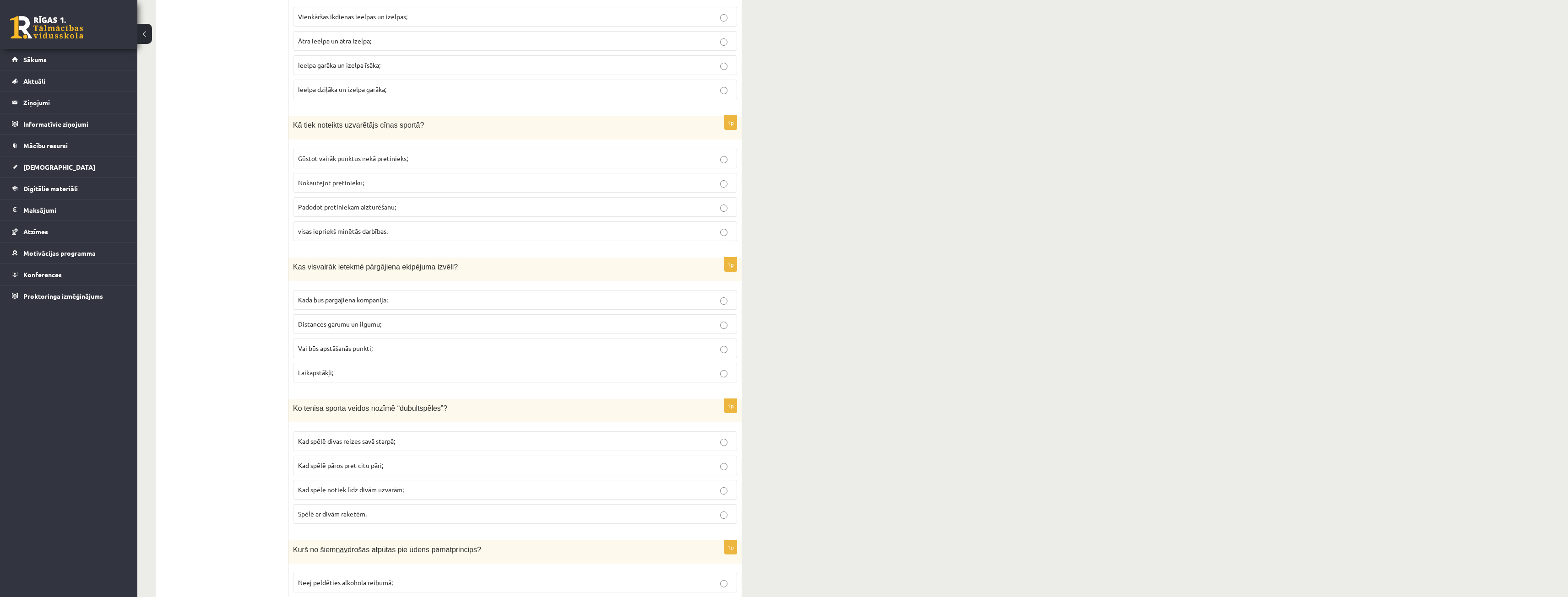
click at [354, 330] on label "Distances garumu un ilgumu;" at bounding box center [515, 324] width 444 height 20
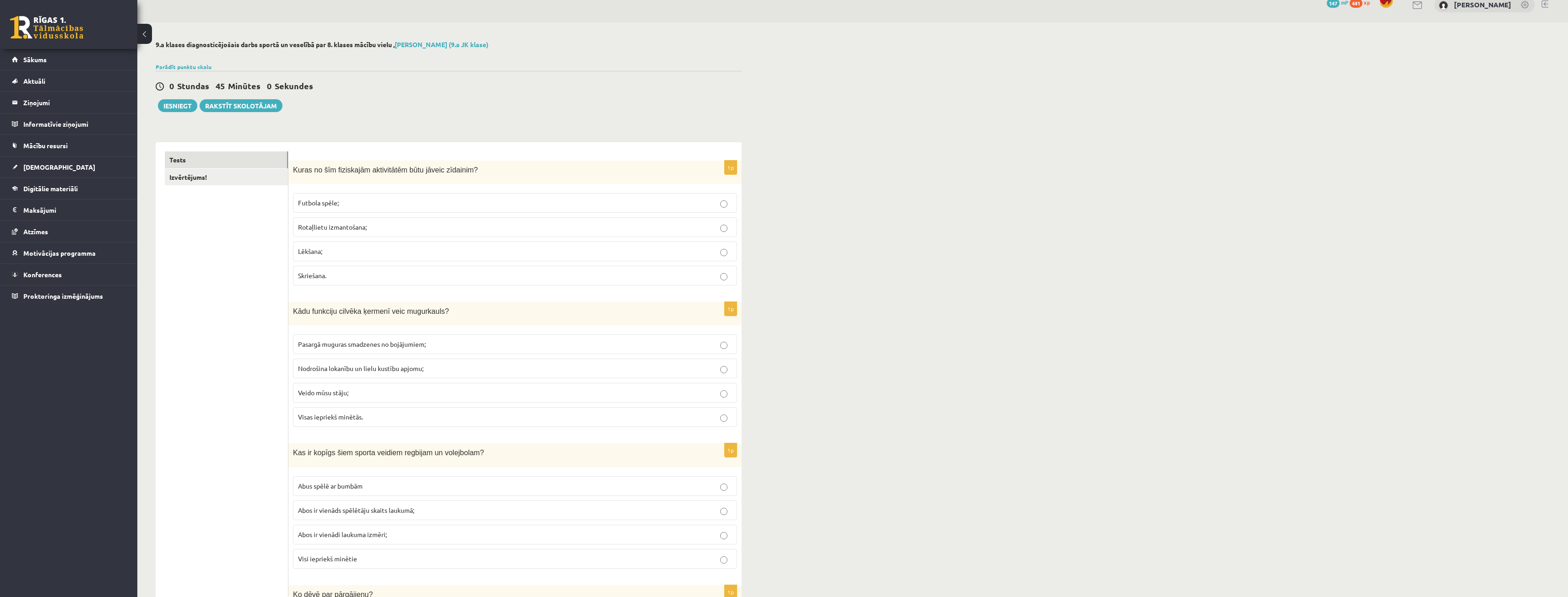
scroll to position [0, 0]
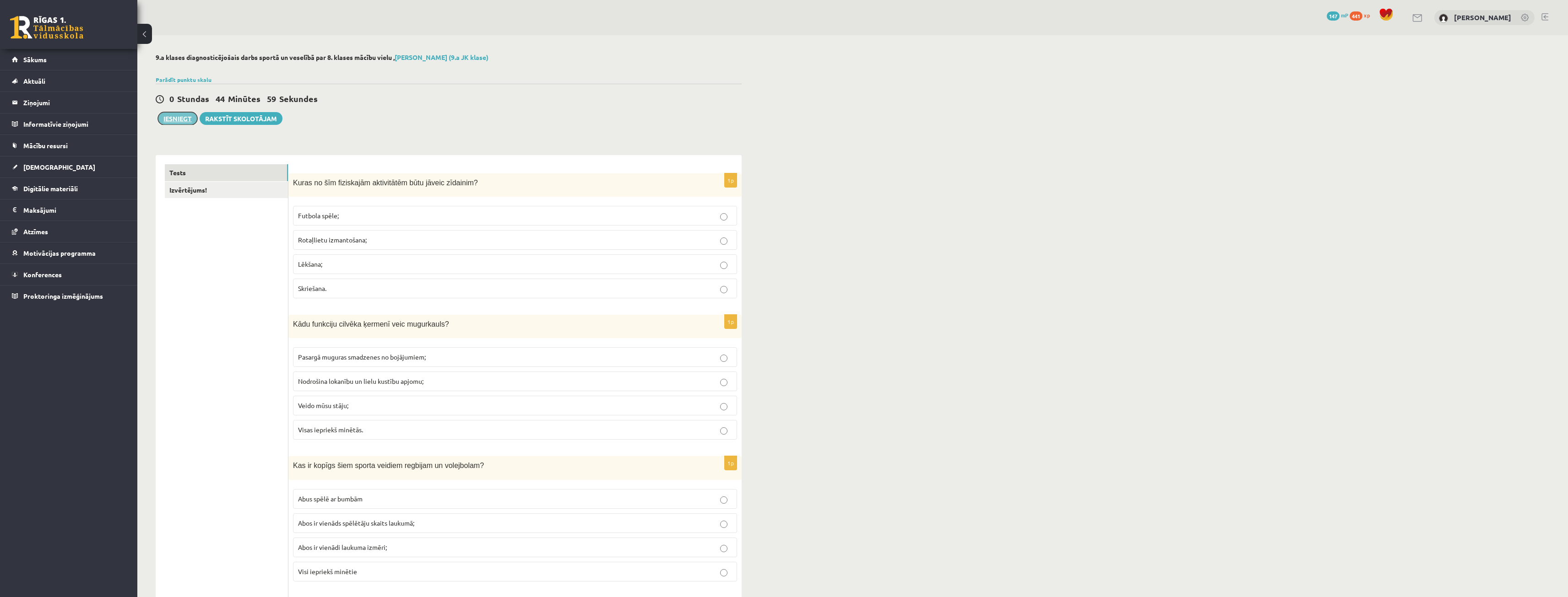
click at [180, 119] on button "Iesniegt" at bounding box center [177, 118] width 39 height 13
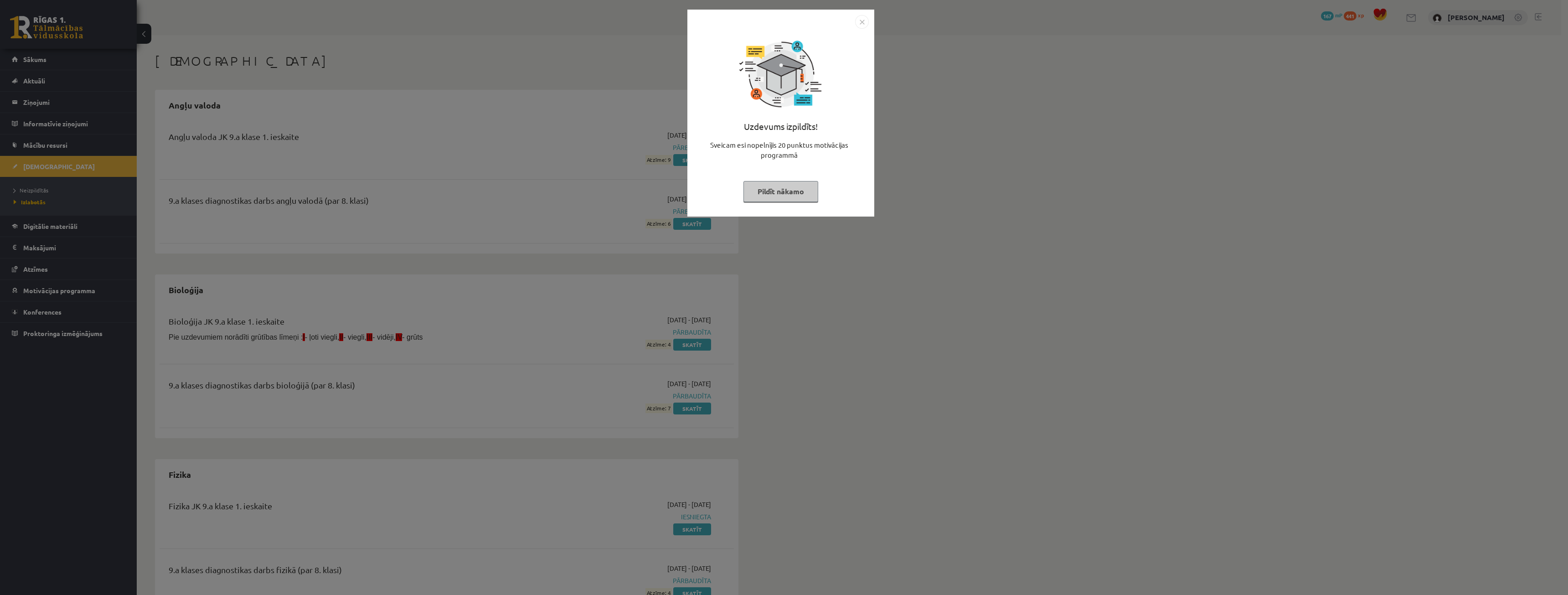
click at [791, 194] on button "Pildīt nākamo" at bounding box center [780, 191] width 75 height 21
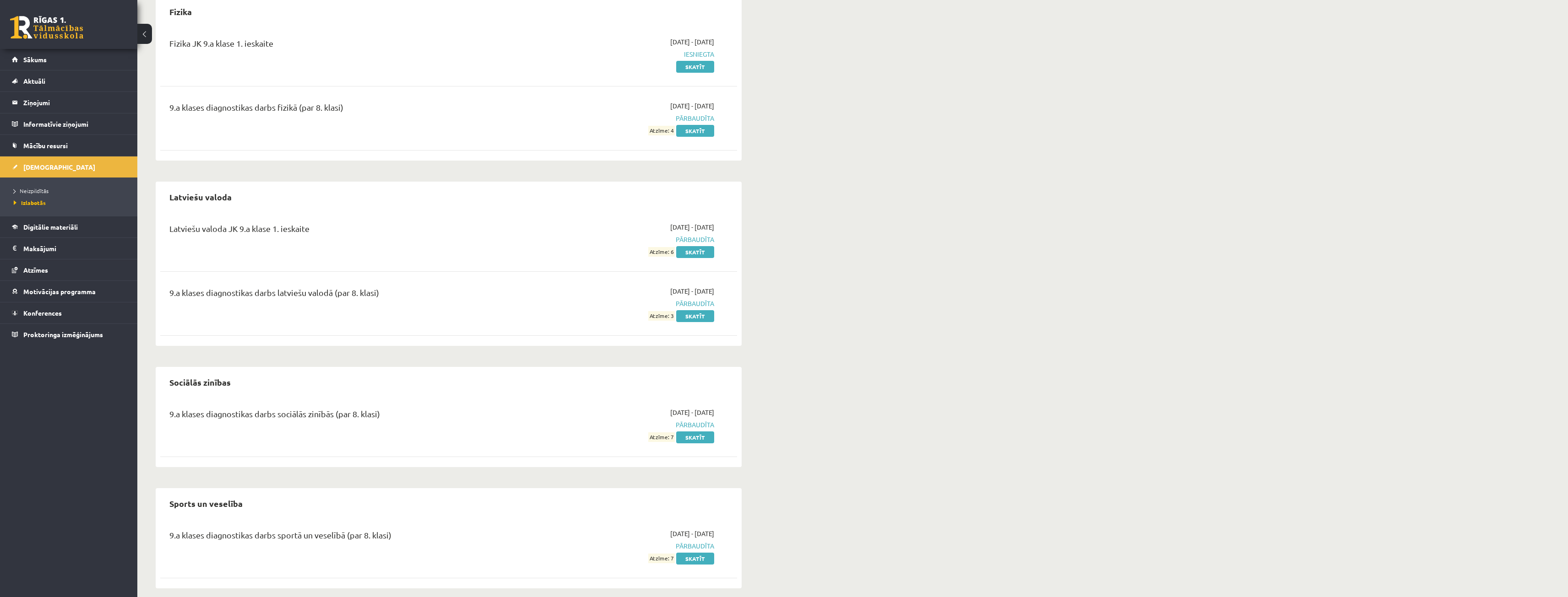
scroll to position [474, 0]
